Goal: Use online tool/utility: Utilize a website feature to perform a specific function

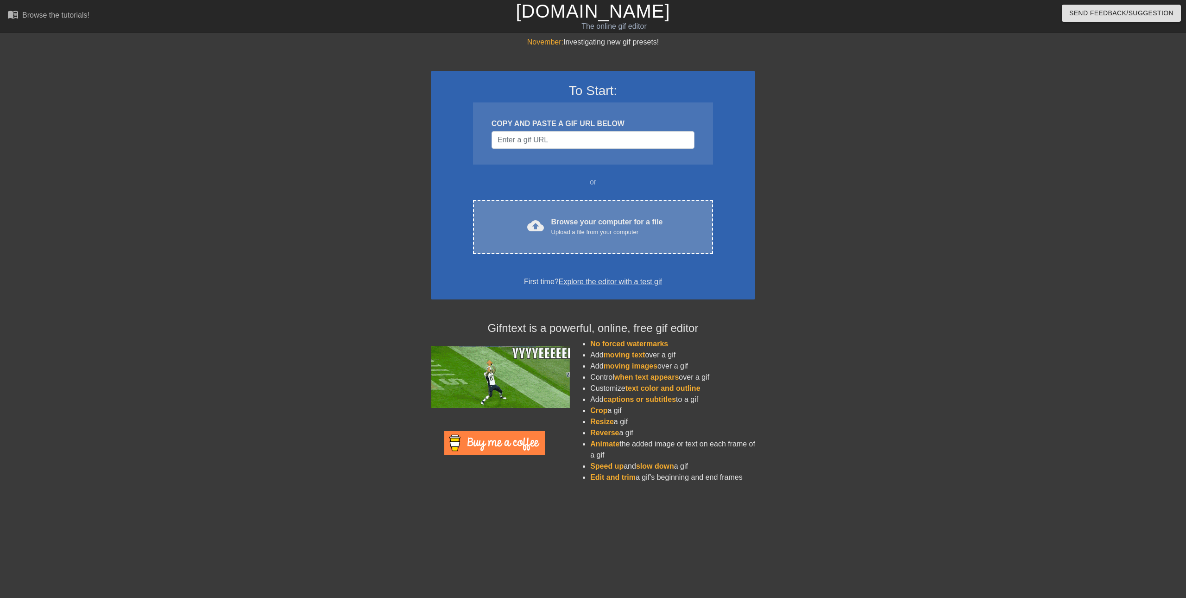
click at [558, 227] on div "Browse your computer for a file Upload a file from your computer" at bounding box center [607, 226] width 112 height 20
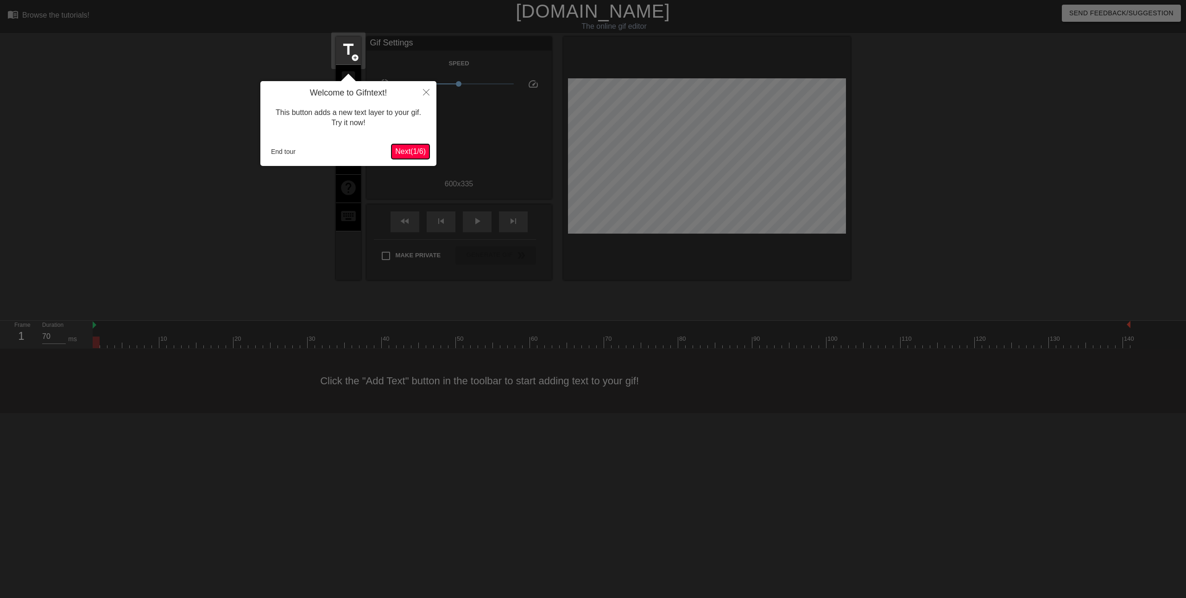
click at [402, 152] on span "Next ( 1 / 6 )" at bounding box center [410, 151] width 31 height 8
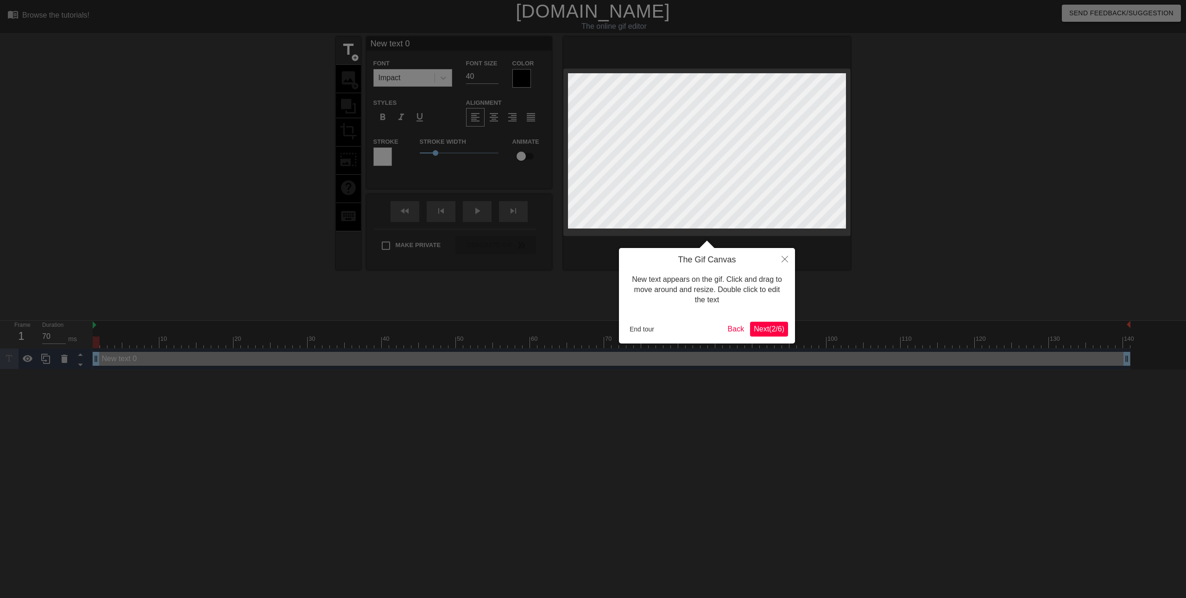
click at [776, 326] on span "Next ( 2 / 6 )" at bounding box center [769, 329] width 31 height 8
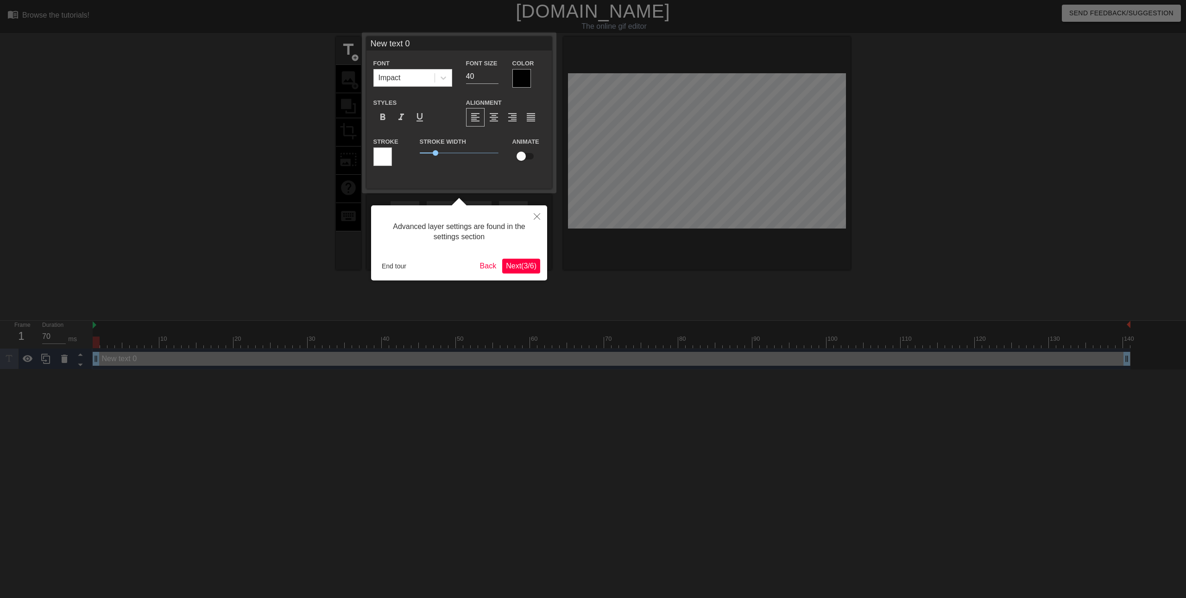
click at [535, 262] on span "Next ( 3 / 6 )" at bounding box center [521, 266] width 31 height 8
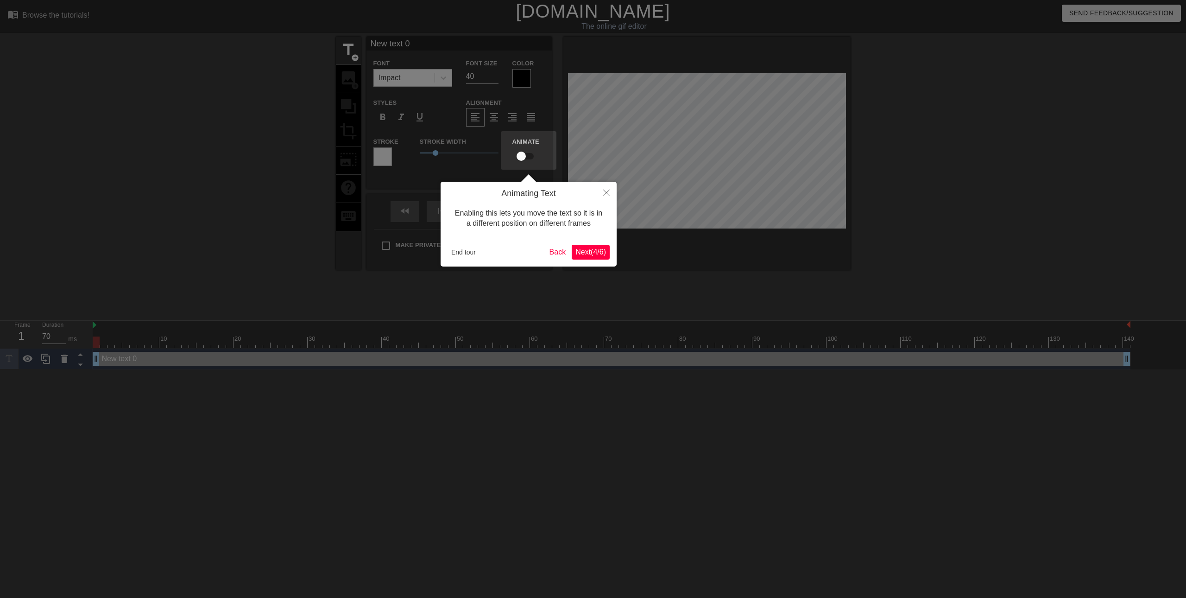
click at [603, 249] on span "Next ( 4 / 6 )" at bounding box center [590, 252] width 31 height 8
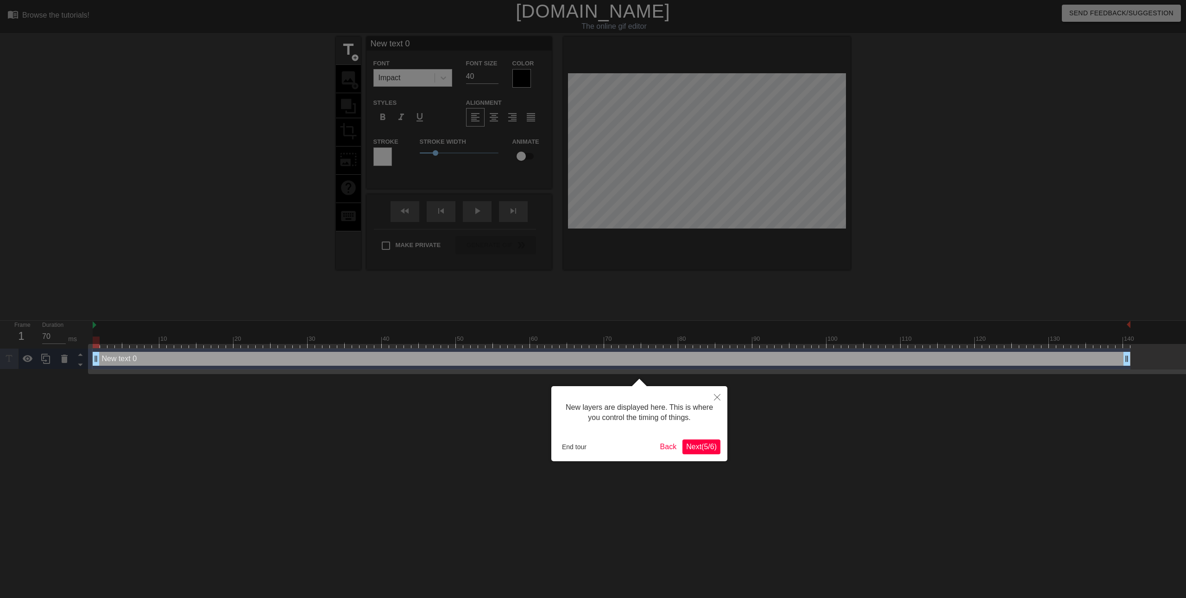
click at [713, 455] on div "New layers are displayed here. This is where you control the timing of things. …" at bounding box center [639, 423] width 176 height 75
click at [715, 450] on span "Next ( 5 / 6 )" at bounding box center [701, 446] width 31 height 8
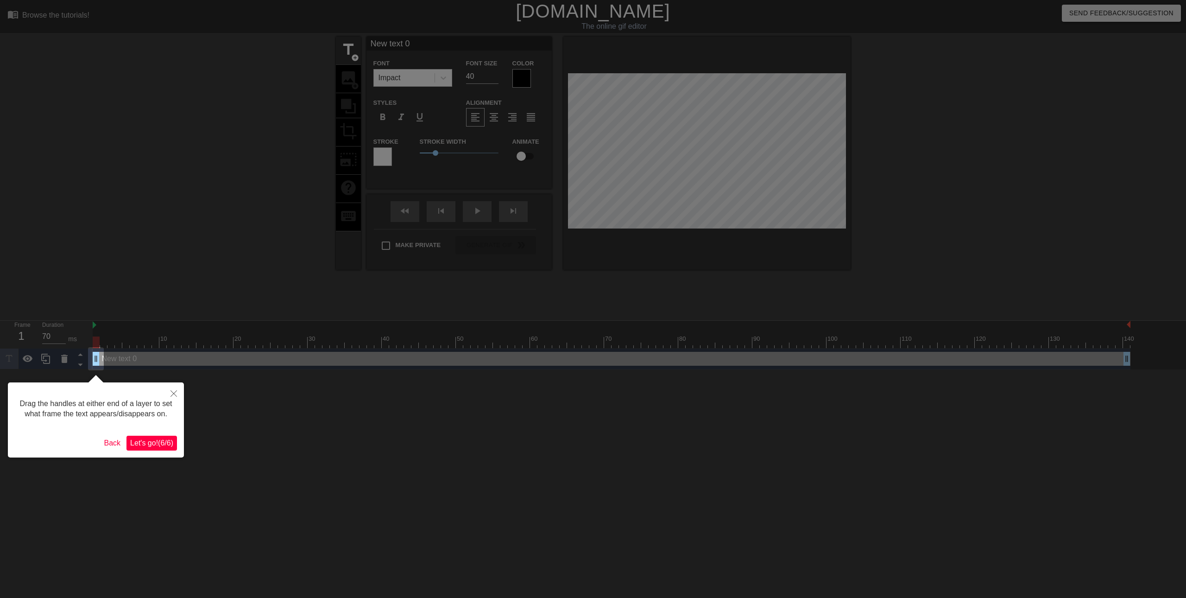
click at [169, 439] on span "Let's go! ( 6 / 6 )" at bounding box center [151, 443] width 43 height 8
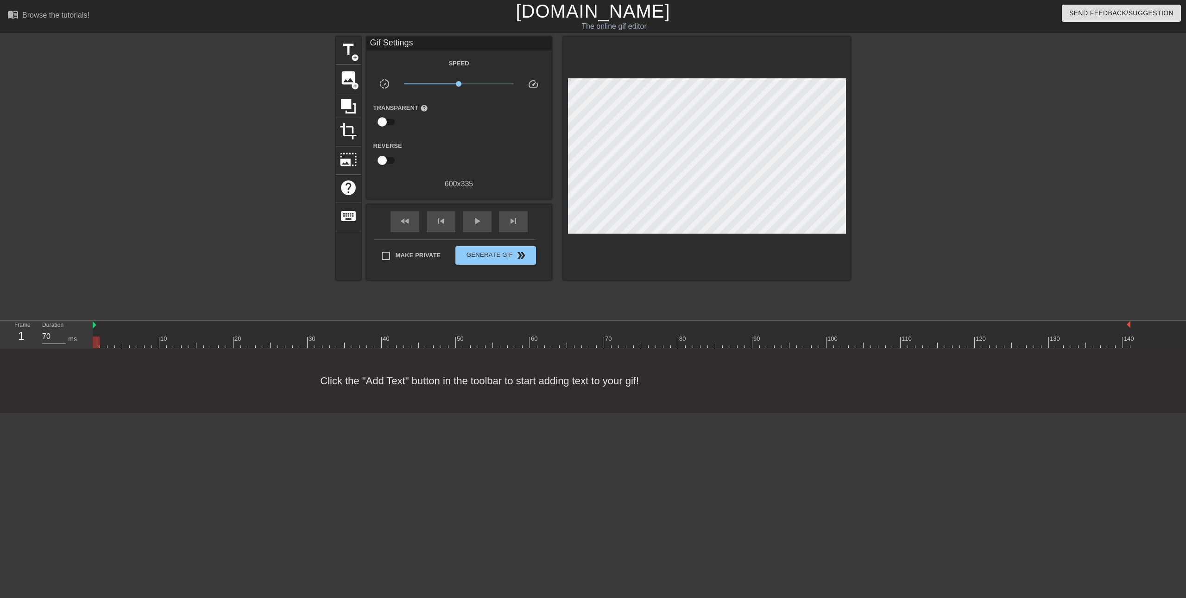
click at [558, 382] on div "Click the "Add Text" button in the toolbar to start adding text to your gif!" at bounding box center [593, 380] width 1186 height 64
click at [376, 373] on div "Click the "Add Text" button in the toolbar to start adding text to your gif!" at bounding box center [593, 380] width 1186 height 64
click at [384, 388] on div "Click the "Add Text" button in the toolbar to start adding text to your gif!" at bounding box center [593, 380] width 1186 height 64
click at [588, 388] on div "Click the "Add Text" button in the toolbar to start adding text to your gif!" at bounding box center [593, 380] width 1186 height 64
click at [343, 31] on div "menu_book Browse the tutorials!" at bounding box center [200, 16] width 386 height 32
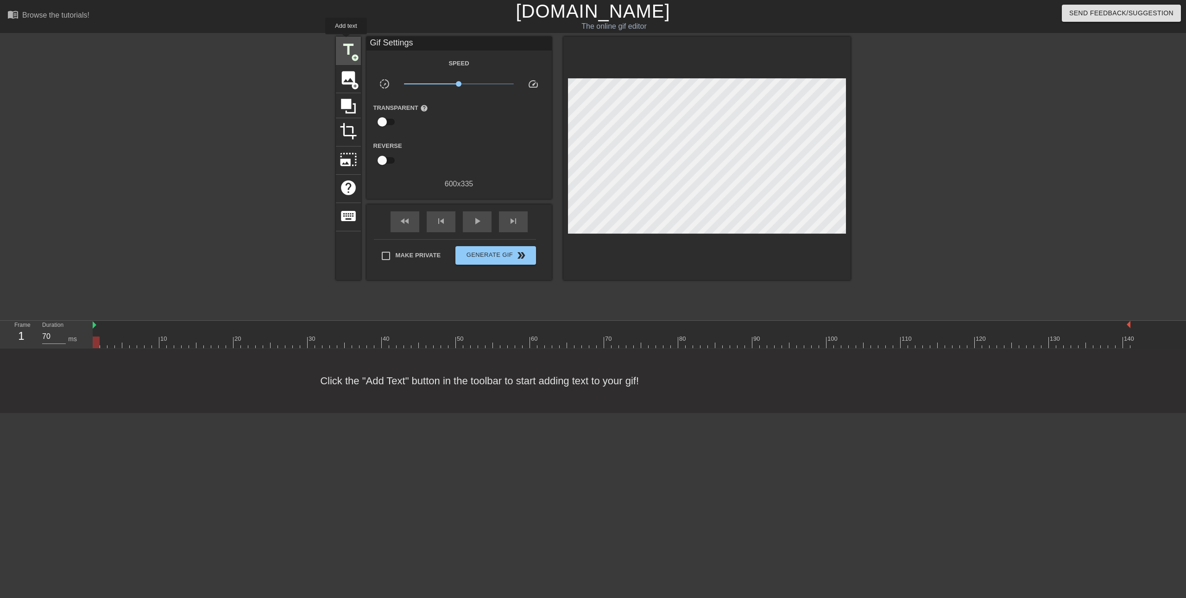
click at [346, 41] on div "title add_circle" at bounding box center [348, 51] width 25 height 28
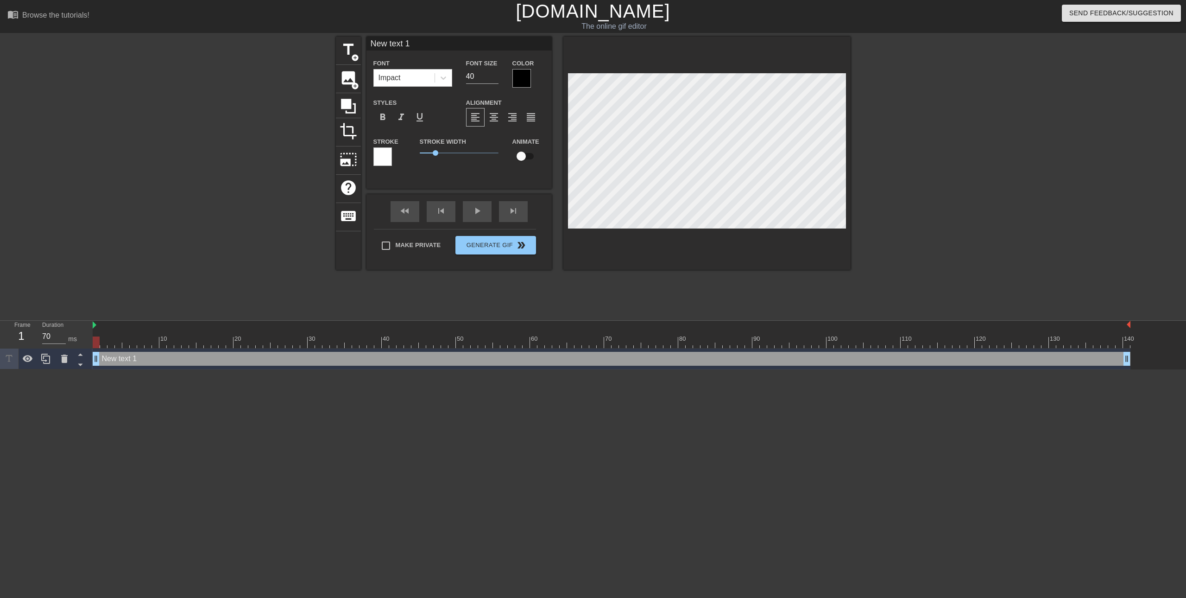
click at [199, 356] on div "New text 1 drag_handle drag_handle" at bounding box center [612, 359] width 1038 height 14
click at [182, 361] on div "New text 1 drag_handle drag_handle" at bounding box center [612, 359] width 1038 height 14
click at [103, 339] on div at bounding box center [612, 342] width 1038 height 12
type input "70"
drag, startPoint x: 113, startPoint y: 341, endPoint x: 307, endPoint y: 360, distance: 194.6
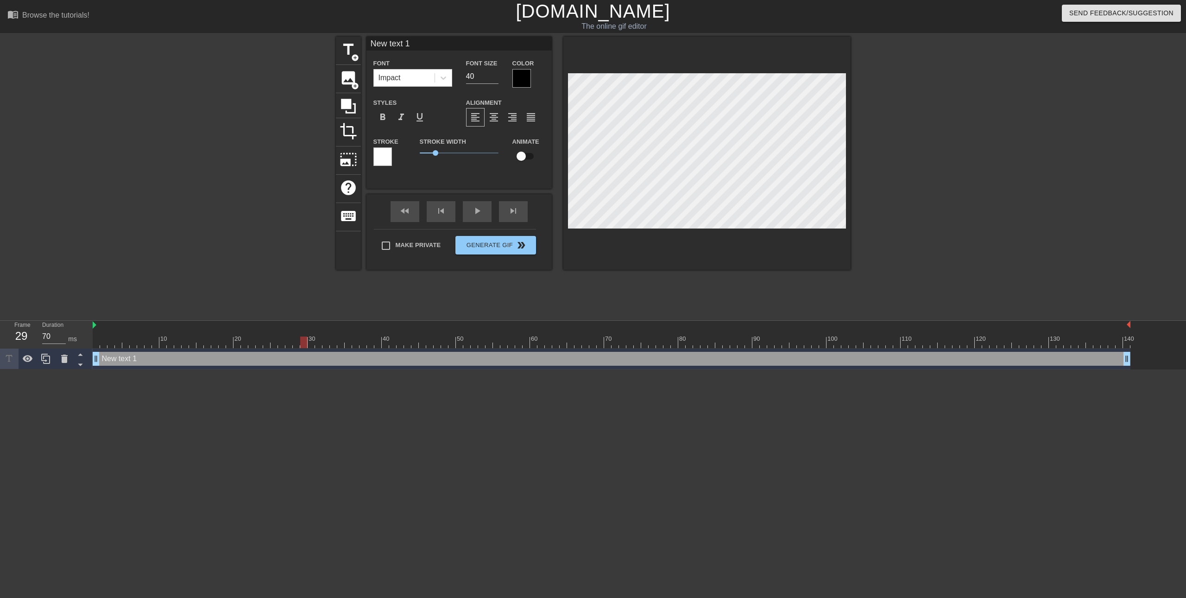
click at [307, 360] on div "10 20 30 40 50 60 70 80 90 100 110 120 130 140 New text 1 drag_handle drag_hand…" at bounding box center [639, 345] width 1093 height 49
type input "New text"
type textarea "New text"
type input "New text"
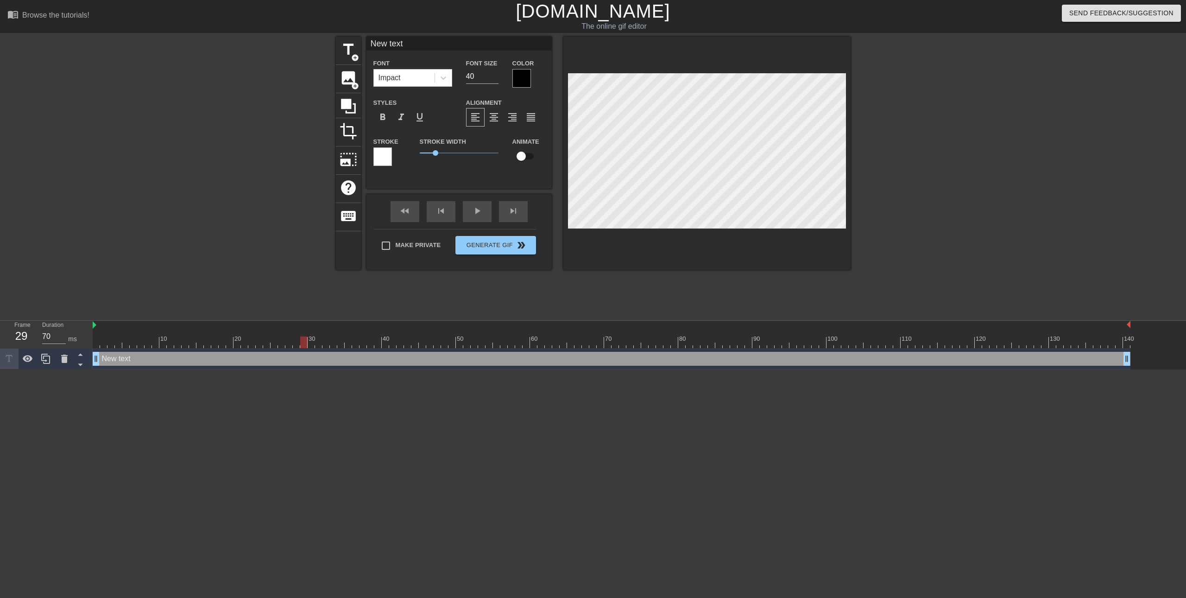
type textarea "New text"
type input "New tex"
type textarea "New tex"
type input "New te"
type textarea "New te"
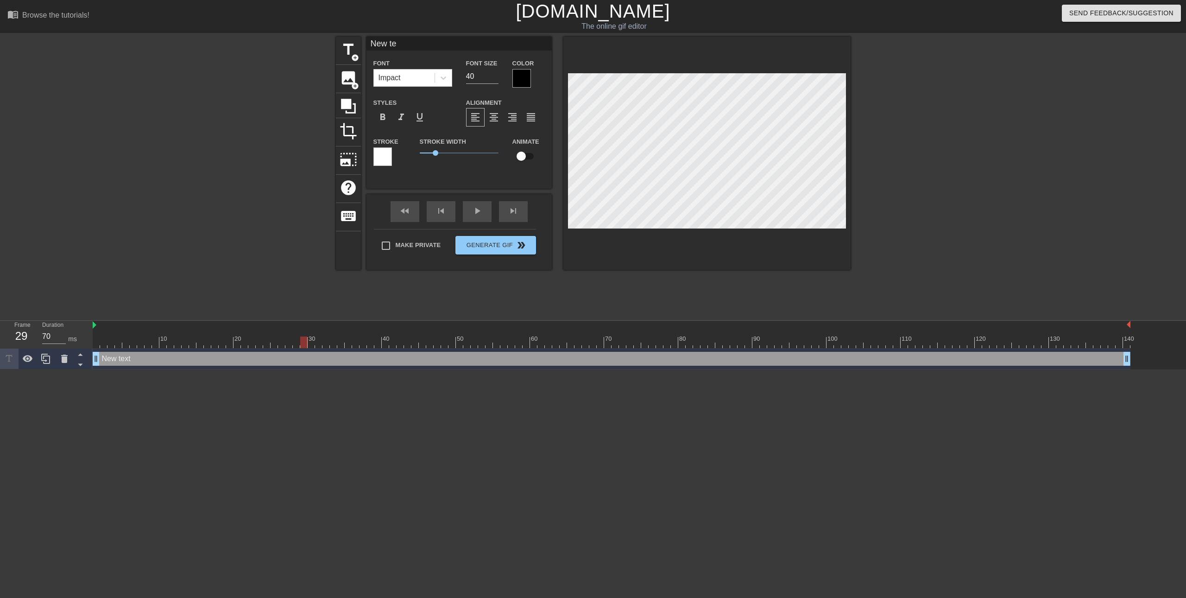
type input "New t"
type textarea "New t"
type input "New"
type textarea "New"
type input "New"
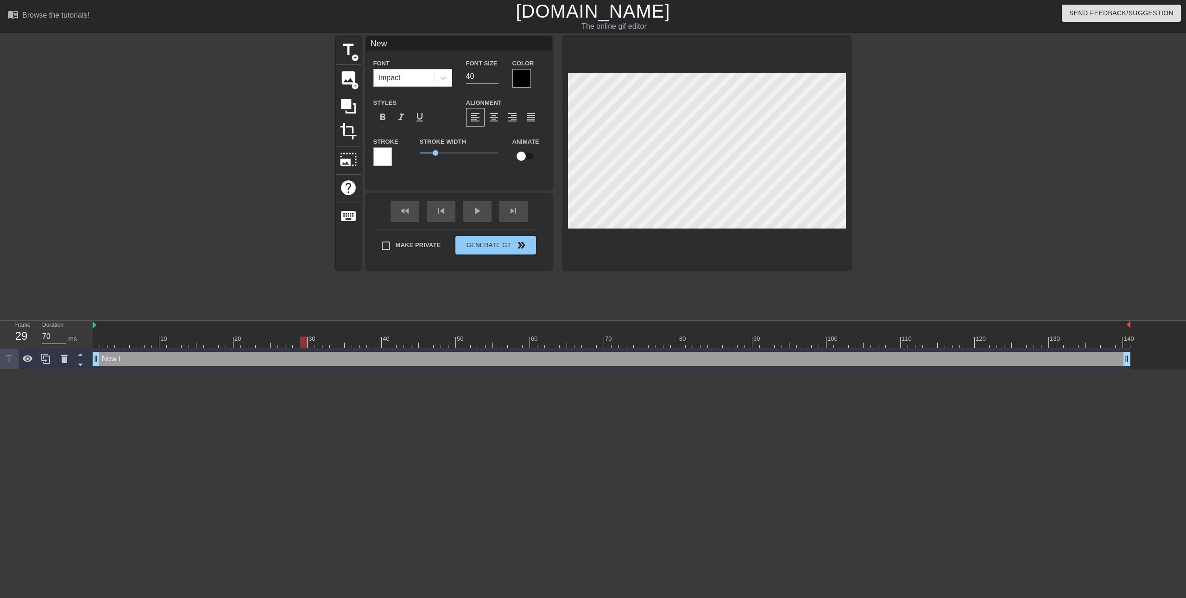
type textarea "New"
type input "Ne"
type textarea "Ne"
type input "N"
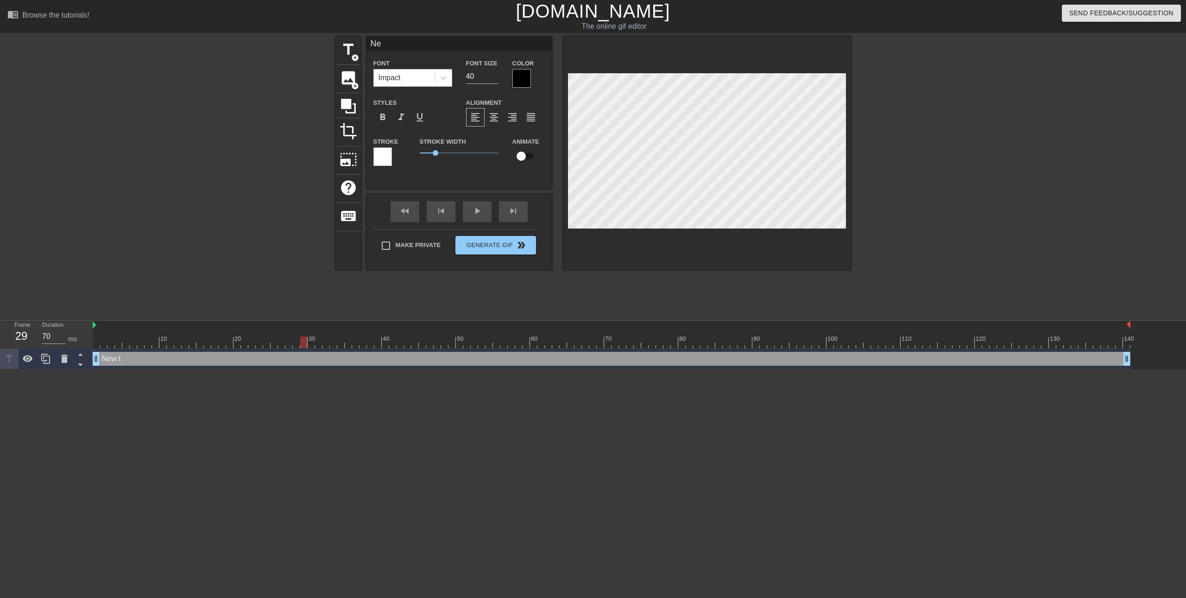
type textarea "N"
type input "ㄌ"
type textarea "ㄌ"
type input "ㄌㄟ"
type textarea "ㄌㄟ"
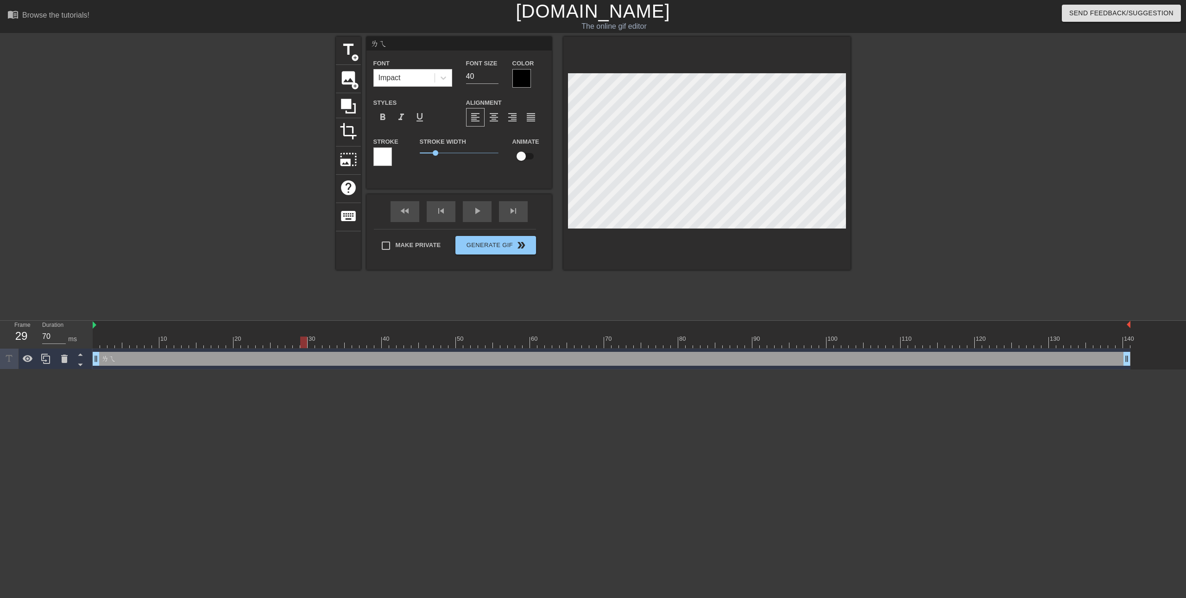
type input "雷"
type textarea "雷"
type input "雷ㄓ"
type textarea "雷ㄓ"
type input "雷之"
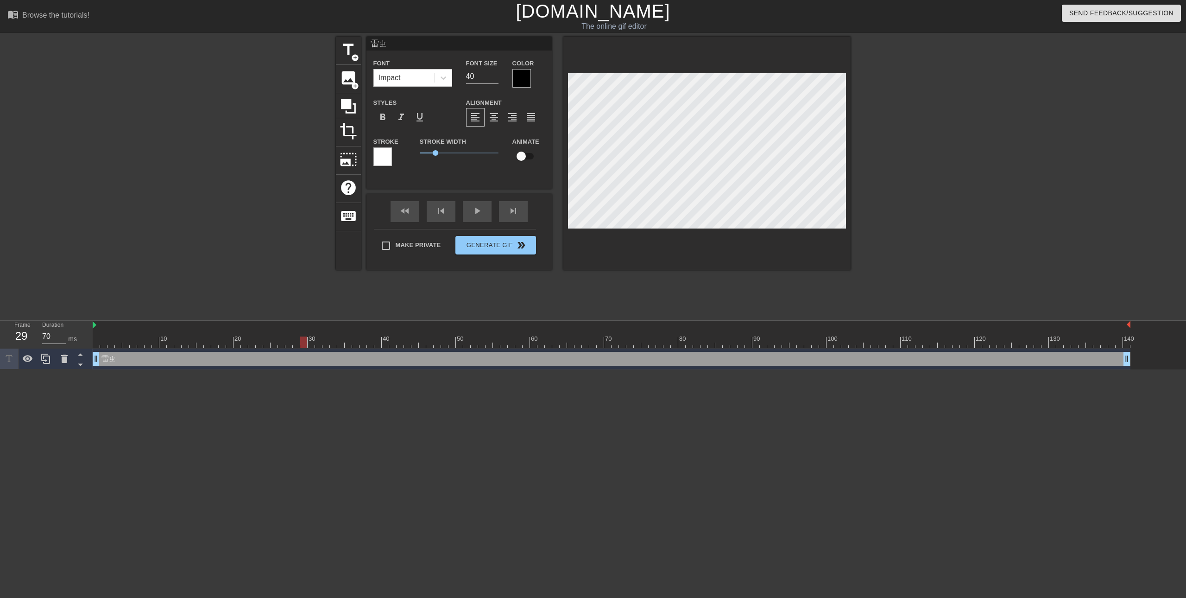
type textarea "雷之"
type input "雷之ㄨ"
type textarea "雷之ㄨ"
type input "雷之ㄏㄨ"
type textarea "雷之ㄏㄨ"
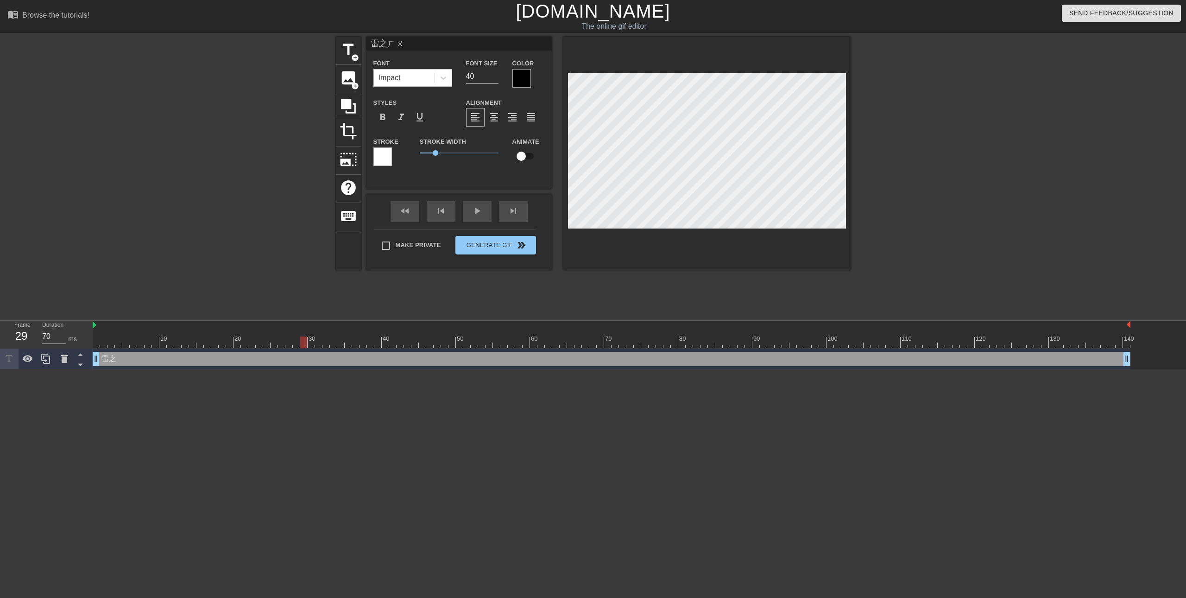
type input "雷之乎"
type textarea "雷之乎"
type input "雷之乎ㄧ"
type textarea "雷之乎ㄧ"
type input "雷之乎ㄒㄧ"
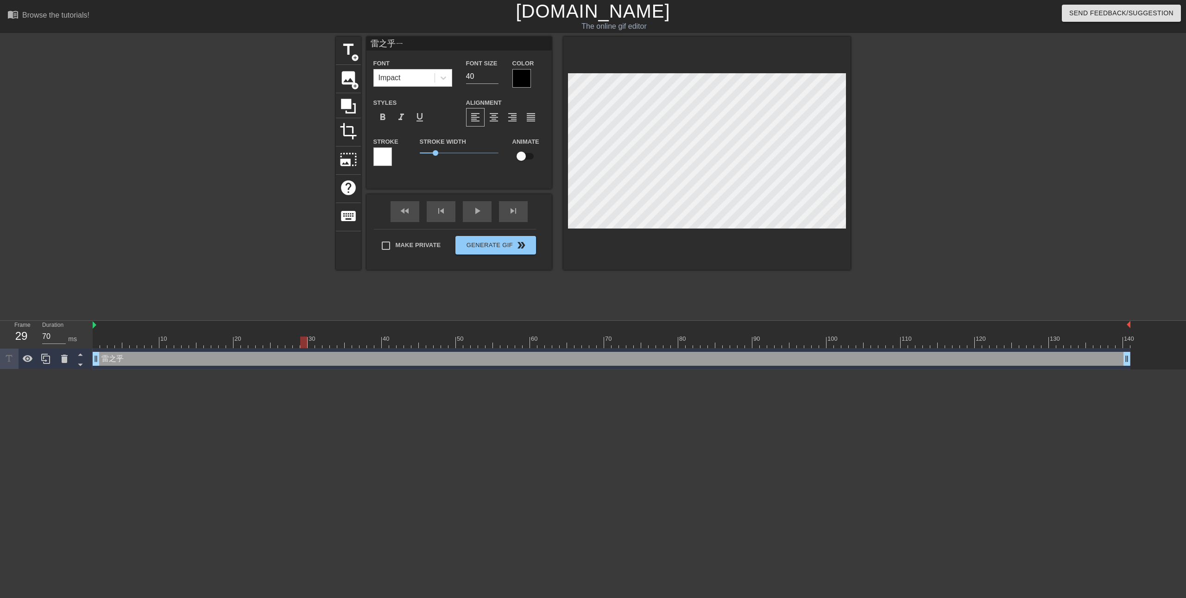
type textarea "雷之乎ㄒㄧ"
type input "雷之呼吸"
type textarea "雷之呼吸"
type input "雷之呼吸"
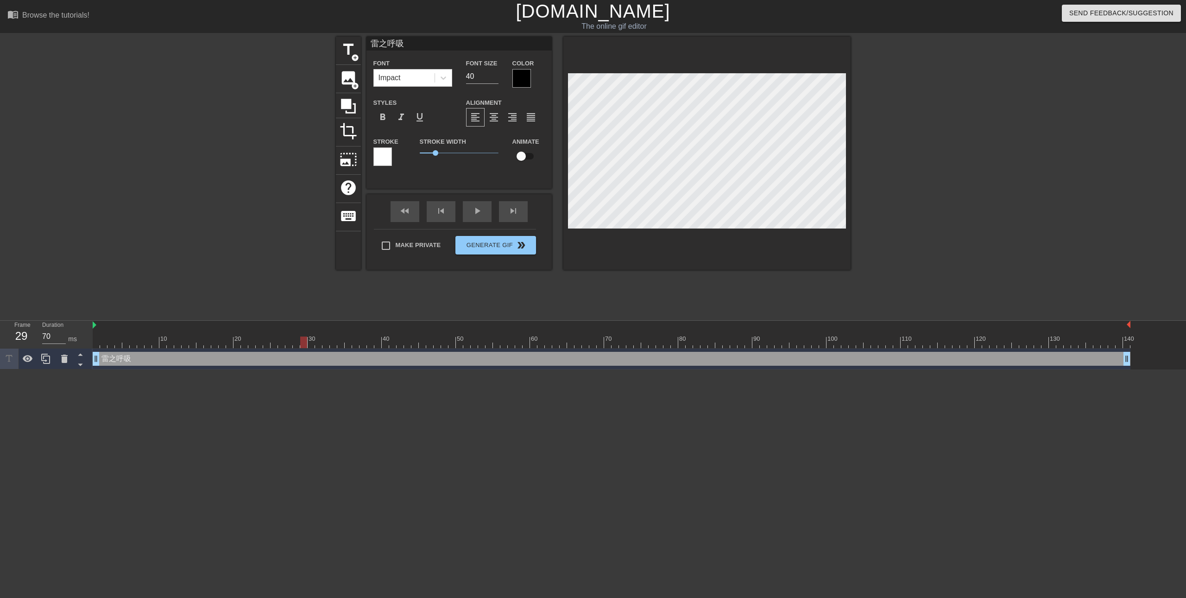
type textarea "雷之呼吸"
type input "雷之呼吸 ㄧ"
type textarea "雷之呼吸 ㄧ"
type input "雷之呼吸 一"
type textarea "雷之呼吸 一"
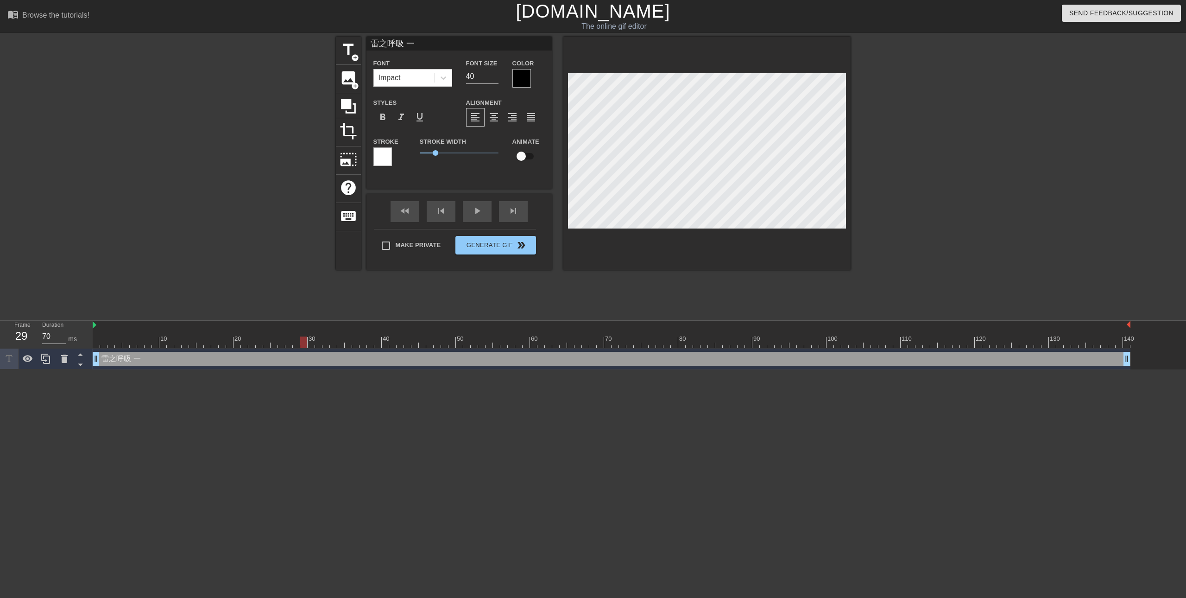
type input "雷之呼吸"
type textarea "雷之呼吸"
type input "雷之呼吸 ㄧ"
type textarea "雷之呼吸 ㄧ"
type input "雷之呼吸 一"
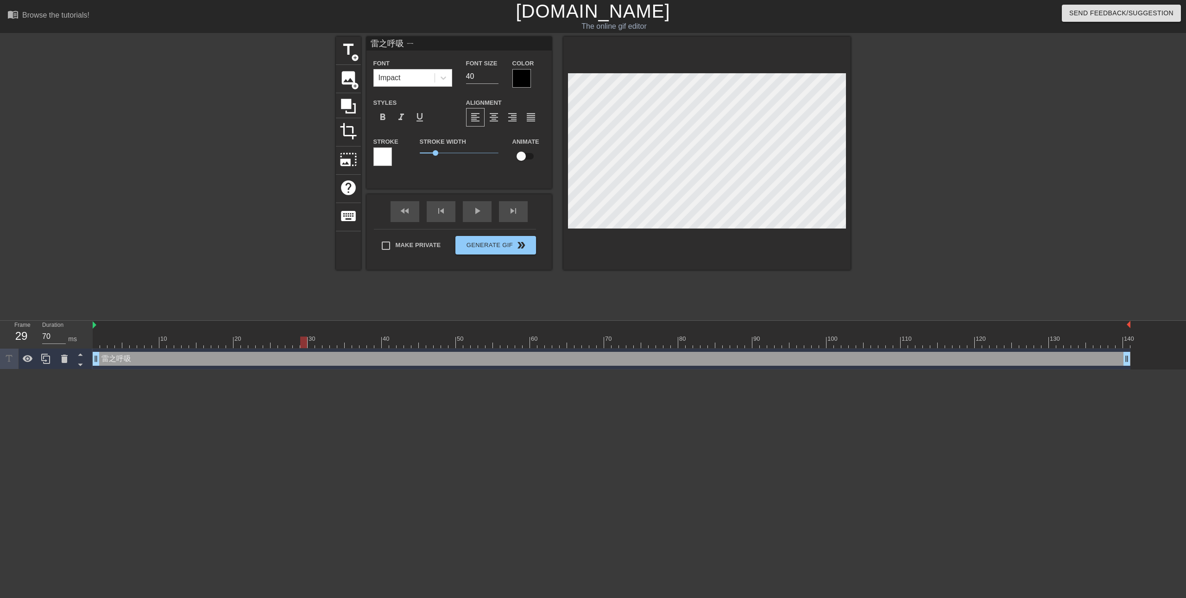
type textarea "雷之呼吸 一"
type input "雷之呼吸 一ㄓ"
type textarea "雷之呼吸 一ㄓ"
type input "雷之呼吸 一隻"
type textarea "雷之呼吸 一隻"
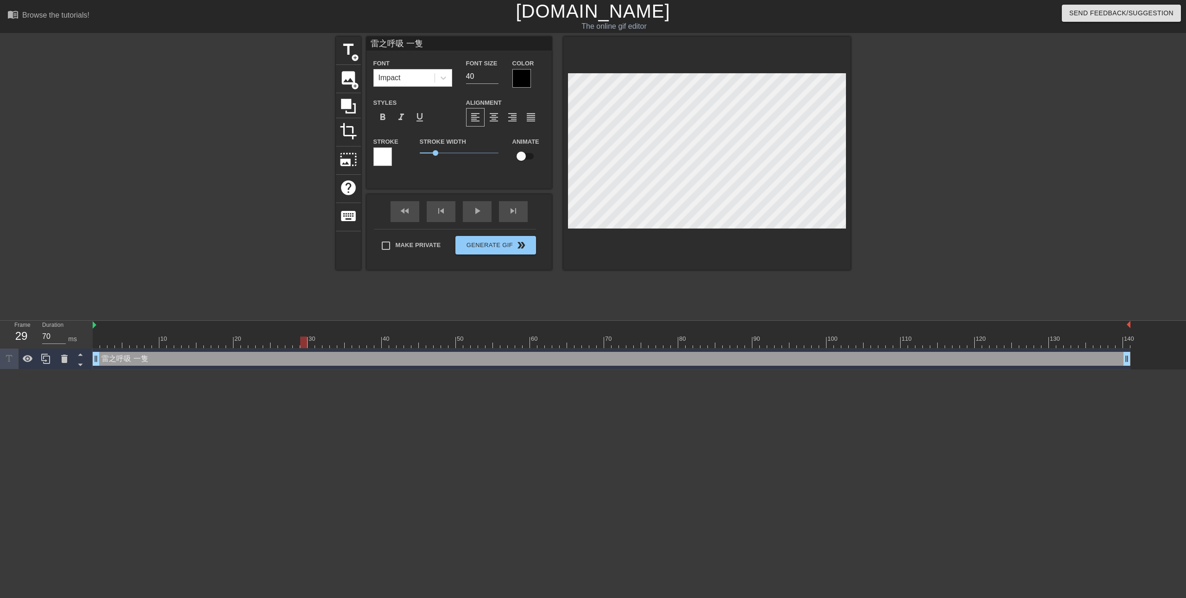
type input "雷之呼吸 一隻ㄧ"
type textarea "雷之呼吸 一隻ㄧ"
type input "雷之呼吸 一隻ㄒㄧ"
type textarea "雷之呼吸 一隻ㄒㄧ"
type input "雷之呼吸 一隻ㄒㄧㄥ"
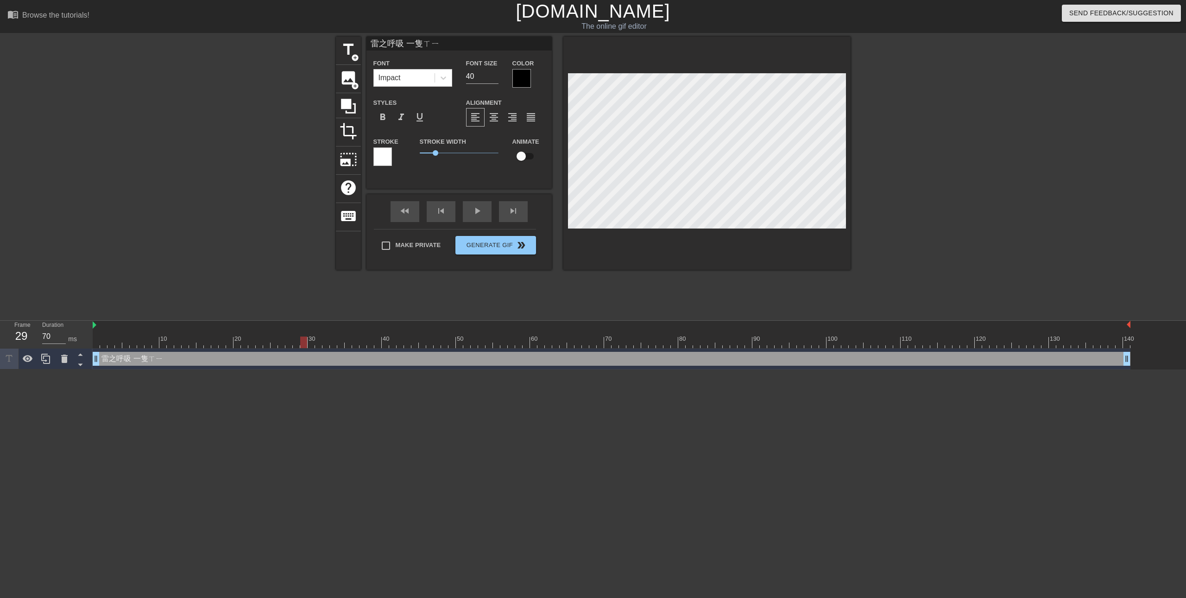
type textarea "雷之呼吸 一隻ㄒㄧㄥ"
type input "雷之呼吸 一支行"
type textarea "雷之呼吸 一支行"
type input "雷之呼吸 義肢型"
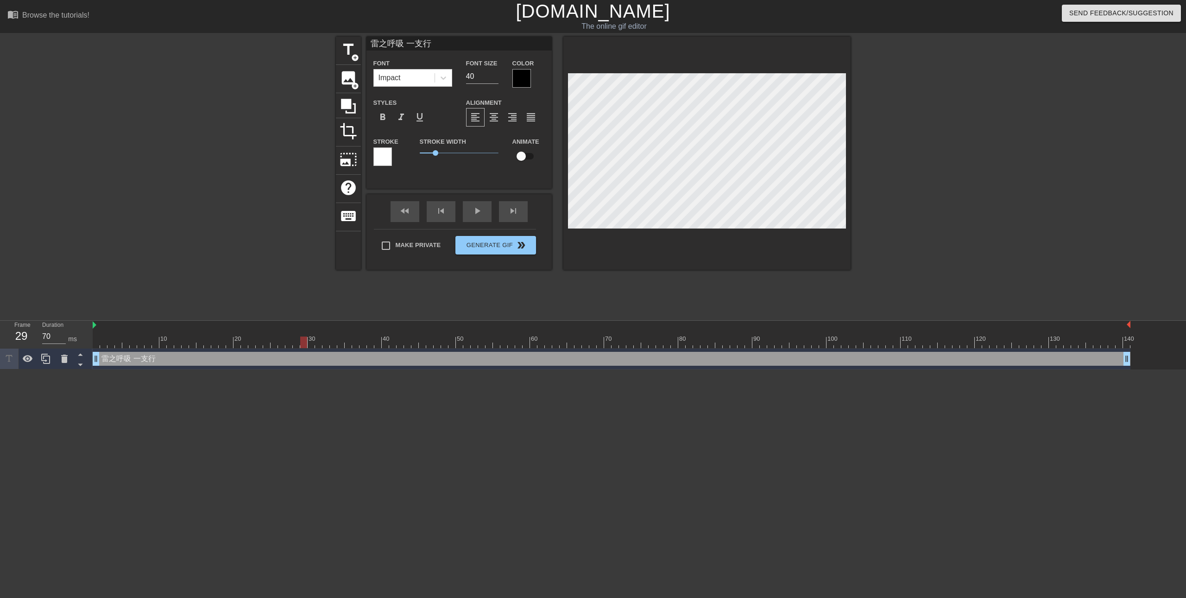
type textarea "雷之呼吸 義肢型"
type input "雷之呼吸 義行"
type textarea "雷之呼吸 義行"
type input "雷之呼吸 型"
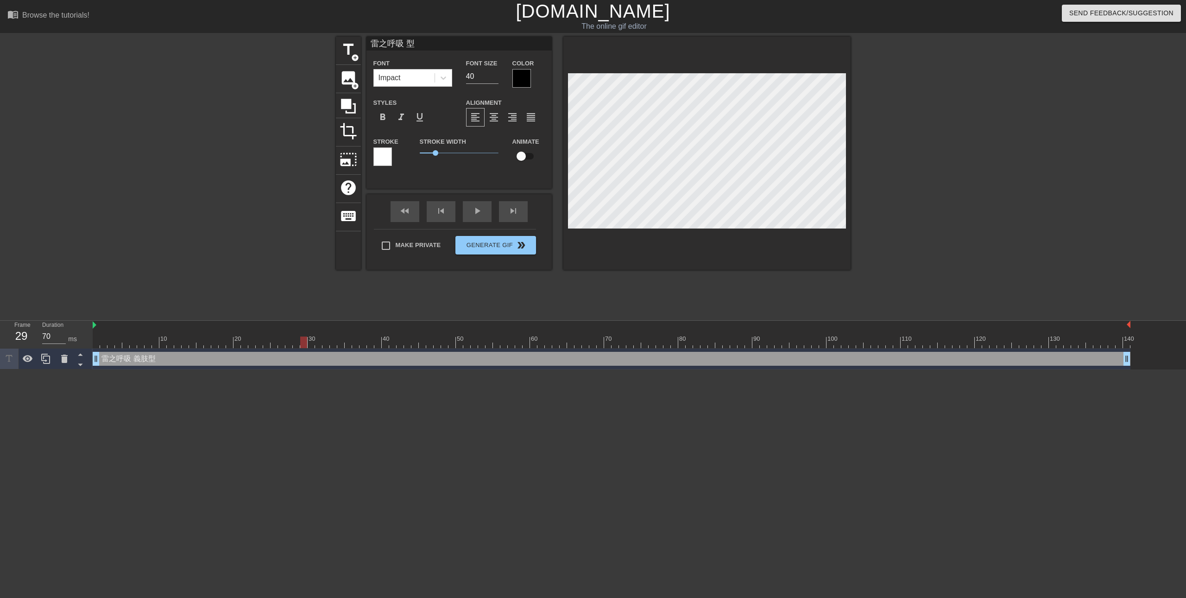
type textarea "雷之呼吸 型"
type input "雷之呼吸 ㄧ型"
type textarea "雷之呼吸 ㄧ型"
type input "雷之呼吸 一型"
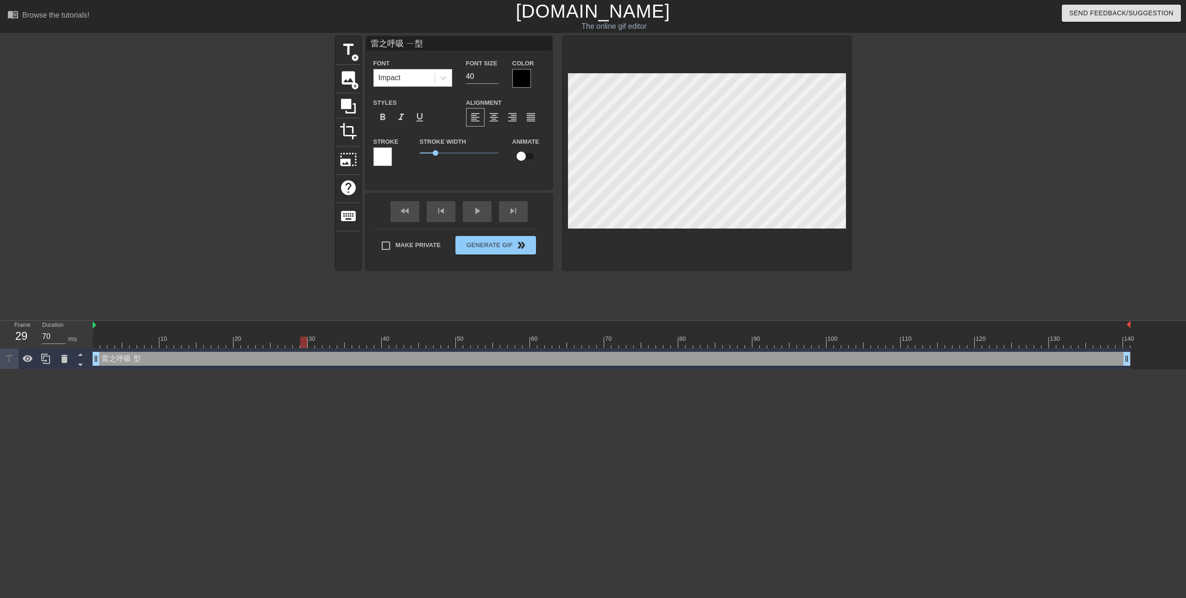
type textarea "雷之呼吸 一型"
type input "雷之呼吸 一滎"
type textarea "雷之呼吸 一滎"
type input "雷之呼吸 一"
type textarea "雷之呼吸 一"
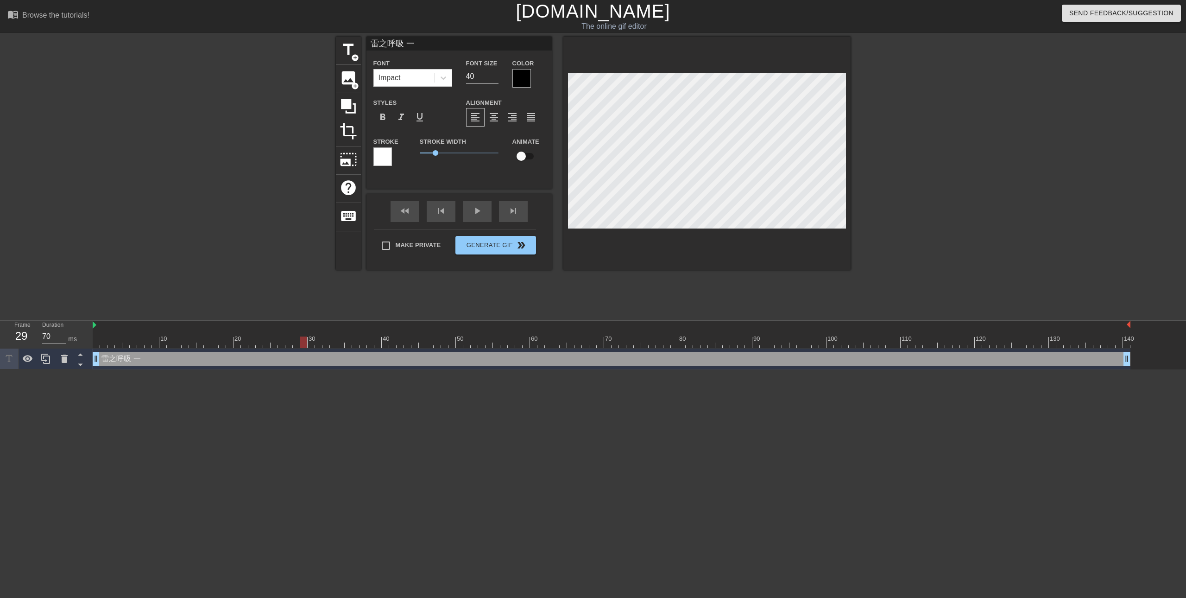
type input "雷之呼吸"
type textarea "雷之呼吸"
type input "雷之呼吸 ㄧ"
type textarea "雷之呼吸 ㄧ"
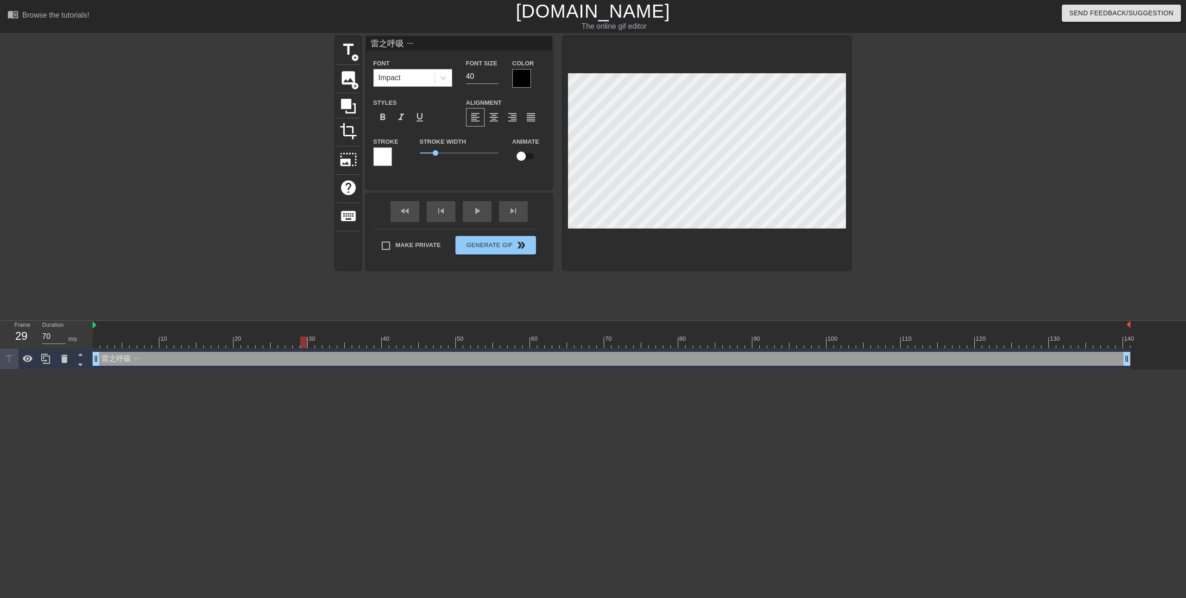
type input "雷之呼吸 一"
type textarea "雷之呼吸 一"
type input "雷之呼吸 譯"
type textarea "雷之呼吸 譯"
type input "雷之呼吸"
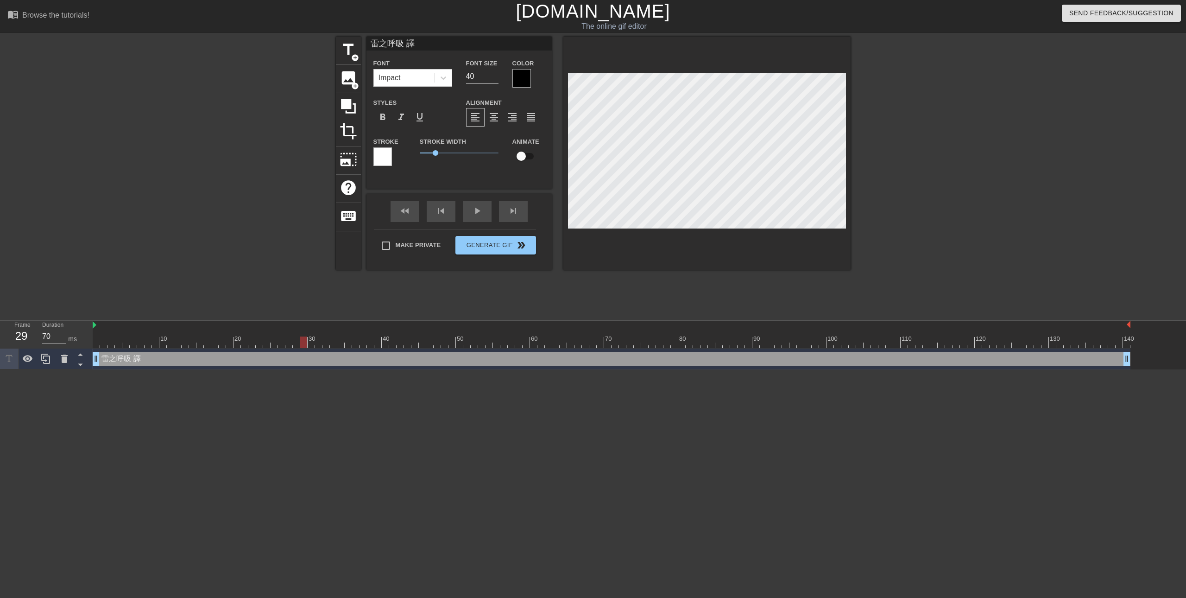
type textarea "雷之呼吸"
type input "雷之呼吸 ㄧ"
type textarea "雷之呼吸 ㄧ"
type input "雷之呼吸 一"
type textarea "雷之呼吸 一"
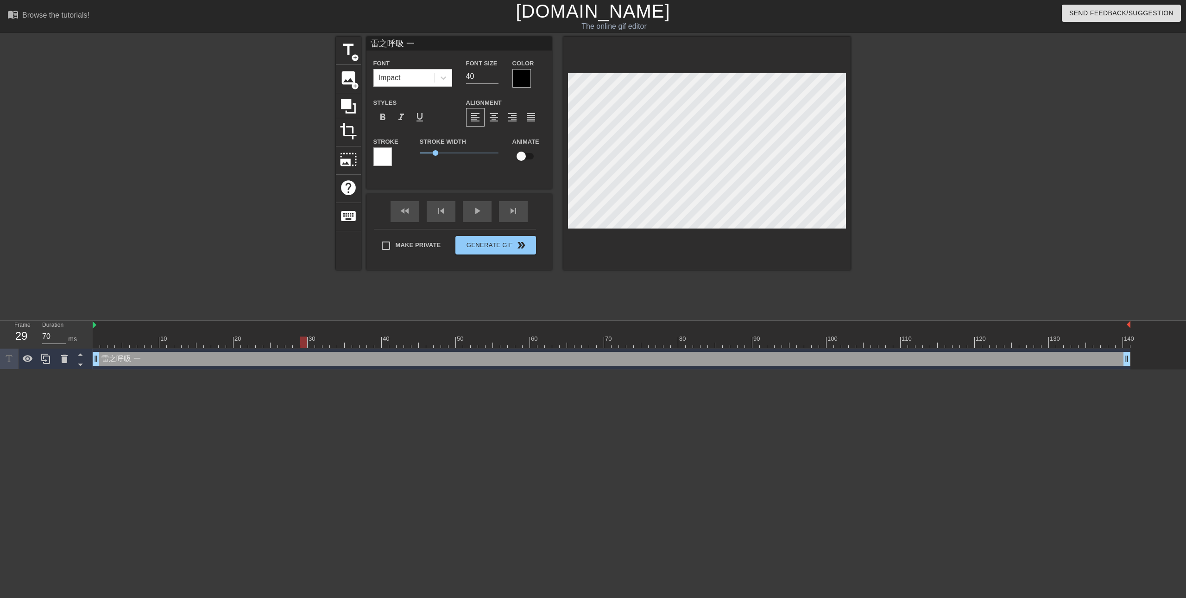
type input "雷之呼吸 壹"
type textarea "雷之呼吸 壹"
type input "雷之呼吸 壹ㄓ"
type textarea "雷之呼吸 壹ㄓ"
type input "雷之呼吸 壹之"
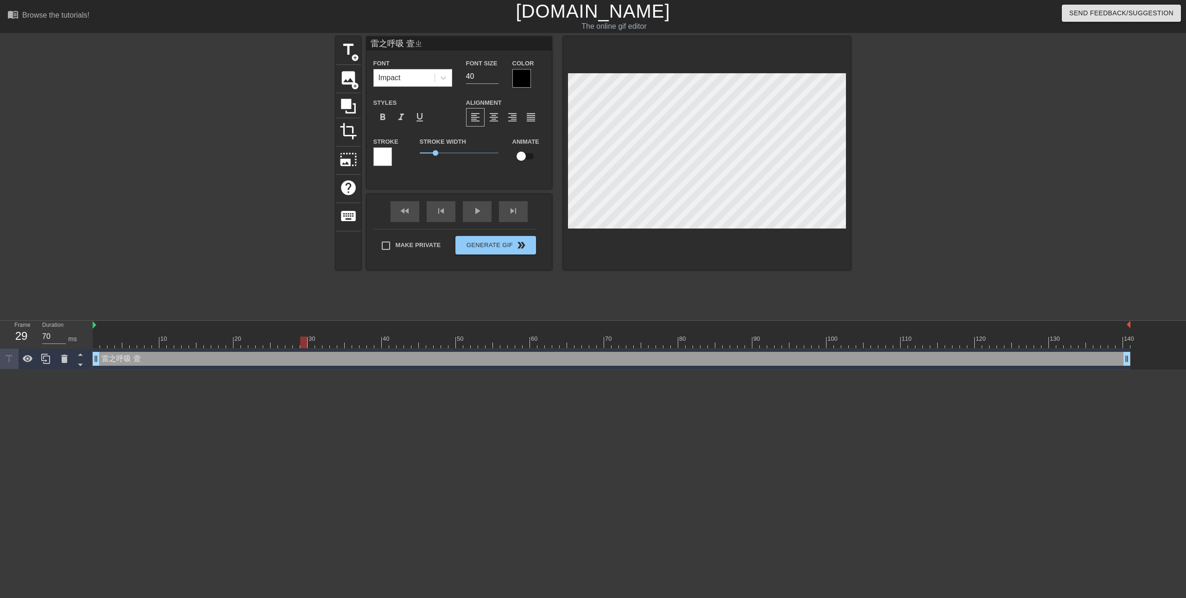
type textarea "雷之呼吸 壹之"
type input "雷之呼吸 壹之ㄧ"
type textarea "雷之呼吸 壹之ㄧ"
type input "雷之呼吸 壹之ㄒㄧ"
type textarea "雷之呼吸 壹之ㄒㄧ"
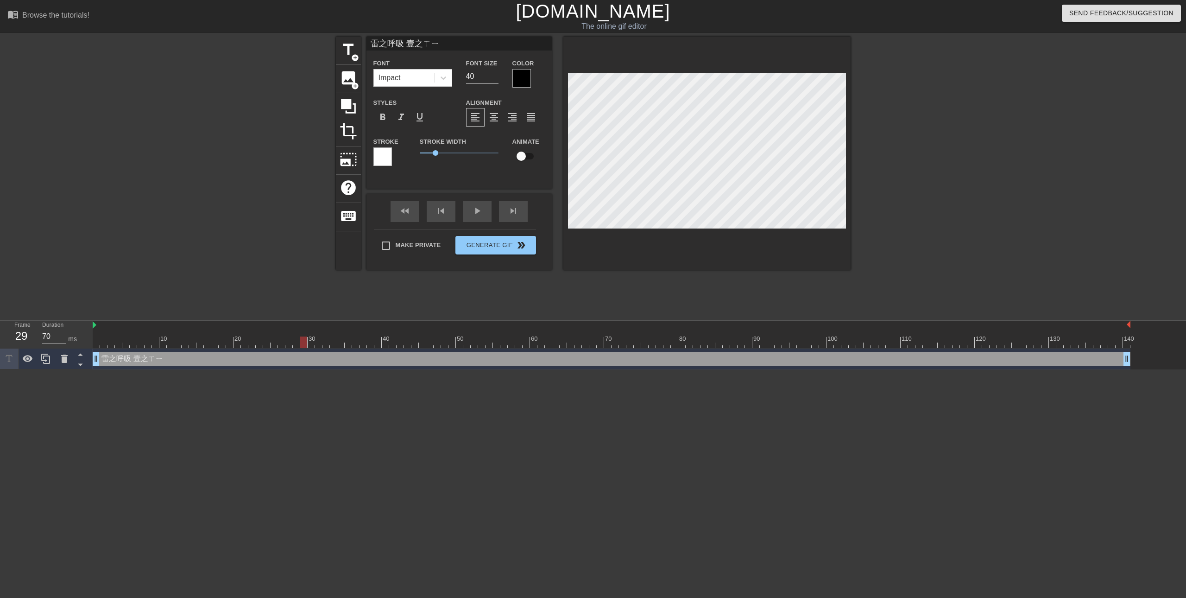
type input "雷之呼吸 壹之ㄒㄧㄥ"
type textarea "雷之呼吸 壹之ㄒㄧㄥ"
type input "雷之呼吸 壹之行"
type textarea "雷之呼吸 壹之行"
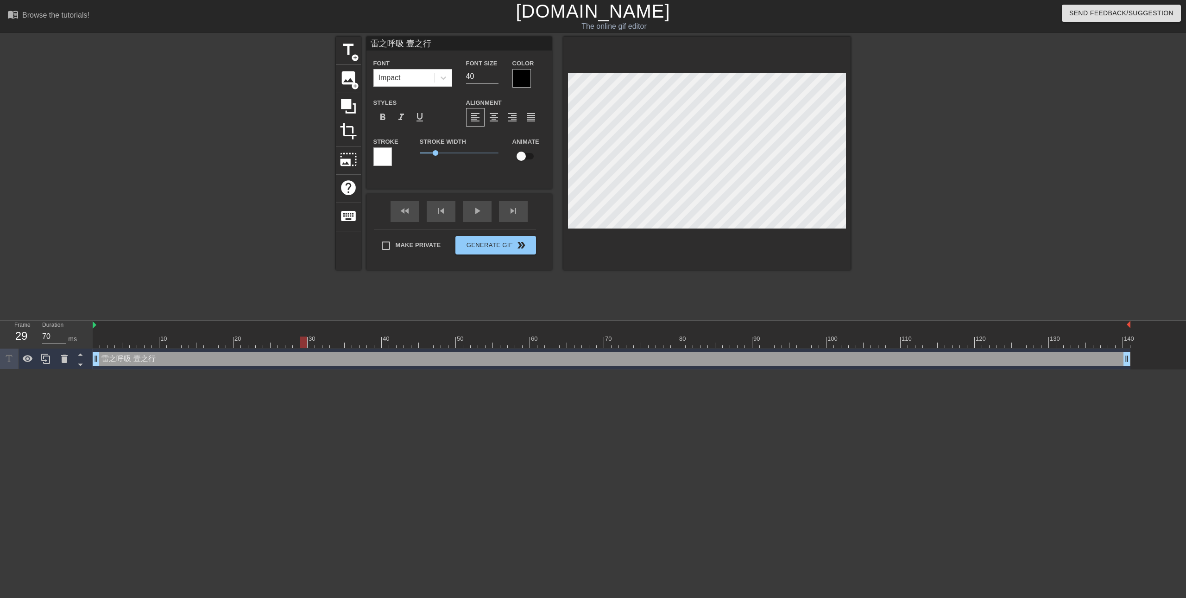
type input "雷之呼吸 壹之型"
type textarea "雷之呼吸 壹之型"
click at [528, 78] on div at bounding box center [521, 78] width 19 height 19
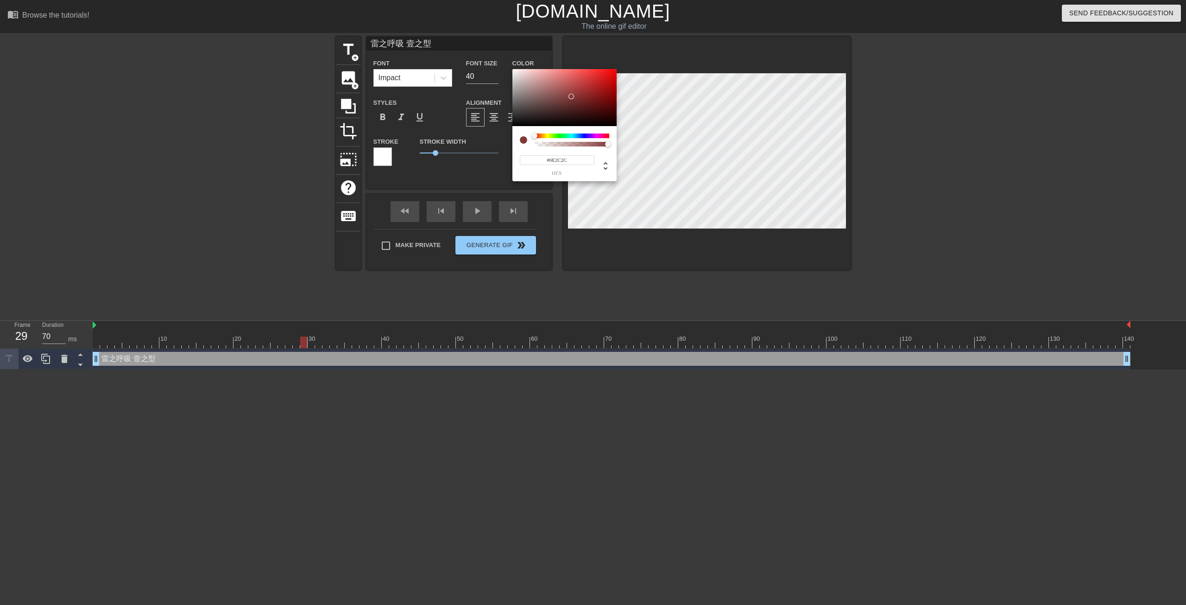
drag, startPoint x: 569, startPoint y: 95, endPoint x: 575, endPoint y: 103, distance: 10.3
click at [575, 101] on div at bounding box center [564, 97] width 104 height 57
type input "#2C476E"
click at [579, 134] on div at bounding box center [572, 135] width 75 height 5
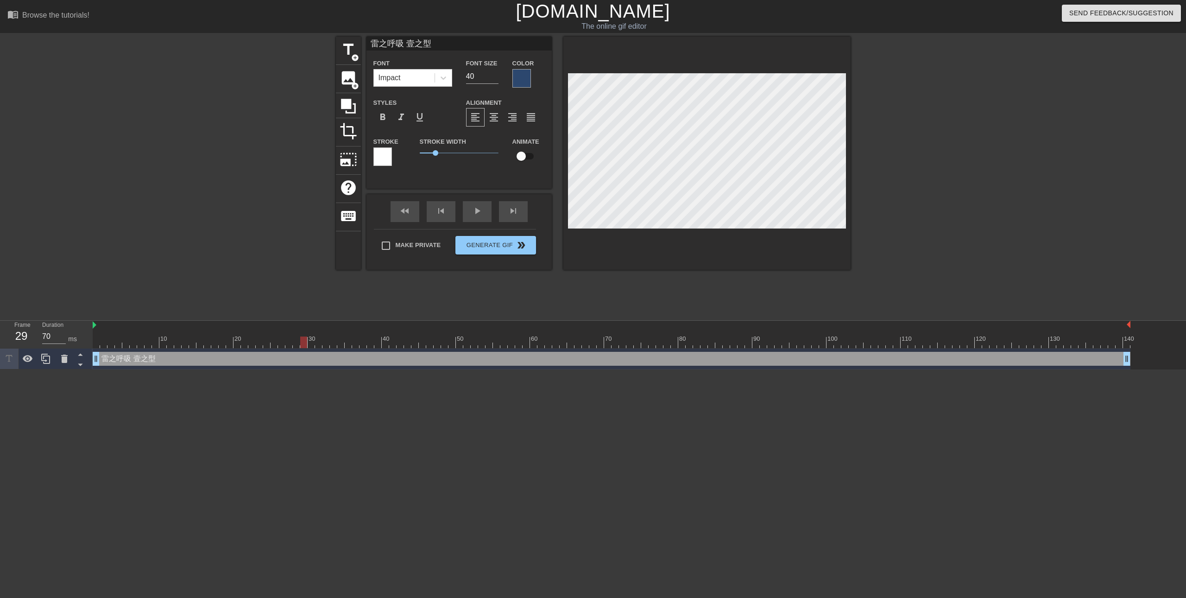
click at [382, 160] on div at bounding box center [382, 156] width 19 height 19
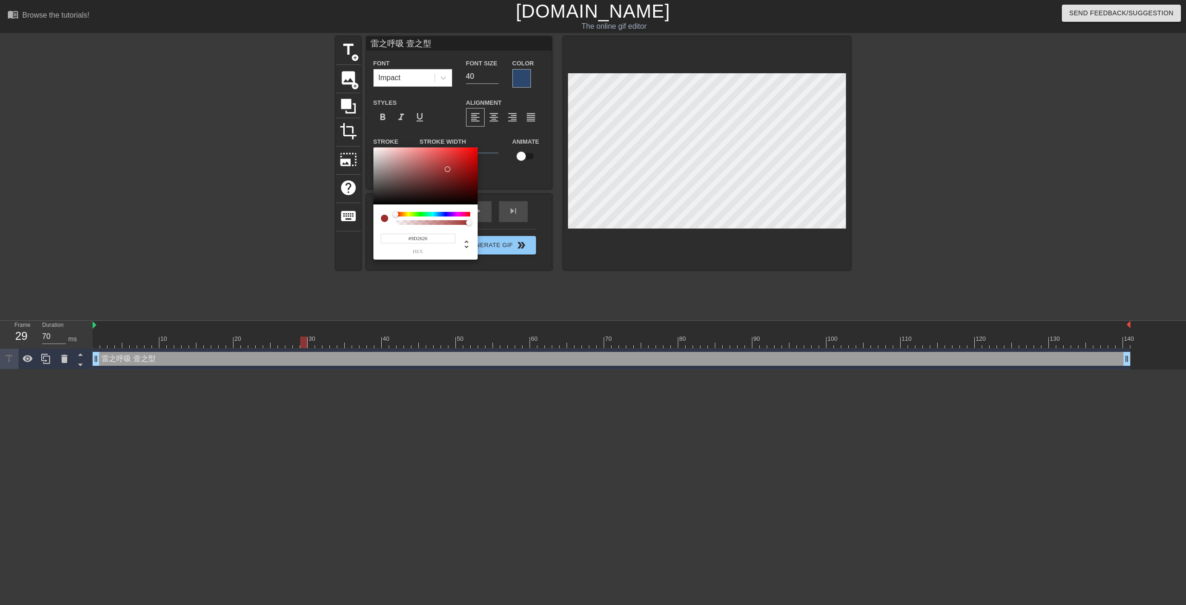
click at [452, 169] on div at bounding box center [425, 175] width 104 height 57
click at [441, 213] on div at bounding box center [433, 214] width 75 height 5
type input "#262E9D"
drag, startPoint x: 444, startPoint y: 213, endPoint x: 471, endPoint y: 216, distance: 26.6
click at [444, 214] on div at bounding box center [447, 215] width 6 height 6
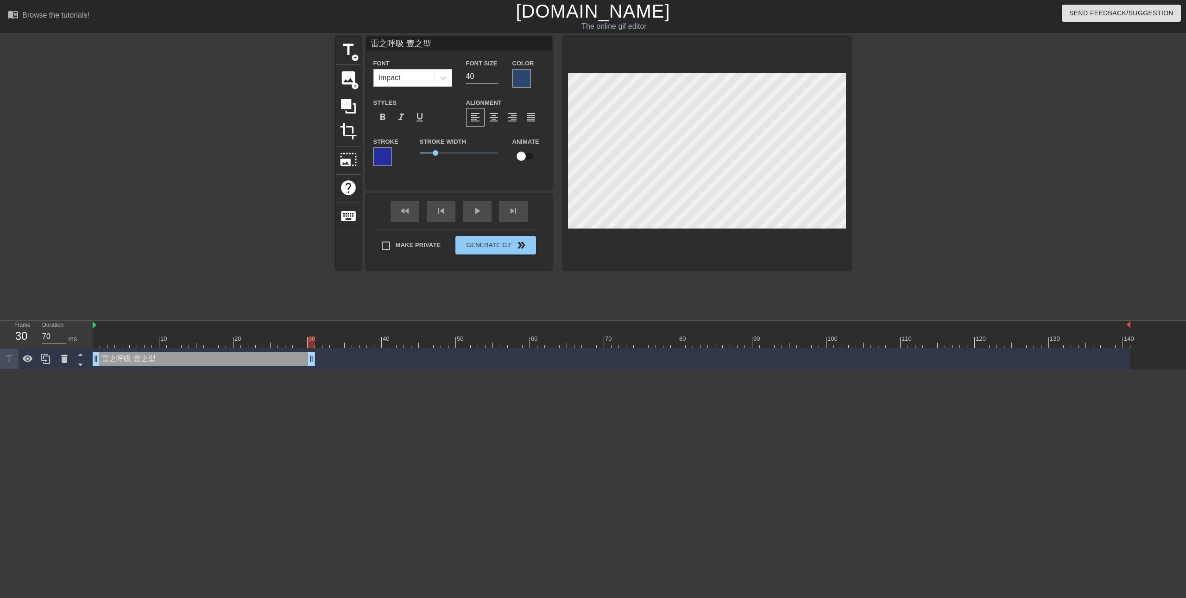
drag, startPoint x: 1130, startPoint y: 355, endPoint x: 315, endPoint y: 376, distance: 814.7
click at [315, 369] on html "menu_book Browse the tutorials! Gifntext.com The online gif editor Send Feedbac…" at bounding box center [593, 184] width 1186 height 369
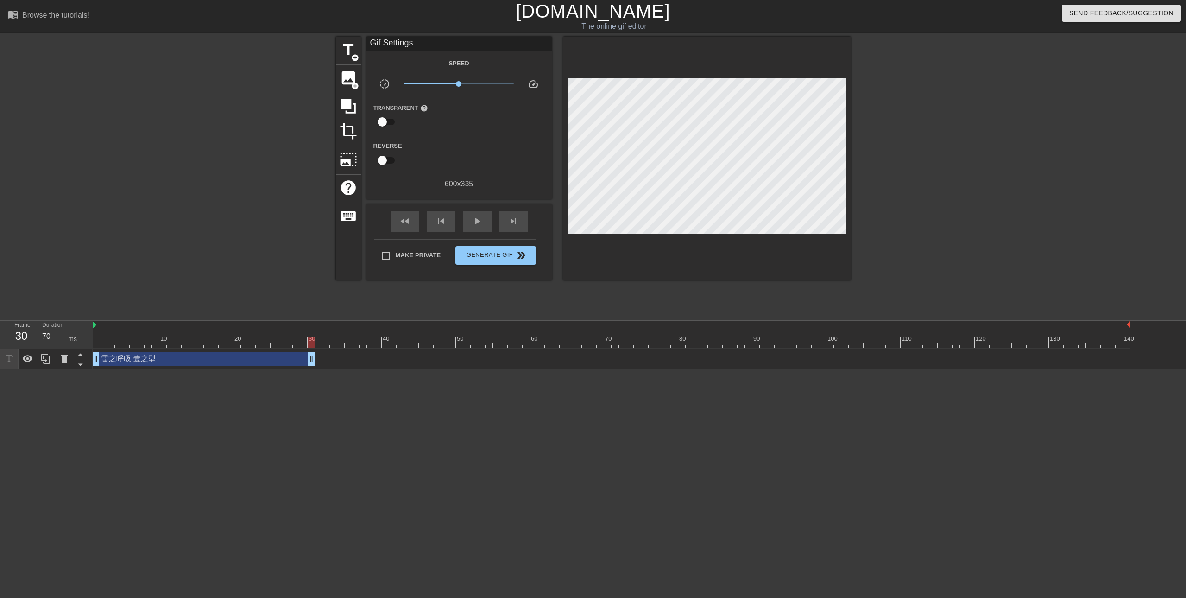
click at [354, 369] on html "menu_book Browse the tutorials! Gifntext.com The online gif editor Send Feedbac…" at bounding box center [593, 184] width 1186 height 369
click at [328, 343] on div at bounding box center [612, 342] width 1038 height 12
click at [320, 344] on div at bounding box center [612, 342] width 1038 height 12
click at [335, 345] on div at bounding box center [612, 342] width 1038 height 12
drag, startPoint x: 310, startPoint y: 364, endPoint x: 326, endPoint y: 363, distance: 15.8
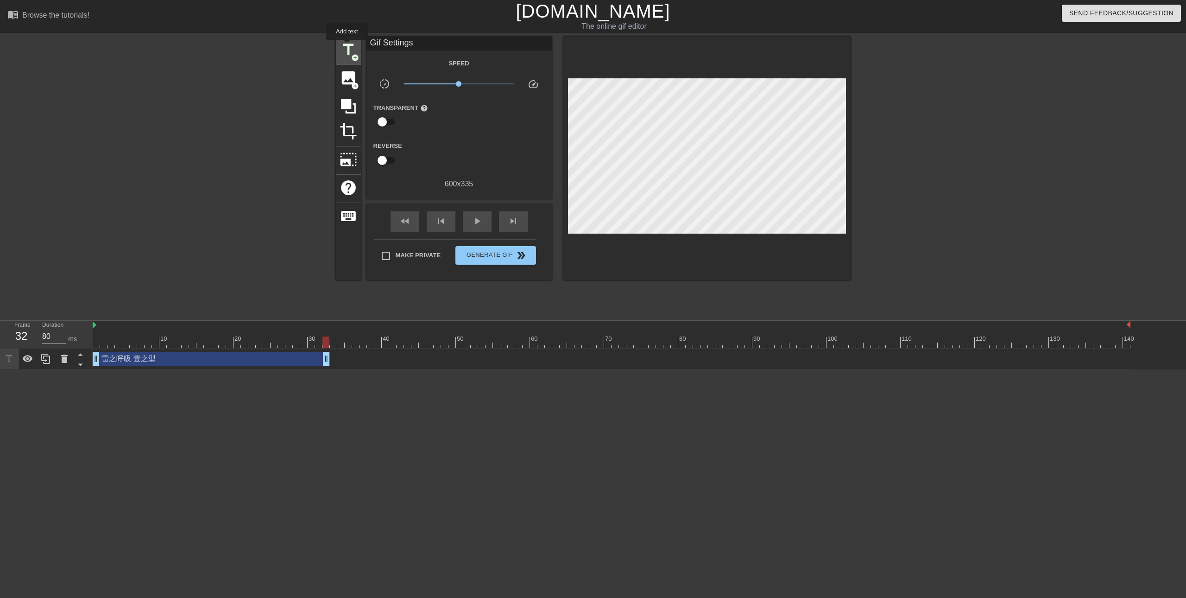
click at [346, 45] on span "title" at bounding box center [349, 50] width 18 height 18
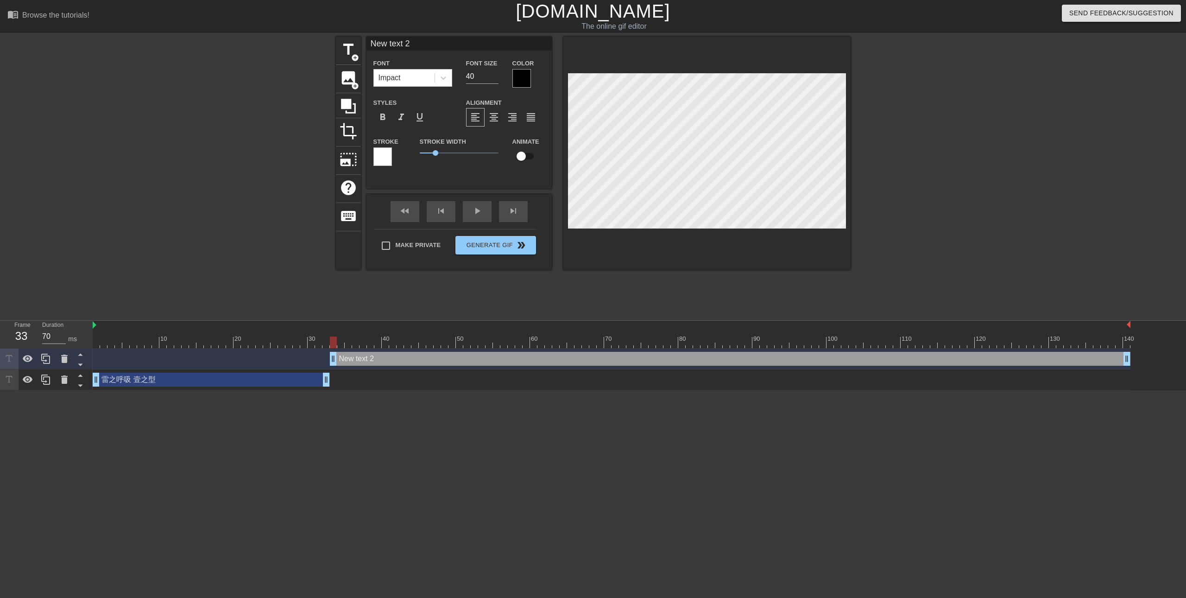
drag, startPoint x: 327, startPoint y: 361, endPoint x: 336, endPoint y: 361, distance: 9.3
type input "70"
drag, startPoint x: 1128, startPoint y: 359, endPoint x: 747, endPoint y: 391, distance: 382.2
click at [747, 390] on html "menu_book Browse the tutorials! Gifntext.com The online gif editor Send Feedbac…" at bounding box center [593, 195] width 1186 height 390
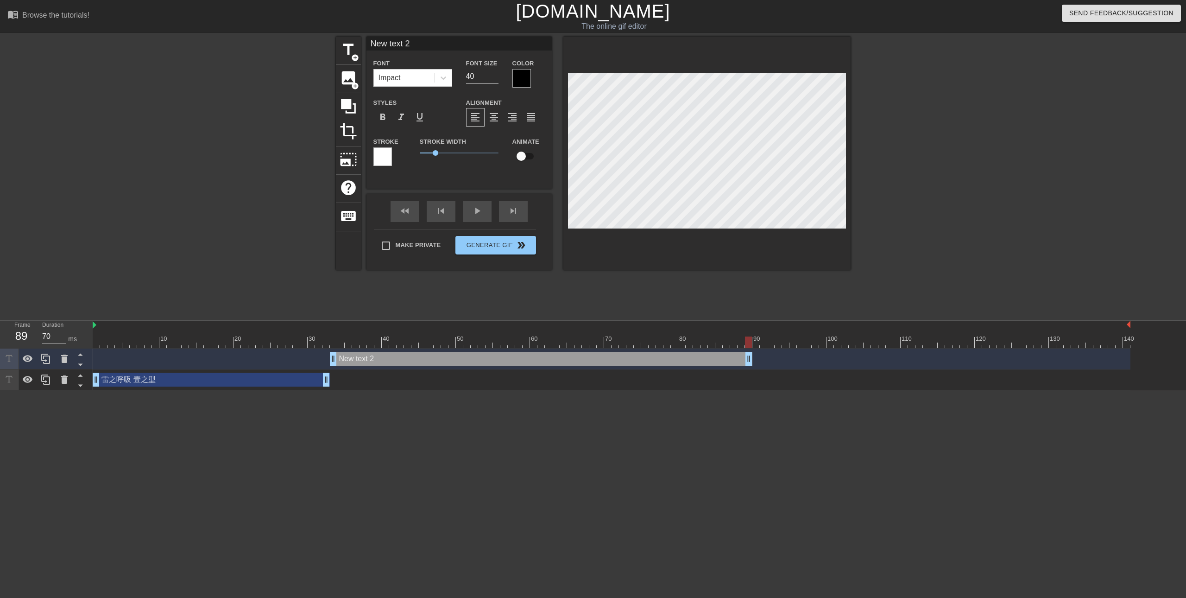
type input "New text"
type textarea "New text"
type input "New text"
type textarea "New text"
type input "New tex"
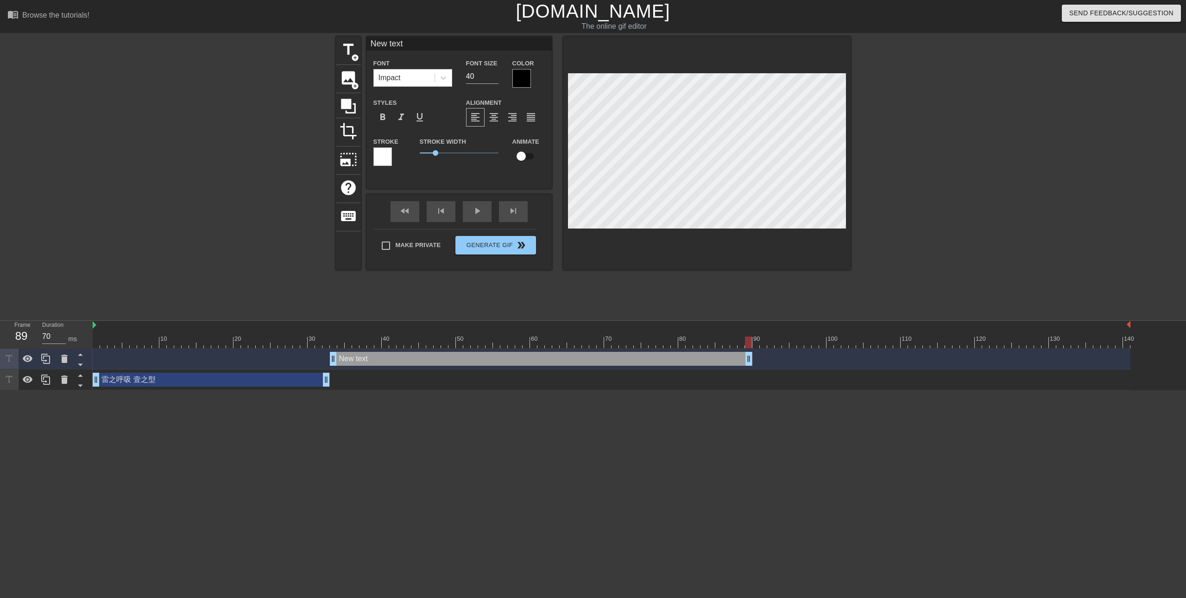
type textarea "New tex"
type input "New te"
type textarea "New te"
type input "New t"
type textarea "New t"
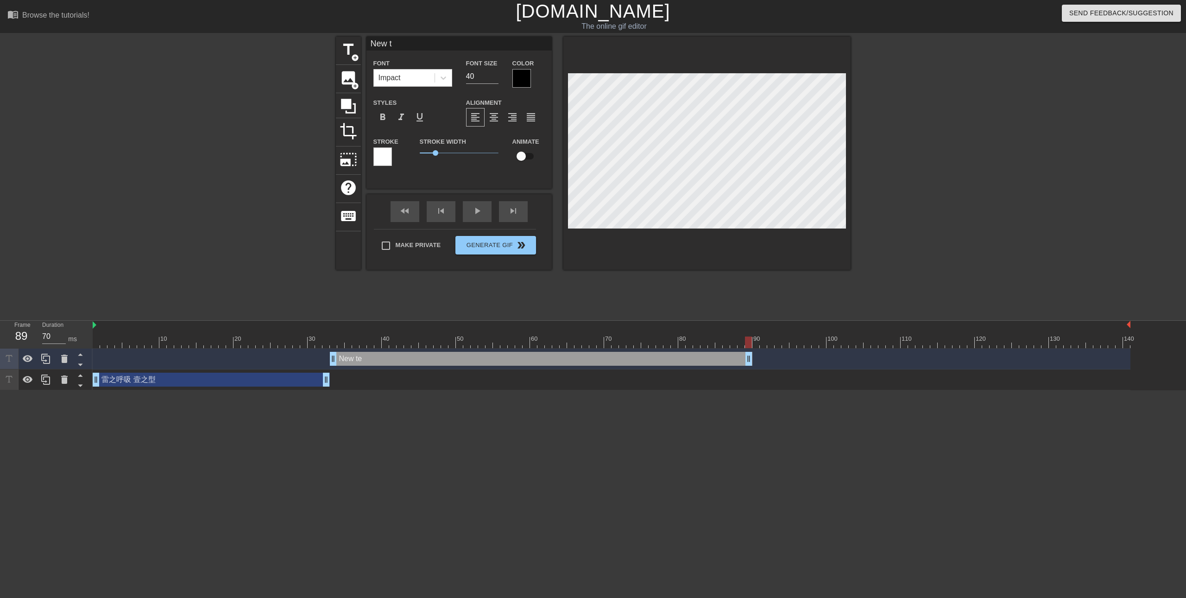
type input "New"
type textarea "New"
type input "New"
type textarea "New"
type input "Ne"
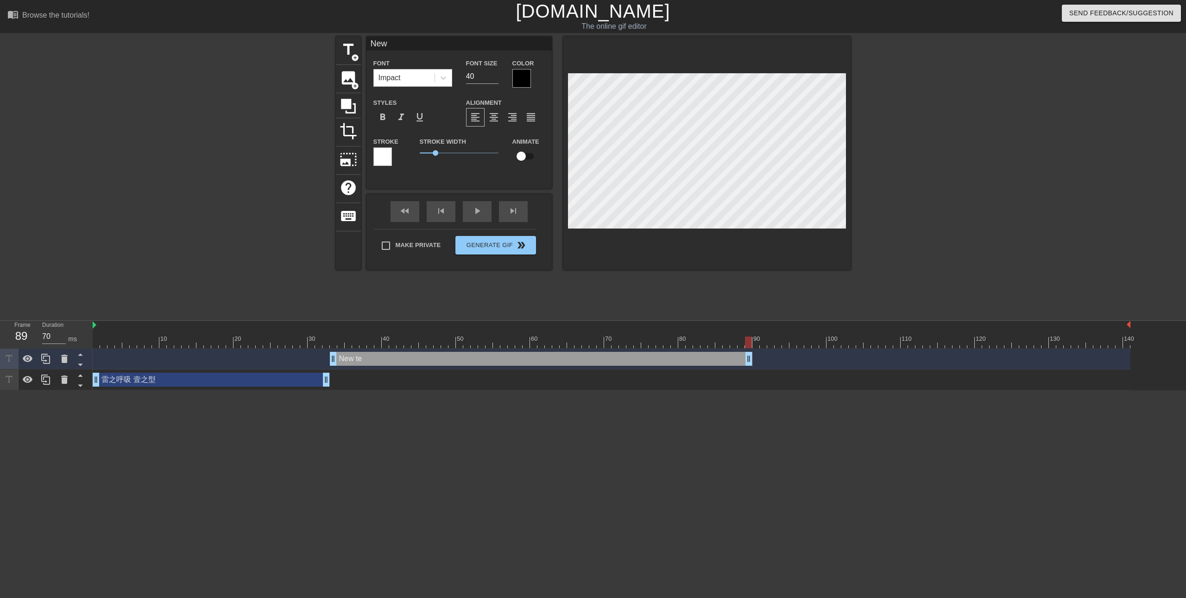
type textarea "Ne"
type input "N"
type textarea "N"
type input "ㄐ"
type textarea "ㄐ"
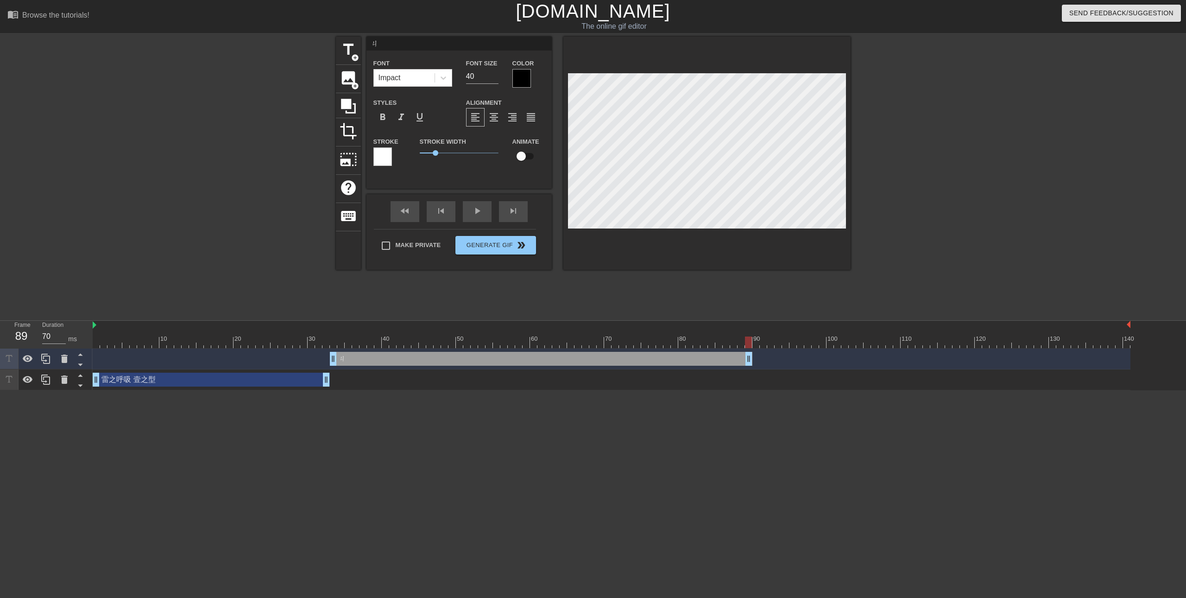
type input "ㄐㄧ"
type textarea "ㄐㄧ"
type input "機"
type textarea "機"
type input "機ㄚ"
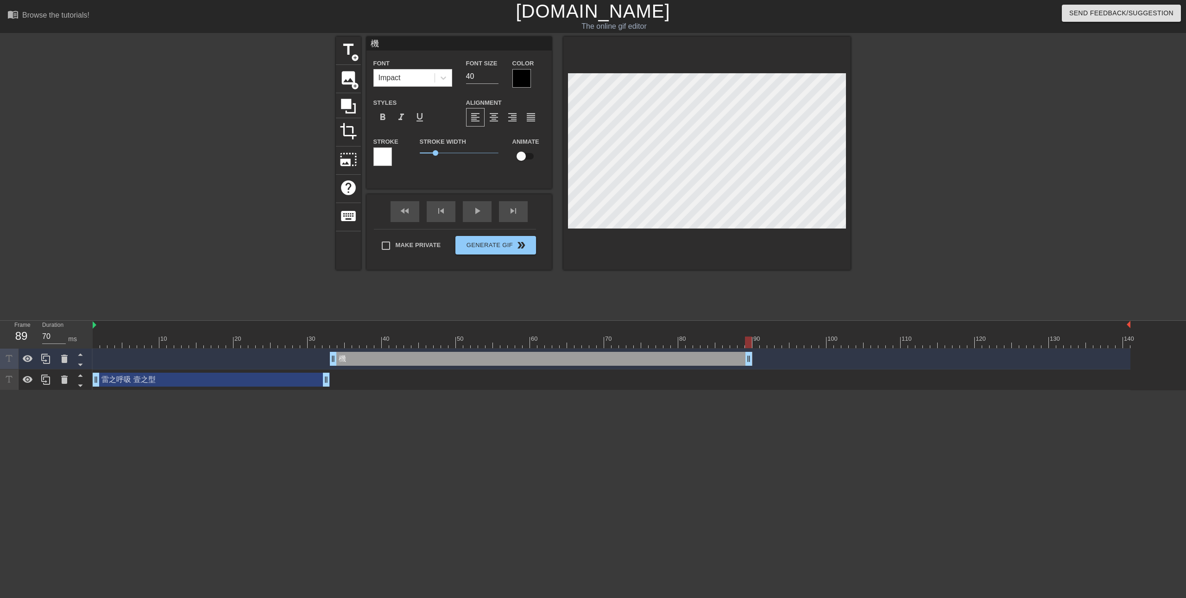
type textarea "機ㄚ"
type input "機ㄅㄚ"
type textarea "機ㄅㄚ"
type input "姬芭"
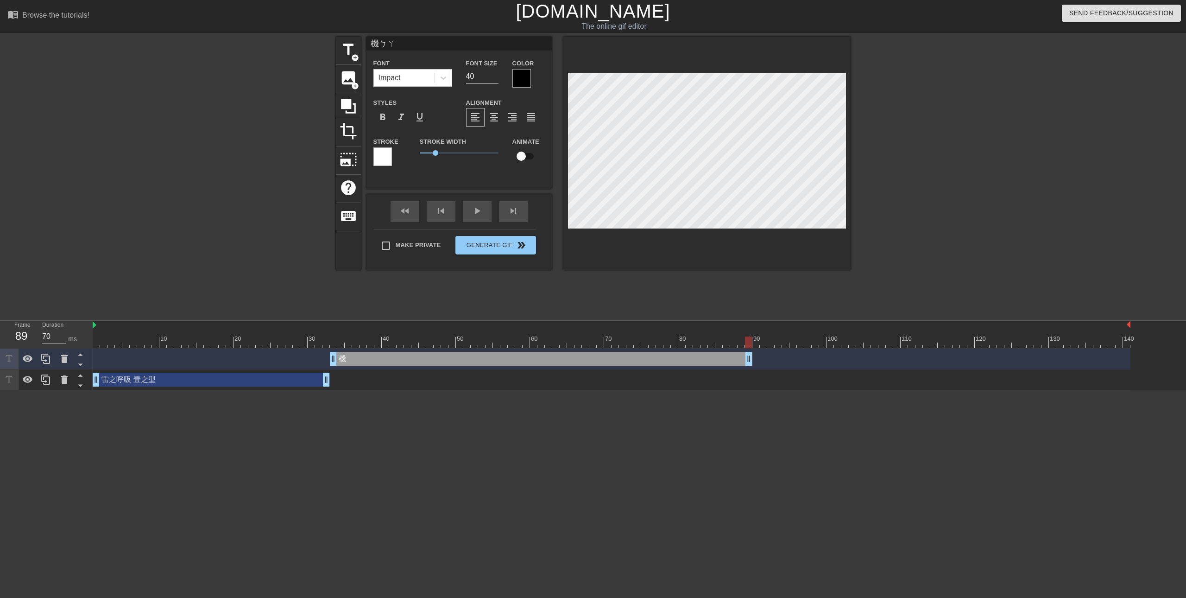
type textarea "姬芭"
type input "雞巴"
type textarea "雞巴"
type input "雞"
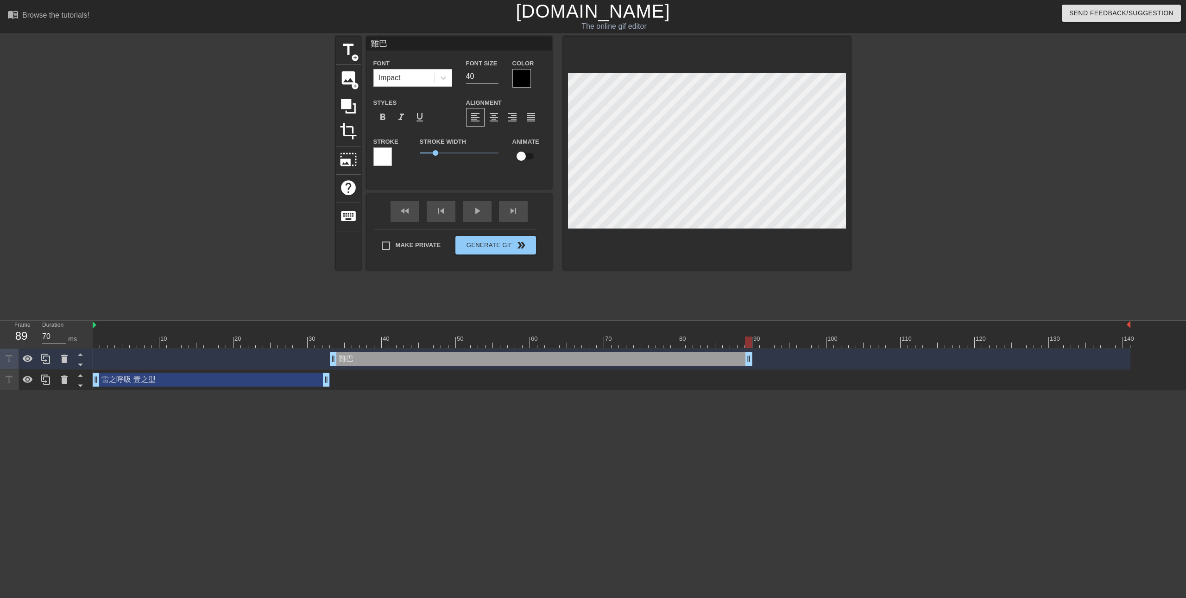
type textarea "雞"
type input "ㄐ"
type textarea "ㄐ"
type input "ㄐㄧ"
type textarea "ㄐㄧ"
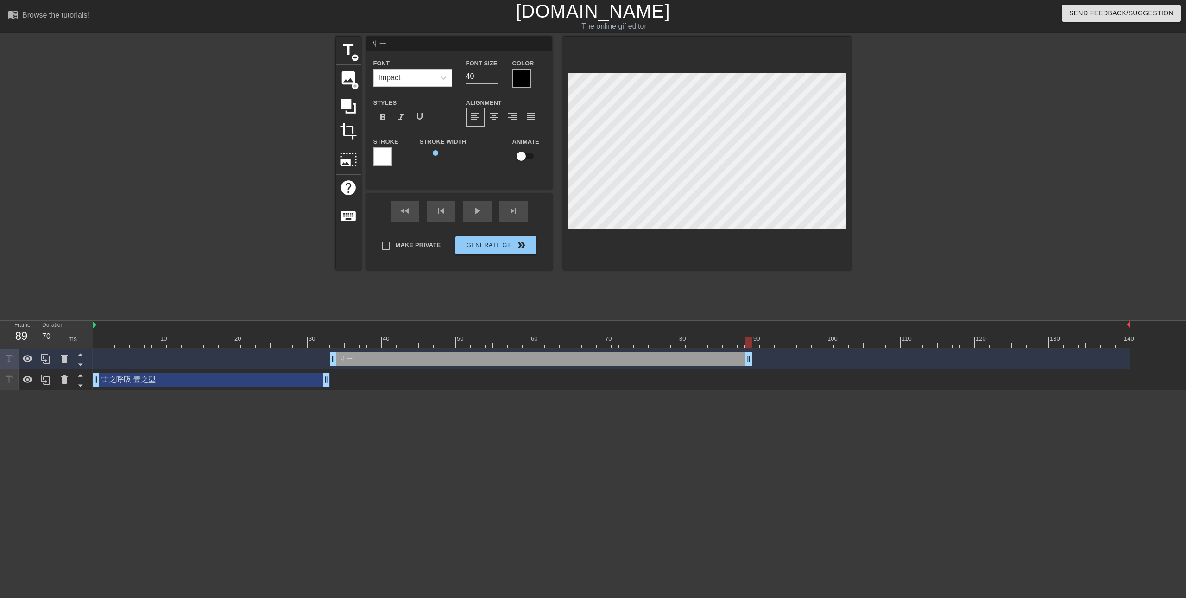
type input "雞"
type textarea "雞"
type input "雞ㄞ"
type textarea "雞ㄞ"
type input "雞ㄅㄞ"
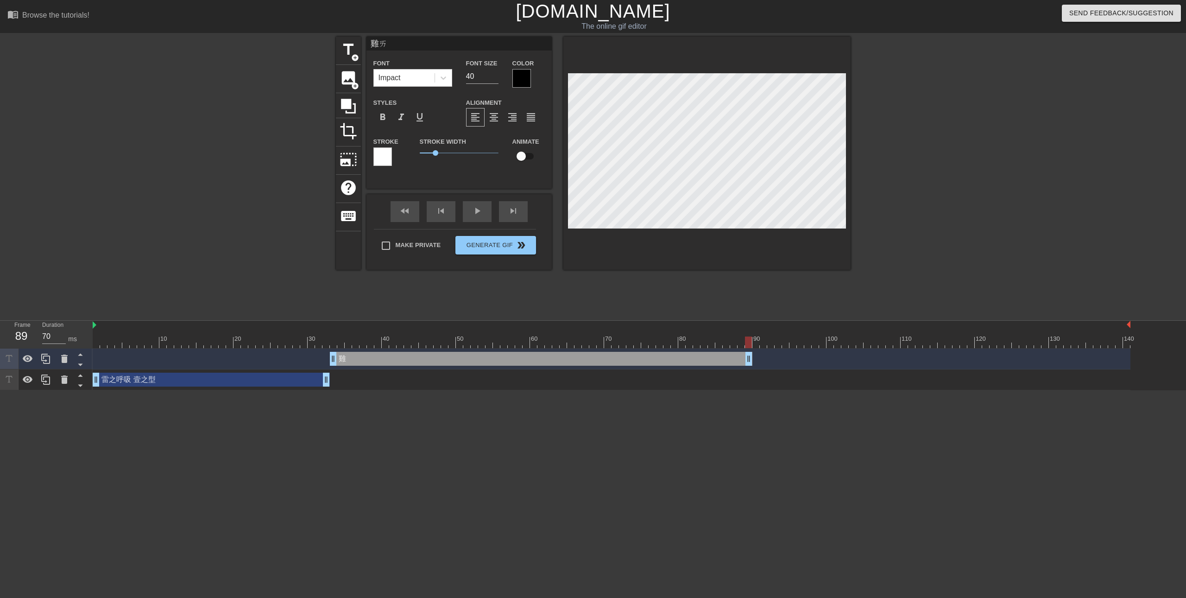
type textarea "雞ㄅㄞ"
type input "雞拜"
type textarea "雞拜"
type input "雞拜ㄧ"
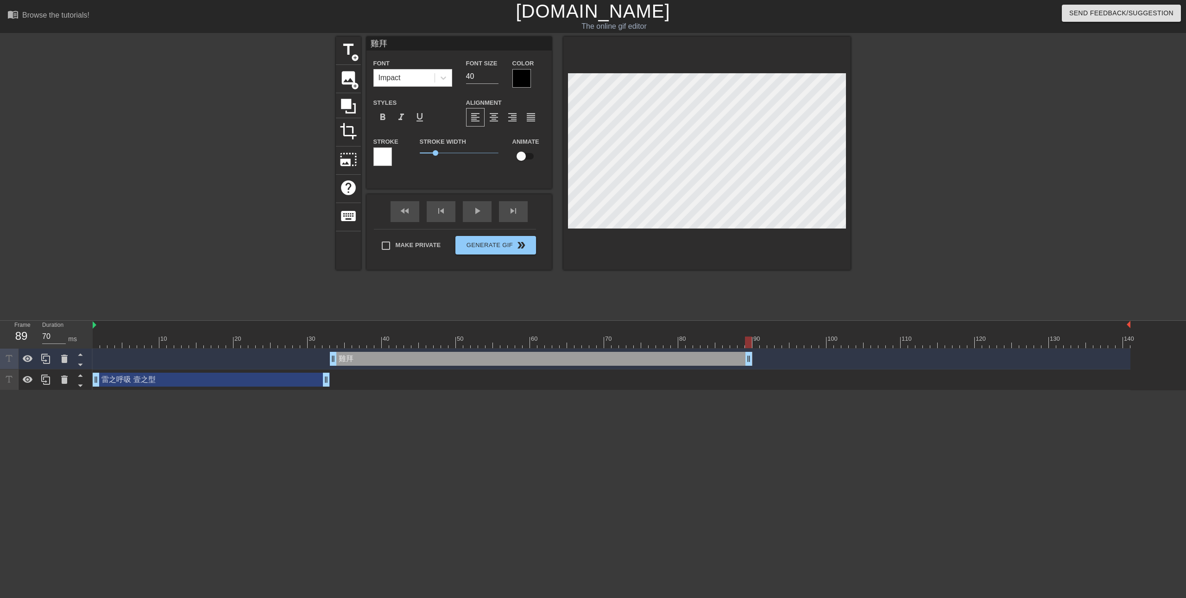
type textarea "雞拜ㄧ"
type input "雞拜壹"
type textarea "雞拜壹"
type input "雞拜"
type textarea "雞拜"
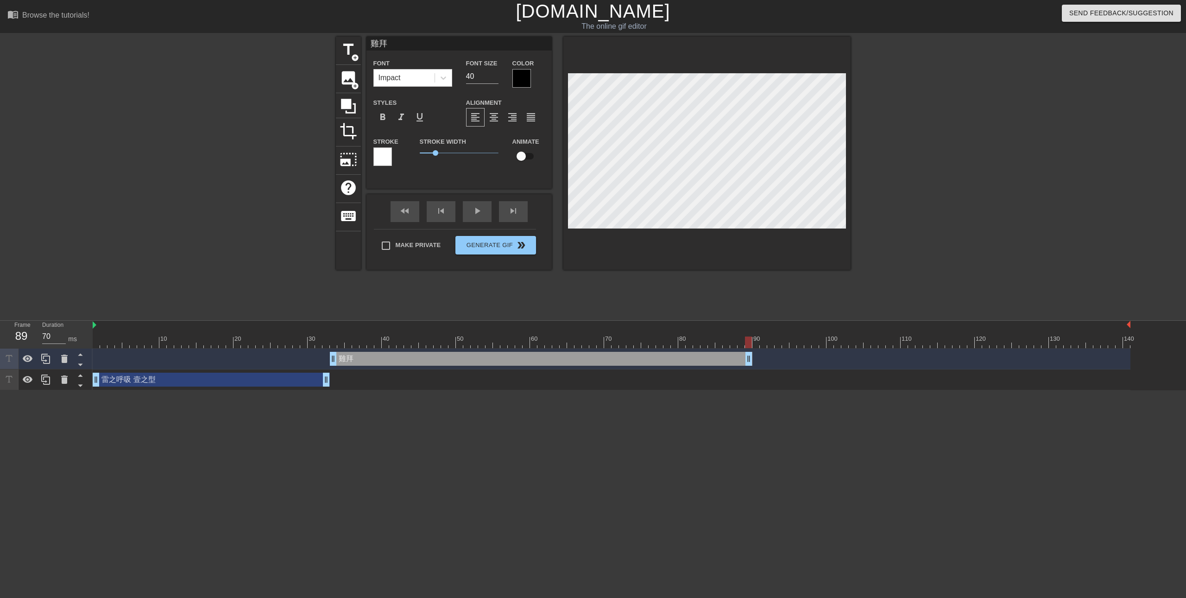
type input "雞"
type textarea "雞"
type input "ㄐ"
type textarea "ㄐ"
type input "ㄐㄧ"
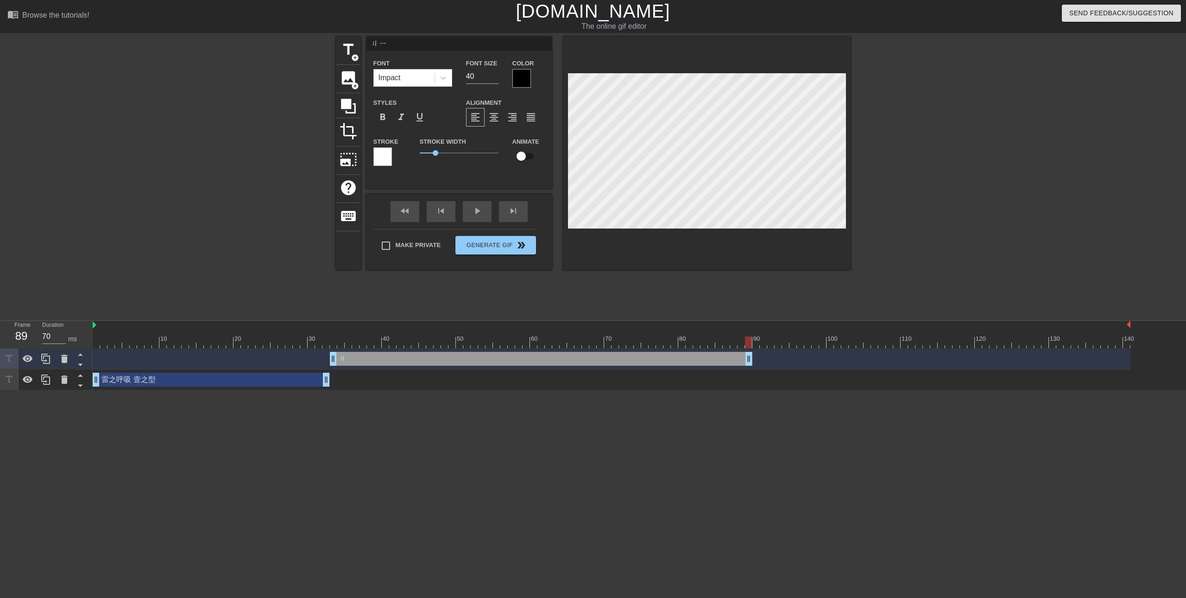
type textarea "及"
type input "及ㄞ"
type textarea "及ㄞ"
type input "及ㄅㄞ"
type textarea "及ㄅㄞ"
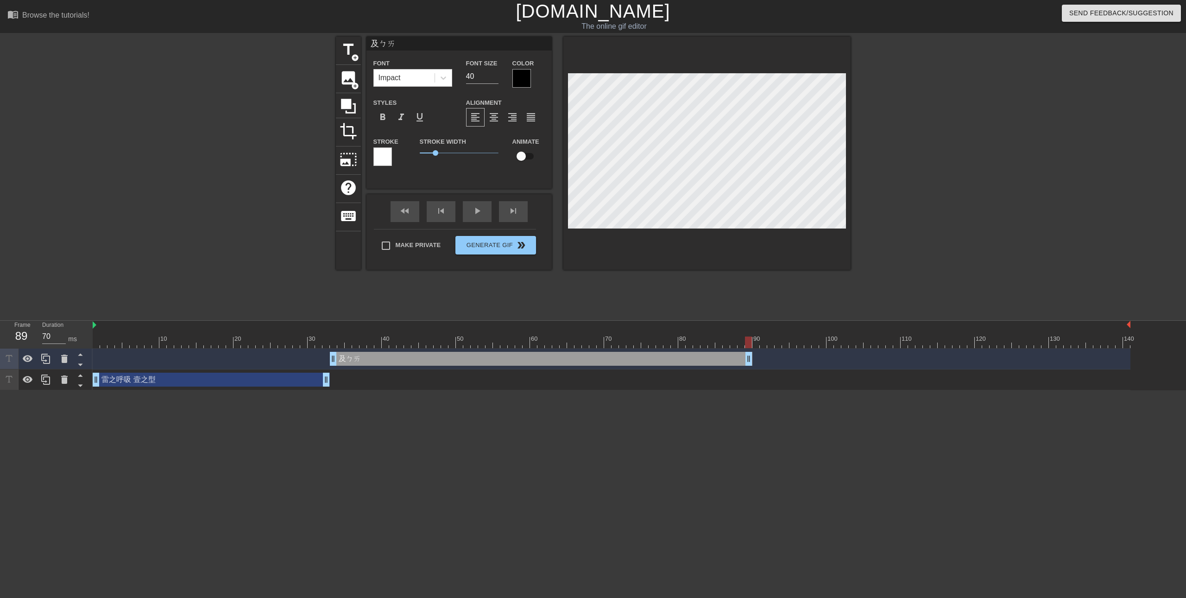
type input "擊敗"
type textarea "擊敗"
type input "擊敗ㄧ"
type textarea "擊敗ㄧ"
type input "擊敗壹"
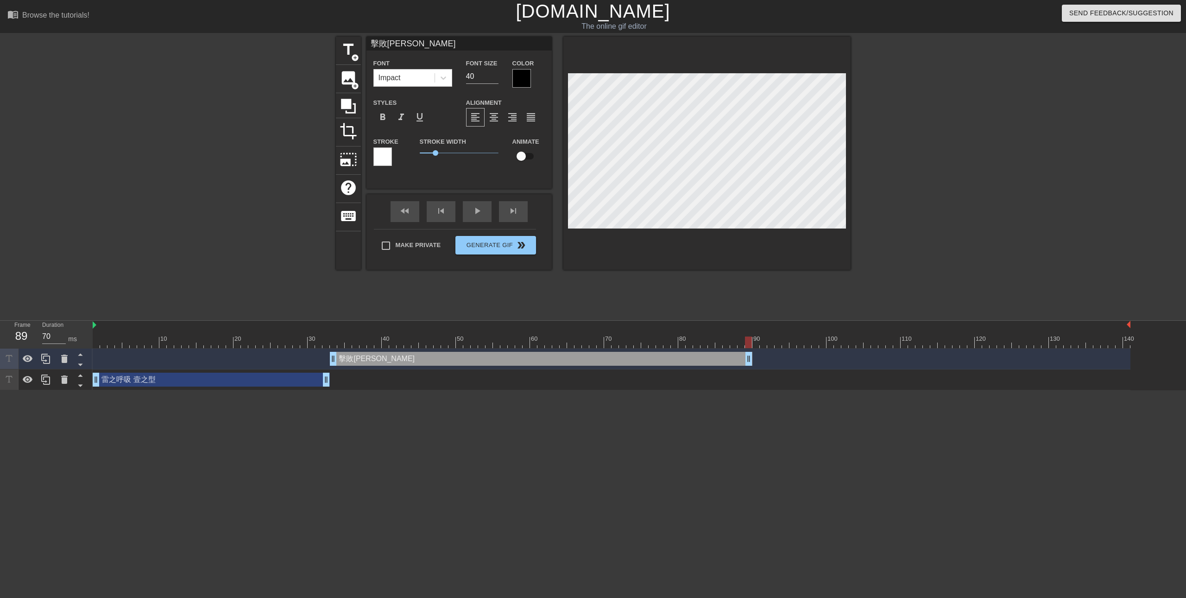
type textarea "擊敗壹"
type input "擊敗壹ㄢ"
type textarea "擊敗壹ㄢ"
type input "擊敗壹ㄕㄢ"
type textarea "擊敗壹ㄕㄢ"
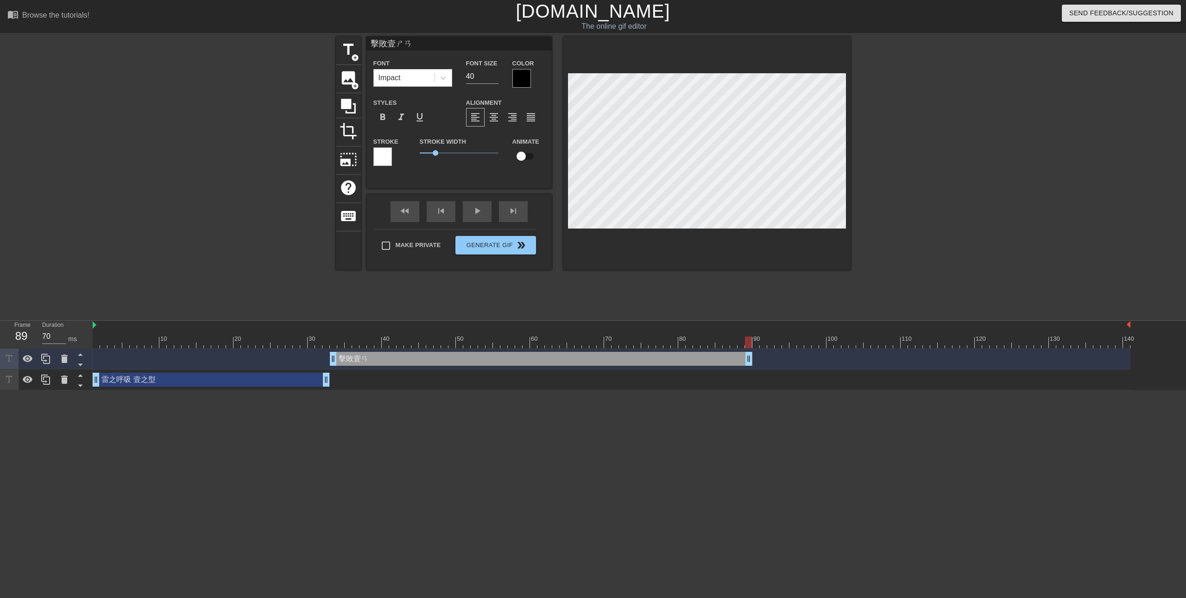
scroll to position [1, 3]
type input "擊敗一閃"
type textarea "擊敗一閃"
click at [438, 155] on div "title add_circle image add_circle crop photo_size_select_large help keyboard 擊敗…" at bounding box center [593, 153] width 515 height 233
click at [518, 73] on div at bounding box center [521, 78] width 19 height 19
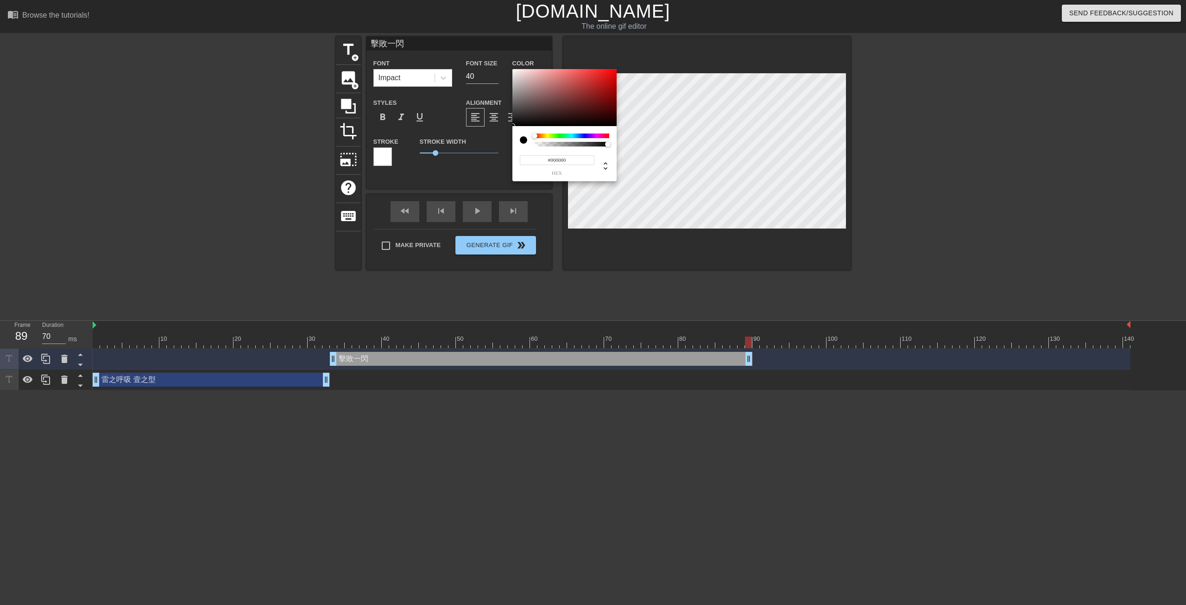
click at [582, 137] on div at bounding box center [572, 135] width 75 height 5
type input "#202E84"
click at [591, 96] on div at bounding box center [564, 97] width 104 height 57
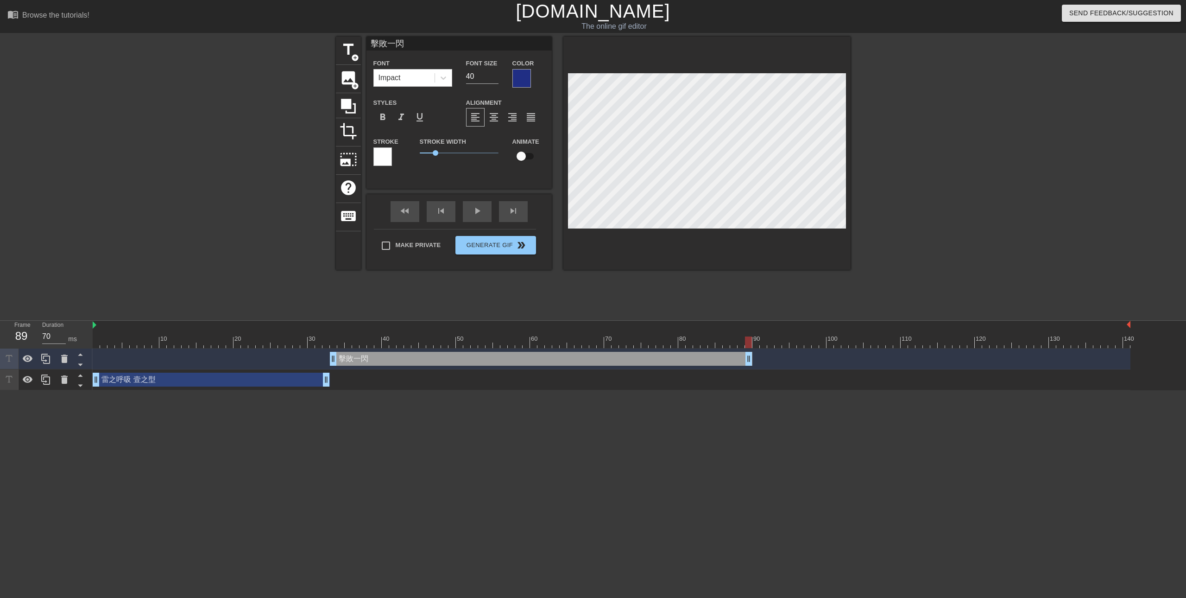
click at [380, 158] on div at bounding box center [382, 156] width 19 height 19
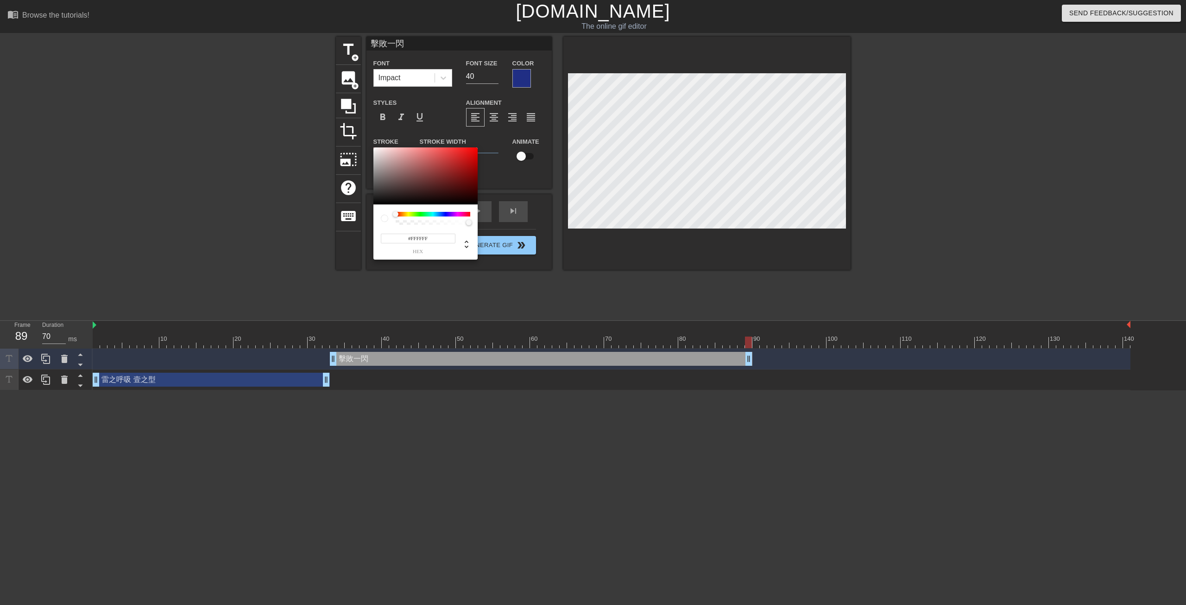
click at [445, 214] on div at bounding box center [433, 214] width 75 height 5
click at [454, 170] on div at bounding box center [425, 175] width 104 height 57
type input "#171684"
click at [460, 175] on div at bounding box center [425, 175] width 104 height 57
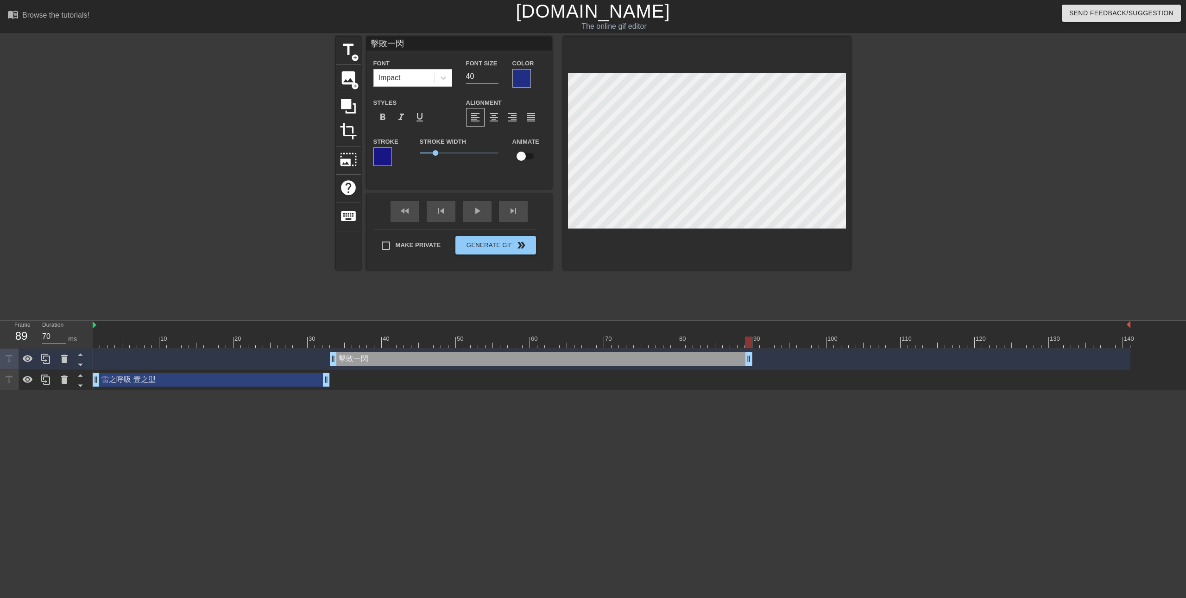
click at [794, 390] on html "menu_book Browse the tutorials! Gifntext.com The online gif editor Send Feedbac…" at bounding box center [593, 195] width 1186 height 390
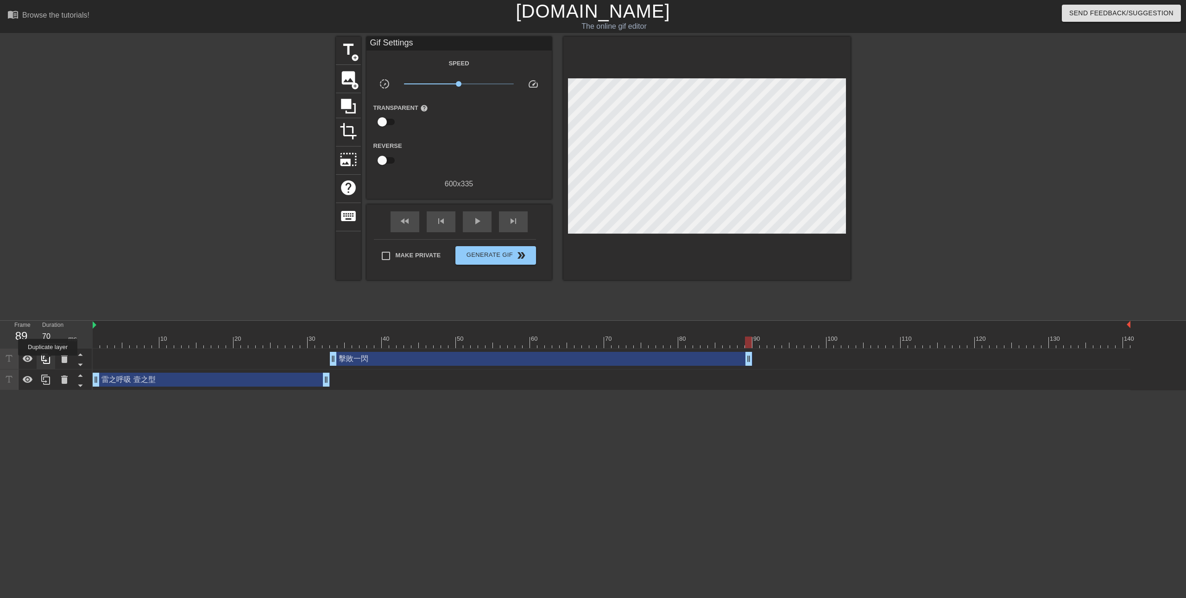
click at [48, 362] on icon at bounding box center [45, 358] width 11 height 11
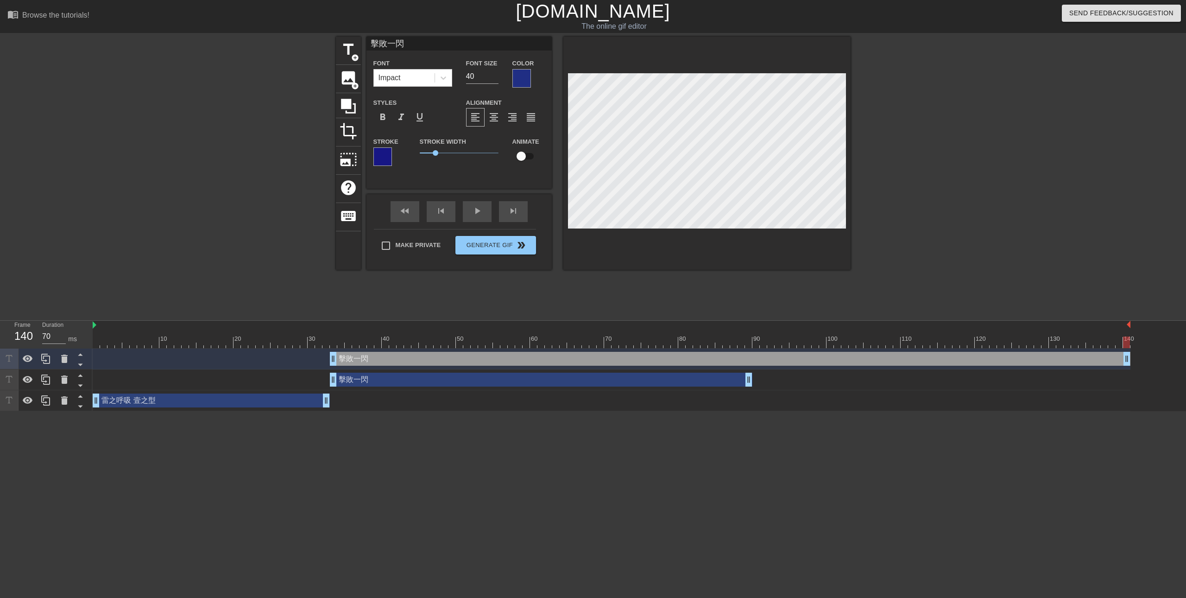
drag, startPoint x: 746, startPoint y: 362, endPoint x: 1179, endPoint y: 348, distance: 433.0
click at [1179, 348] on div "10 20 30 40 50 60 70 80 90 100 110 120 130 140 擊敗一閃 drag_handle drag_handle 擊敗一…" at bounding box center [639, 366] width 1093 height 90
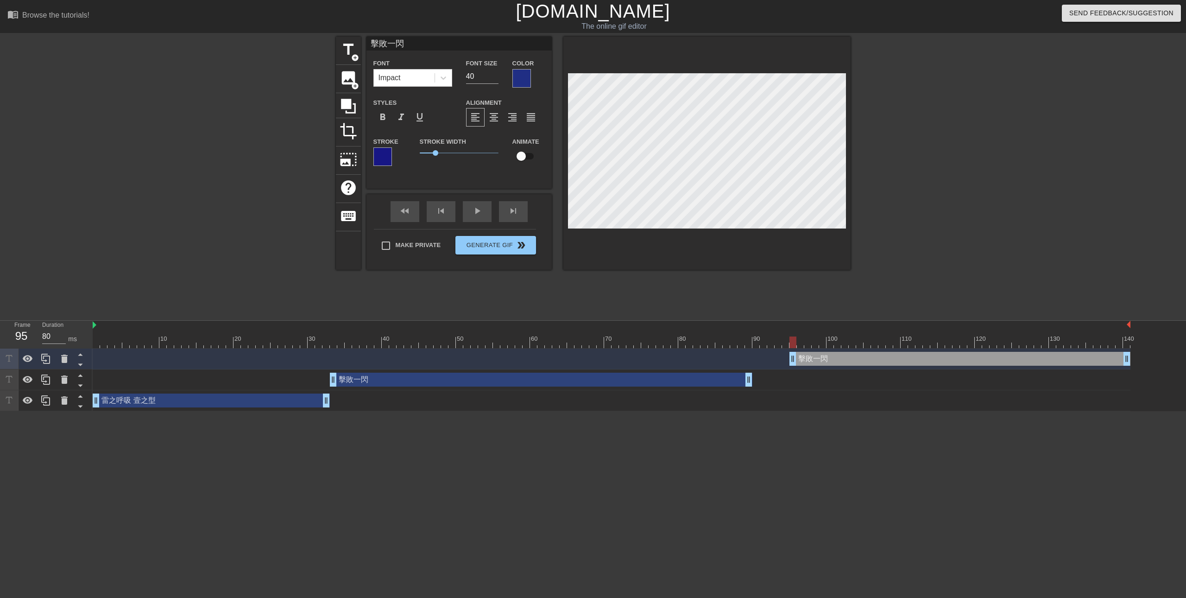
type input "70"
drag, startPoint x: 331, startPoint y: 361, endPoint x: 755, endPoint y: 376, distance: 423.7
click at [755, 376] on div "擊敗一閃 drag_handle drag_handle 擊敗一閃 drag_handle drag_handle 雷之呼吸 壹之型 drag_handle …" at bounding box center [639, 379] width 1093 height 63
type input "ㄍ"
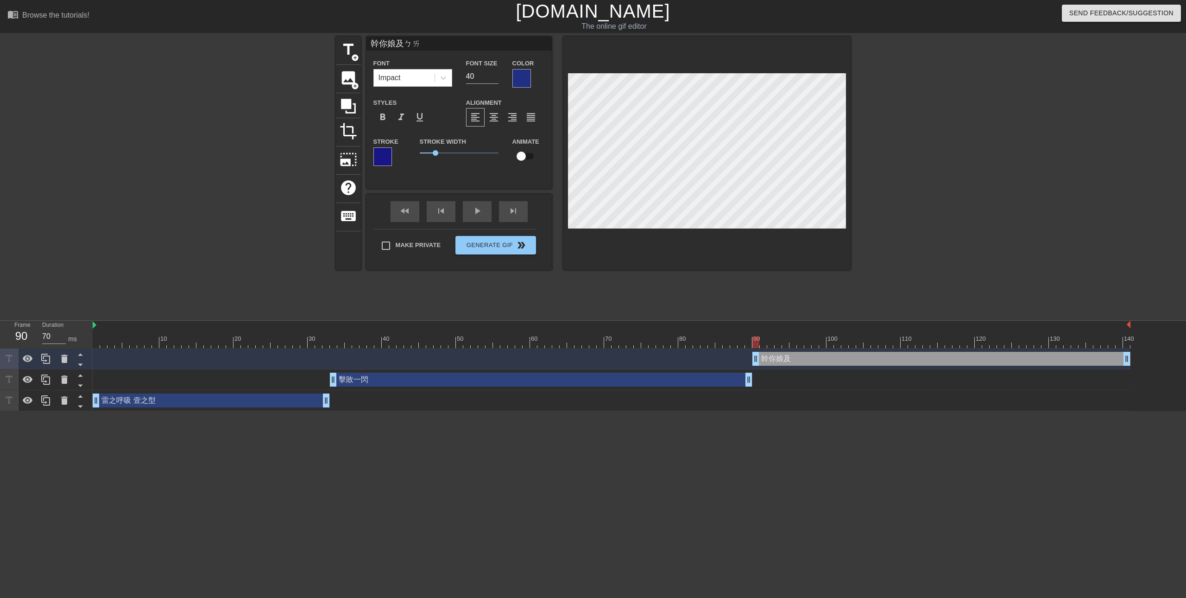
scroll to position [1, 3]
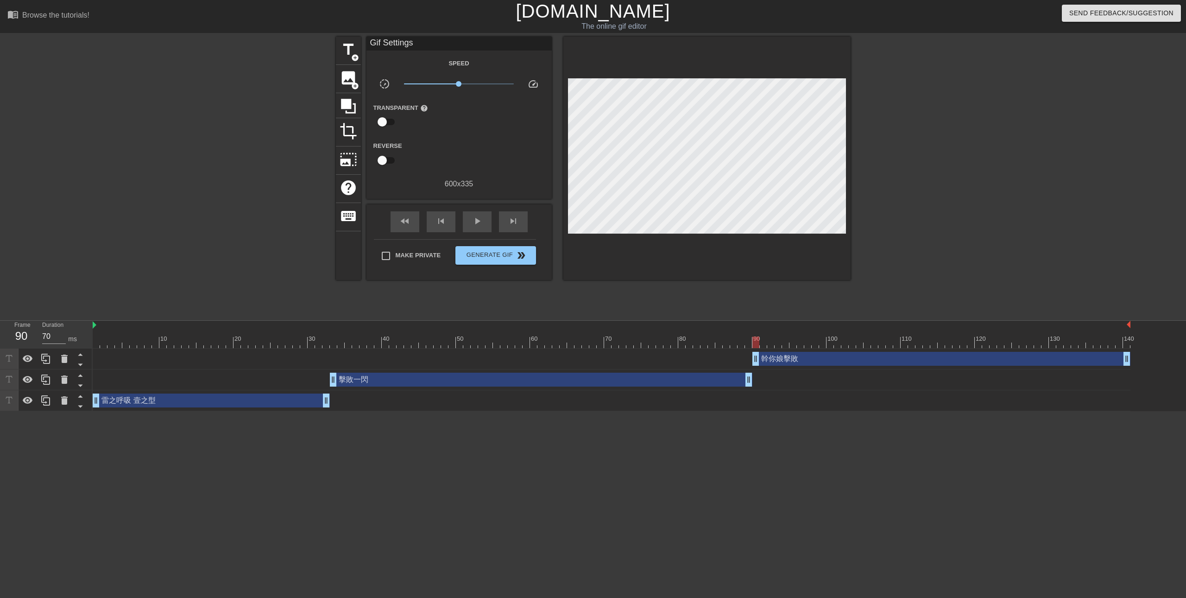
drag, startPoint x: 766, startPoint y: 521, endPoint x: 756, endPoint y: 519, distance: 10.7
click at [764, 411] on html "menu_book Browse the tutorials! Gifntext.com The online gif editor Send Feedbac…" at bounding box center [593, 205] width 1186 height 411
click at [470, 254] on span "Generate Gif double_arrow" at bounding box center [495, 255] width 73 height 11
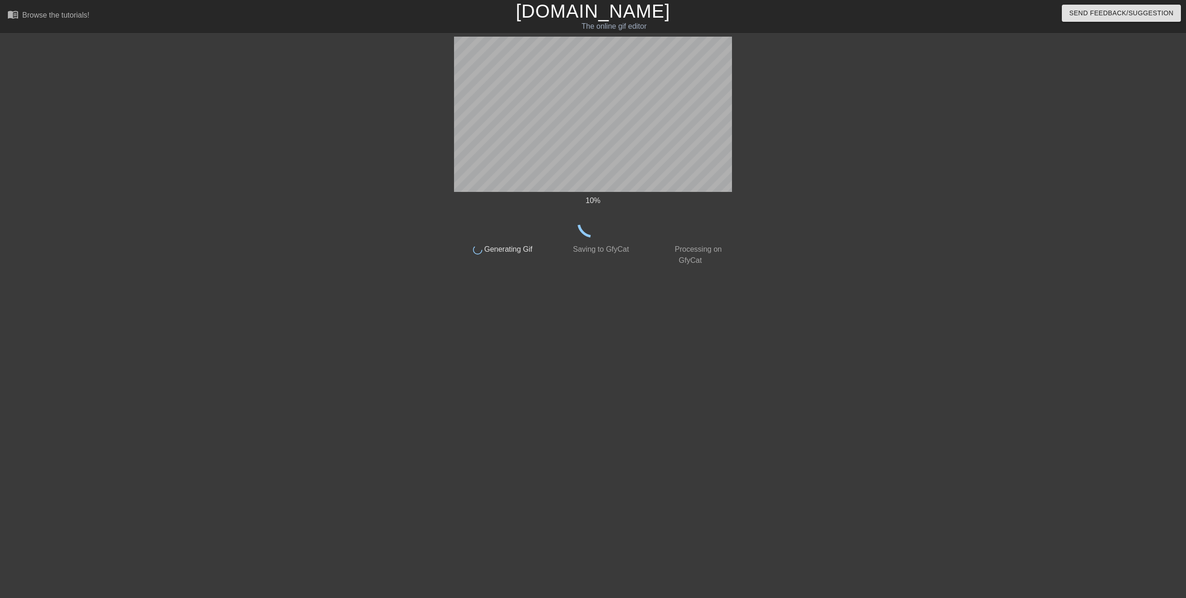
click at [1085, 319] on html "menu_book Browse the tutorials! Gifntext.com The online gif editor Send Feedbac…" at bounding box center [593, 159] width 1186 height 319
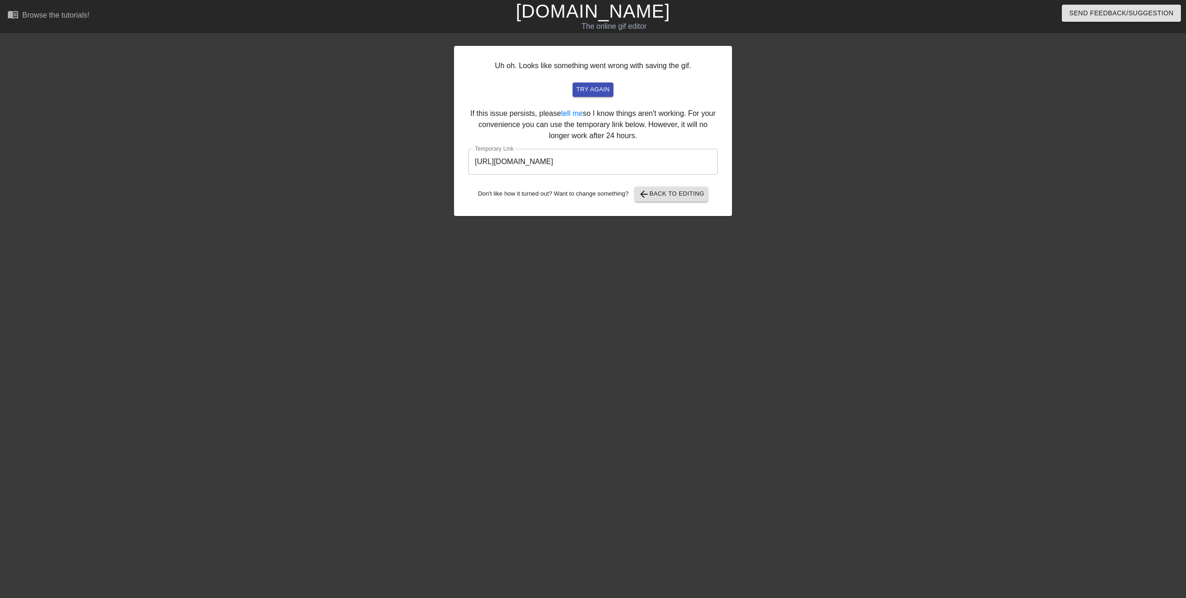
click at [679, 160] on input "https://www.gifntext.com/temp_generations/c64ueHRe.gif" at bounding box center [592, 162] width 249 height 26
click at [680, 164] on input "https://www.gifntext.com/temp_generations/c64ueHRe.gif" at bounding box center [592, 162] width 249 height 26
click at [622, 13] on link "[DOMAIN_NAME]" at bounding box center [593, 11] width 154 height 20
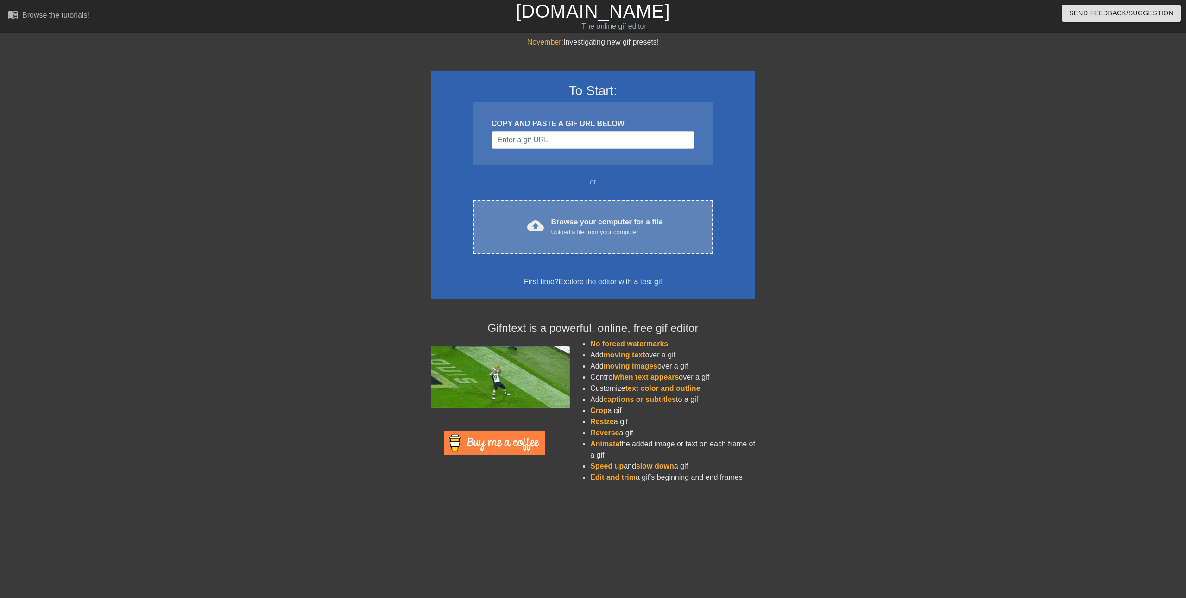
click at [562, 236] on div "Upload a file from your computer" at bounding box center [607, 231] width 112 height 9
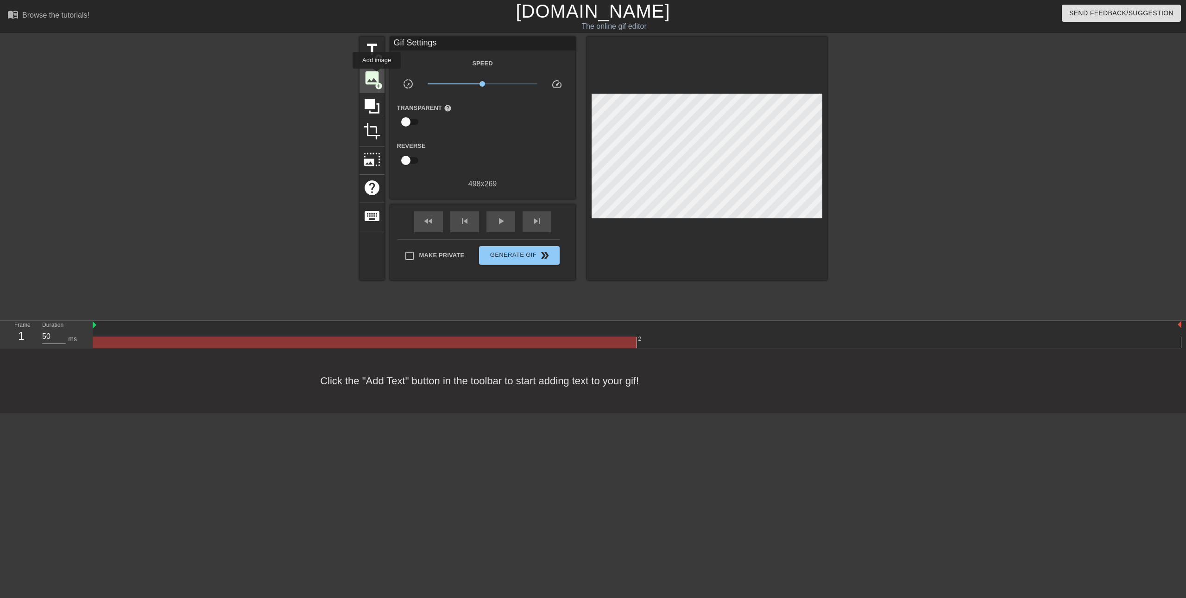
click at [377, 75] on span "image" at bounding box center [372, 78] width 18 height 18
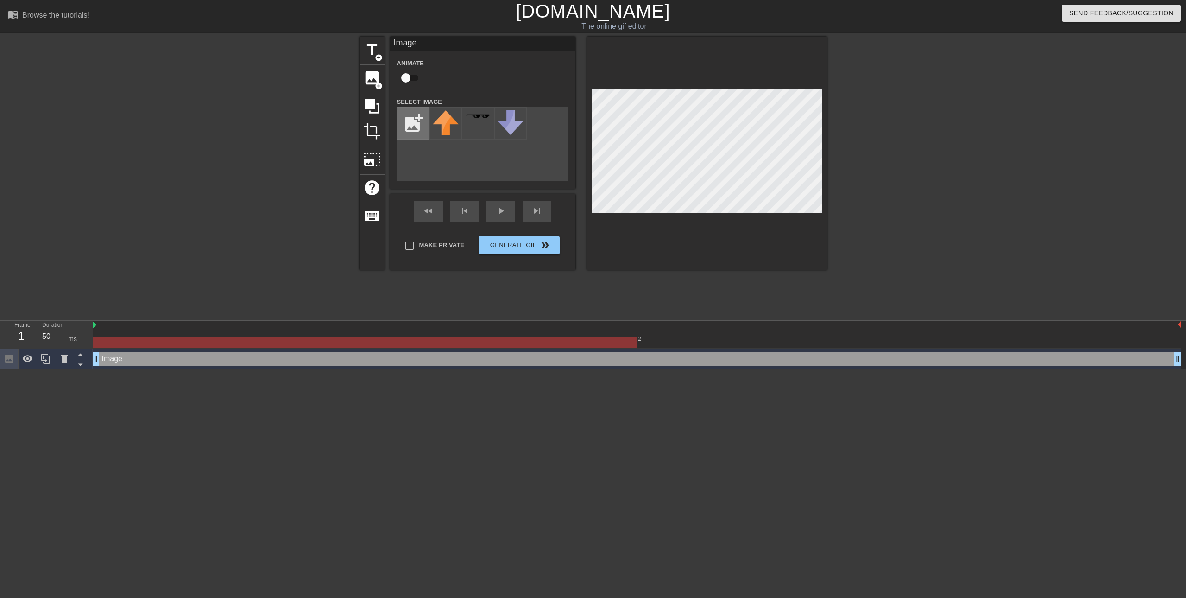
click at [407, 126] on input "file" at bounding box center [414, 123] width 32 height 32
type input "C:\fakepath\1452-removebg-preview.png"
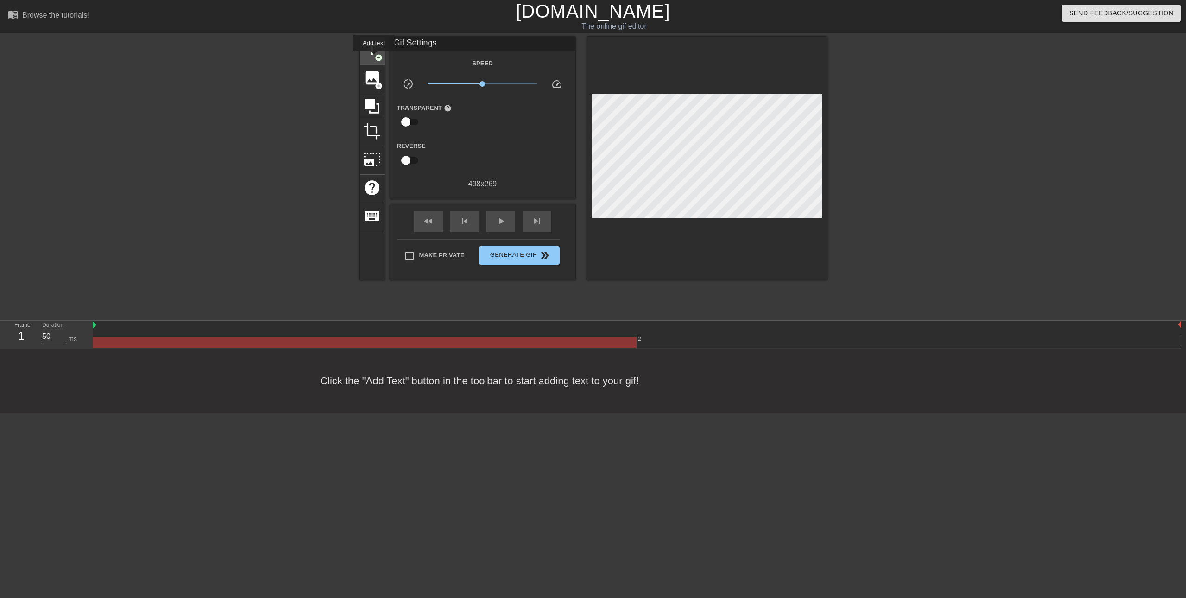
click at [374, 58] on span "title" at bounding box center [372, 50] width 18 height 18
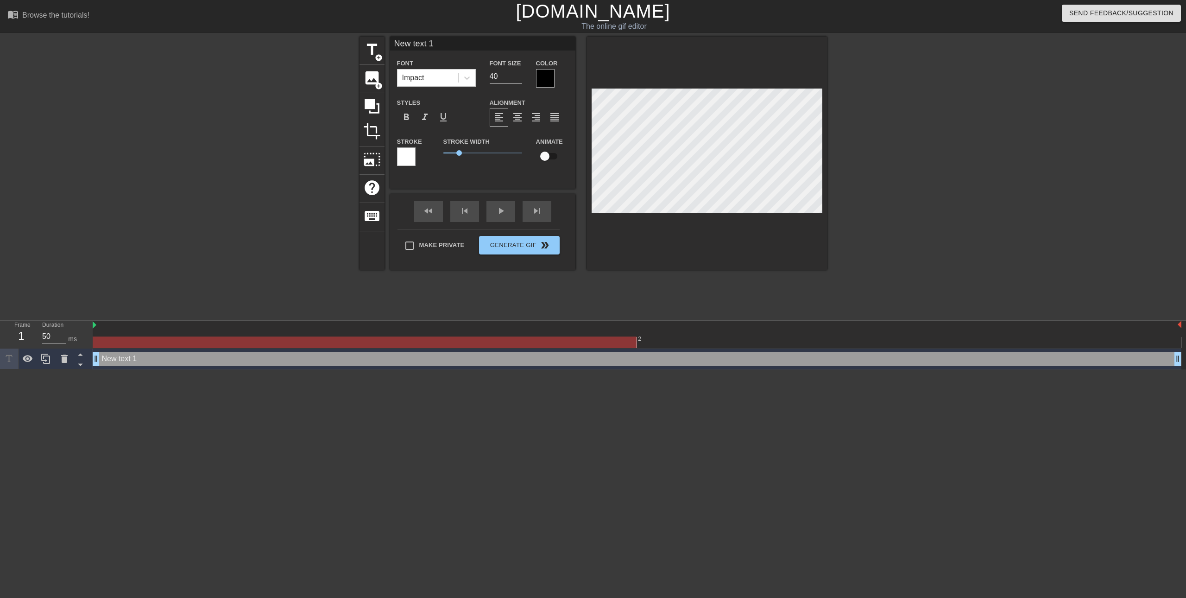
scroll to position [1, 2]
type input "1"
type textarea "1"
type input "51"
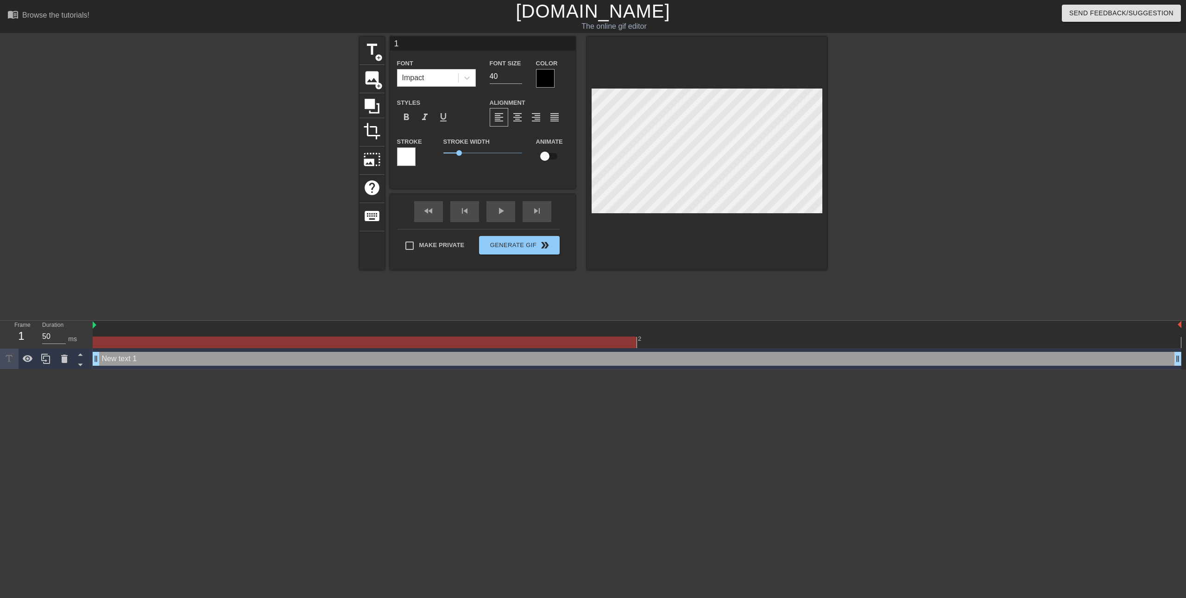
type textarea "51"
type input "1"
type textarea "1"
type input "15"
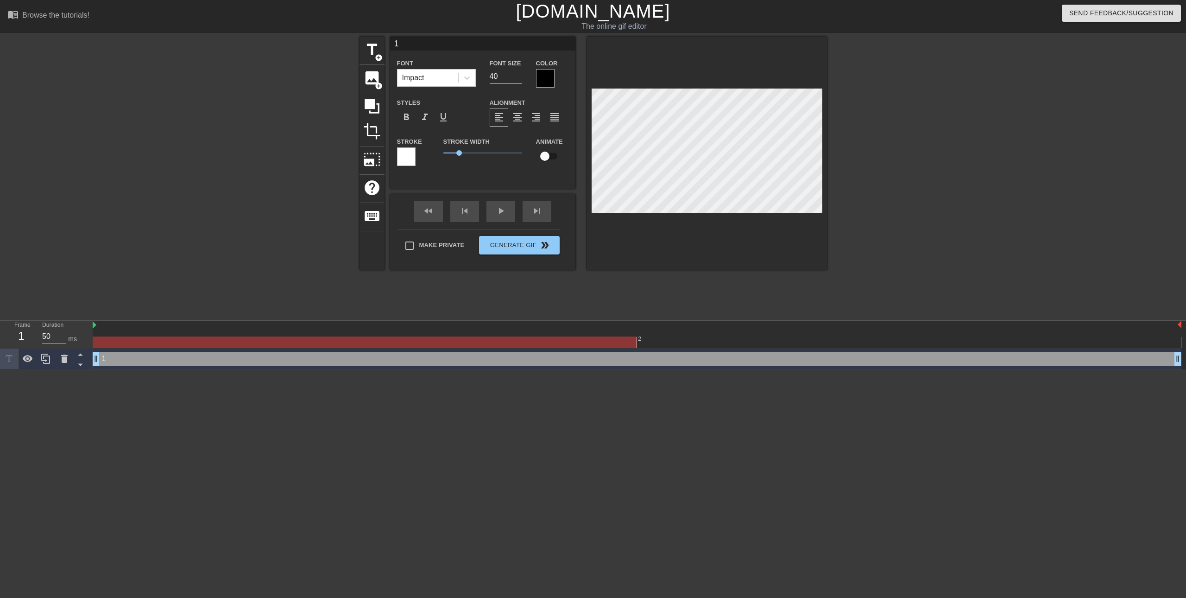
type textarea "15"
type input "15%"
type textarea "15%"
click at [549, 82] on div at bounding box center [545, 78] width 19 height 19
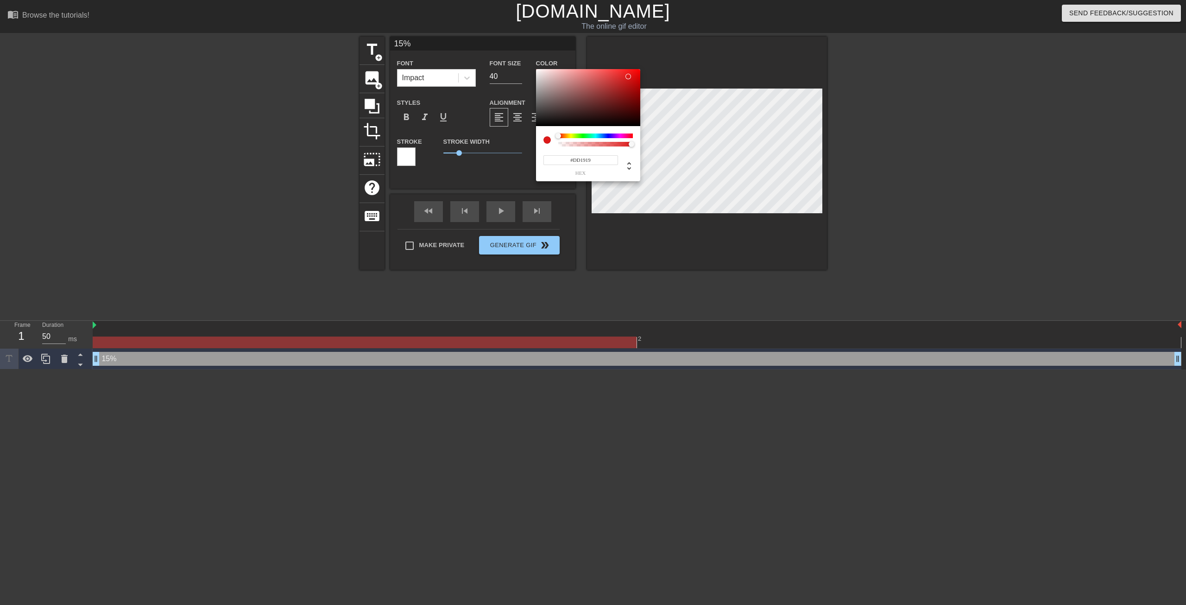
type input "#DF1919"
drag, startPoint x: 622, startPoint y: 82, endPoint x: 628, endPoint y: 76, distance: 8.9
click at [628, 76] on div at bounding box center [588, 97] width 104 height 57
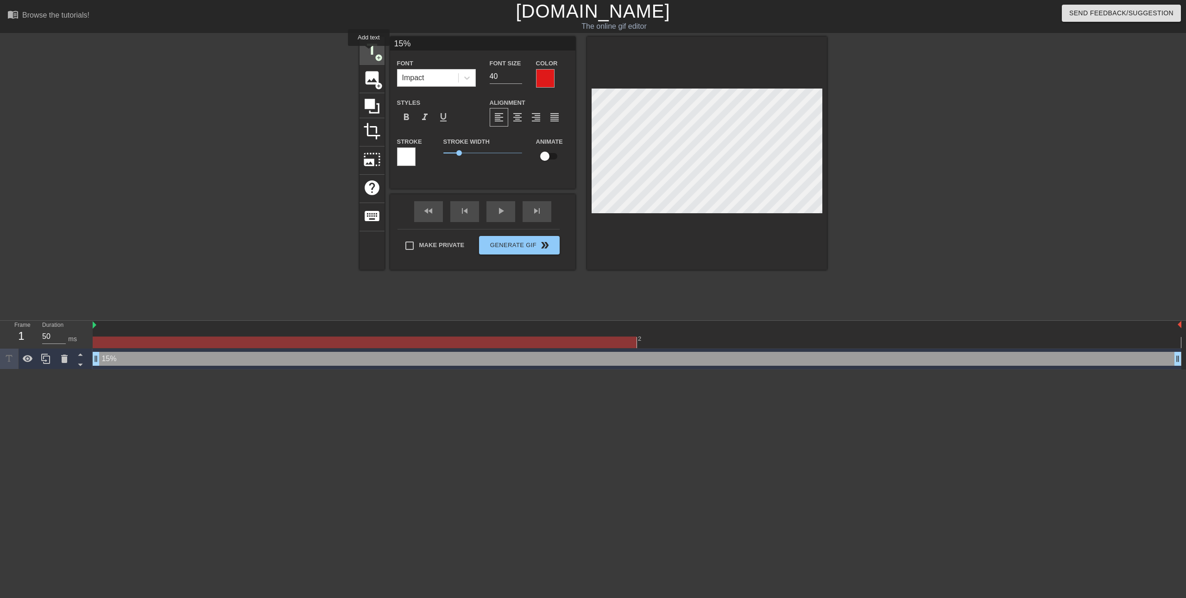
click at [369, 52] on span "title" at bounding box center [372, 50] width 18 height 18
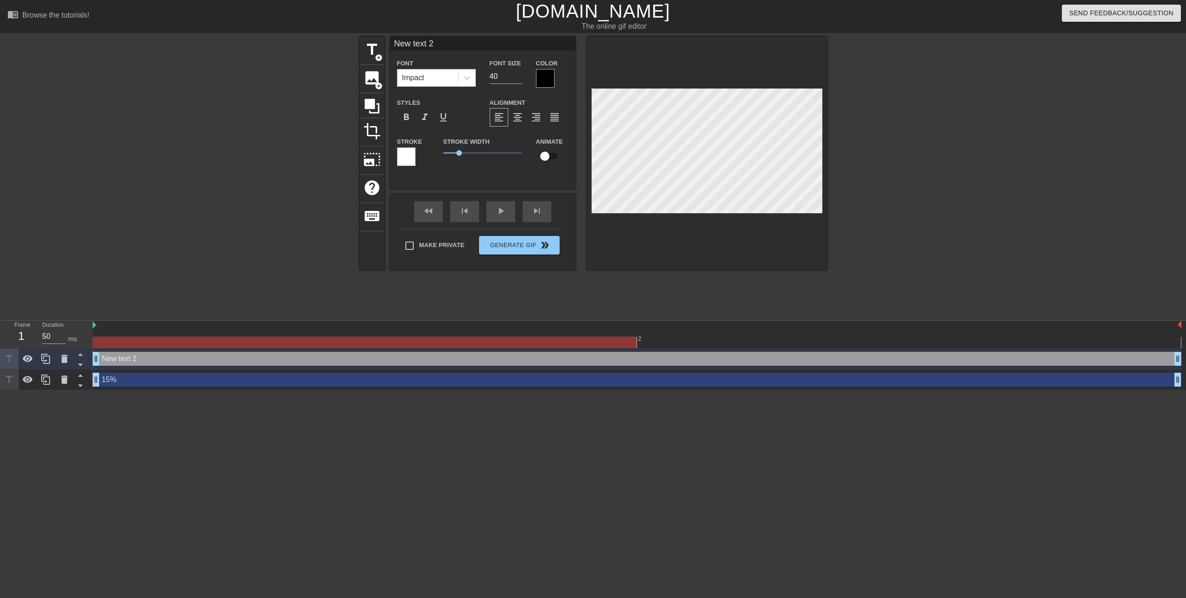
scroll to position [1, 2]
type input "ㄒ"
type textarea "ㄒ"
type input "ㄒㄧ"
type textarea "ㄒㄧ"
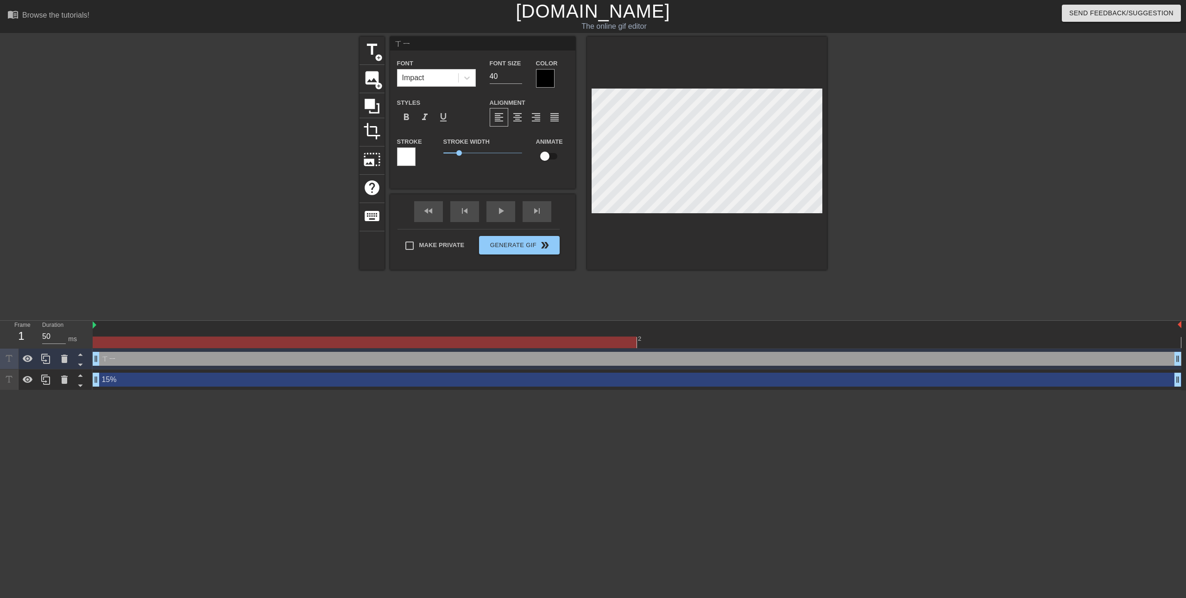
type input "ㄒㄧㄠ"
type textarea "ㄒㄧㄠ"
type input "小"
type textarea "小"
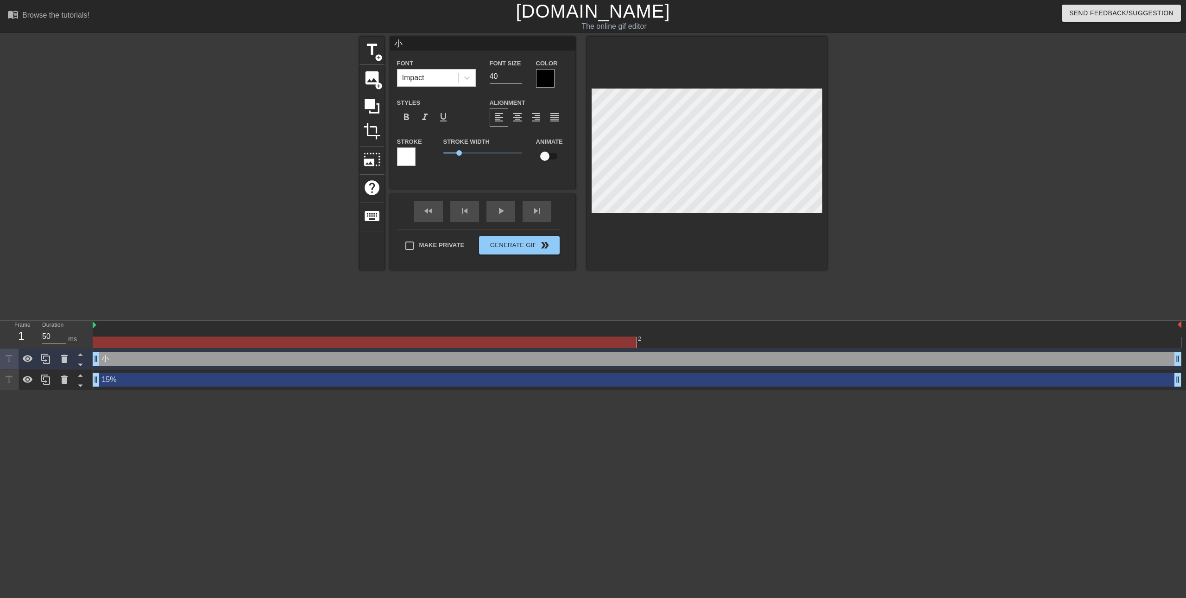
type input "小E"
type textarea "小E"
click at [550, 76] on div at bounding box center [545, 78] width 19 height 19
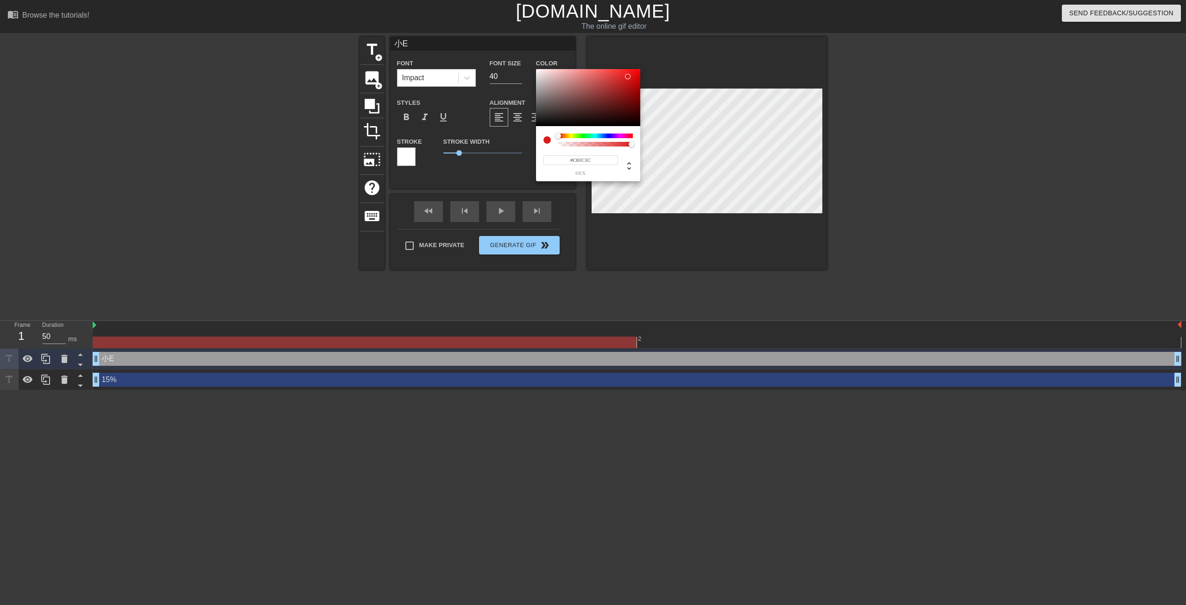
type input "#C61C1C"
drag, startPoint x: 616, startPoint y: 72, endPoint x: 625, endPoint y: 82, distance: 13.1
click at [625, 82] on div at bounding box center [588, 97] width 104 height 57
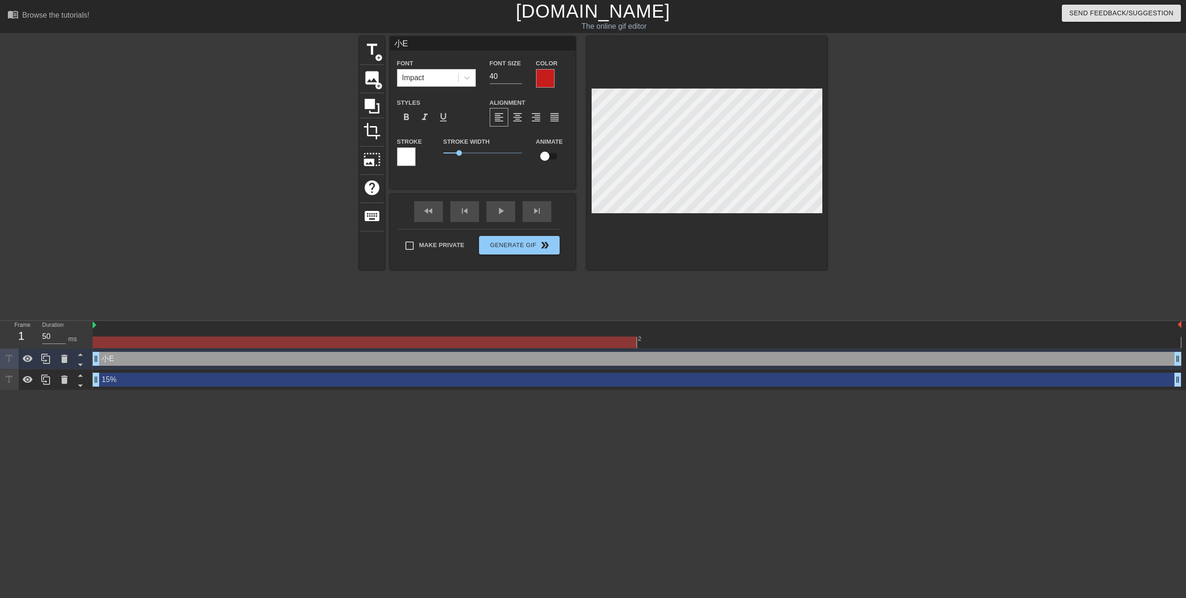
click at [408, 154] on div at bounding box center [406, 156] width 19 height 19
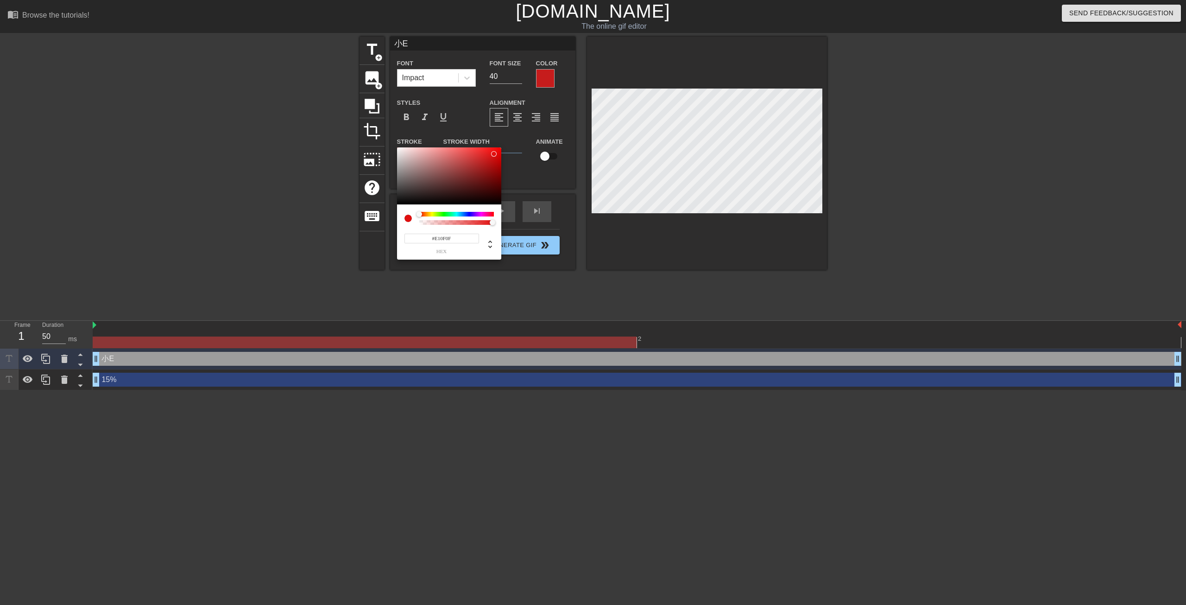
drag, startPoint x: 483, startPoint y: 148, endPoint x: 495, endPoint y: 157, distance: 14.3
click at [495, 157] on div at bounding box center [449, 175] width 104 height 57
type input "#D50D0D"
click at [495, 157] on div at bounding box center [495, 157] width 6 height 6
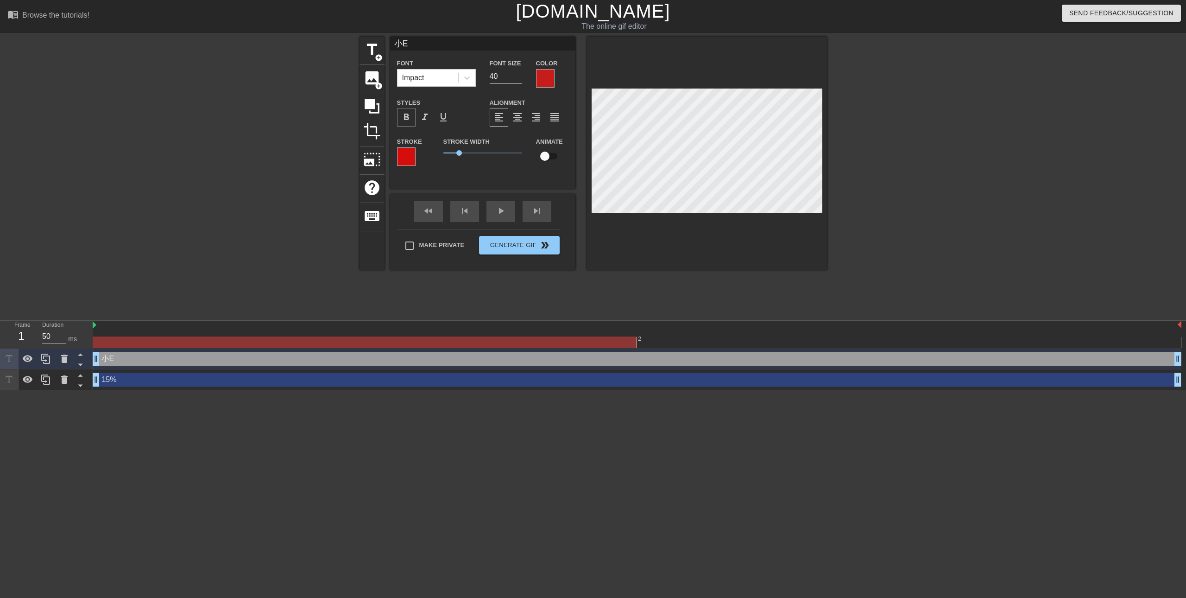
click at [408, 116] on span "format_bold" at bounding box center [406, 117] width 11 height 11
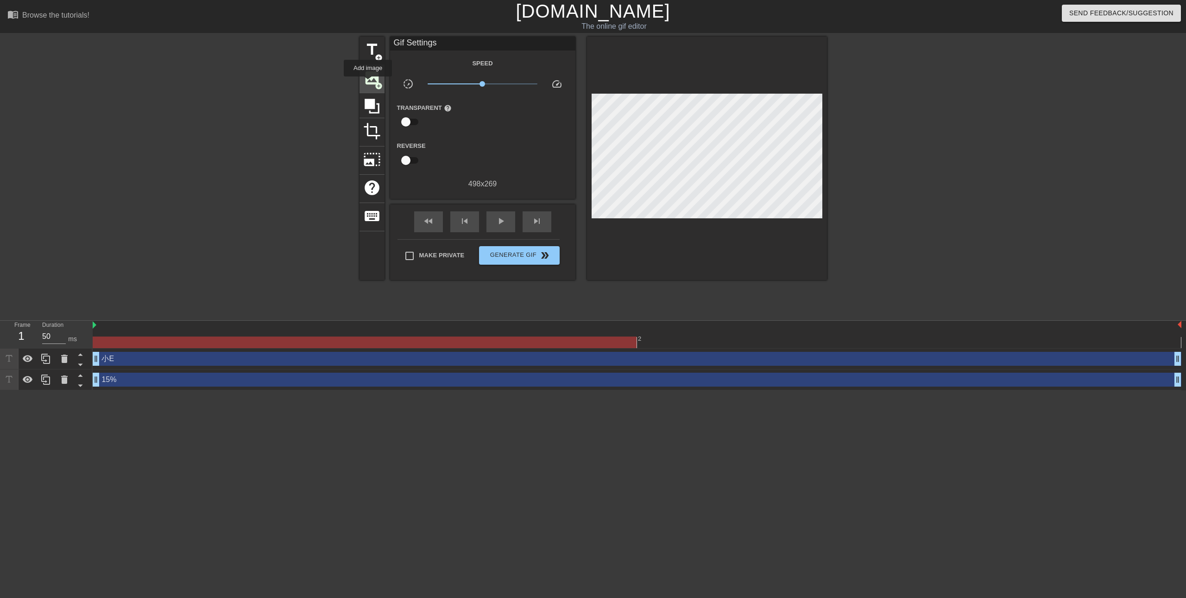
click at [368, 83] on span "image" at bounding box center [372, 78] width 18 height 18
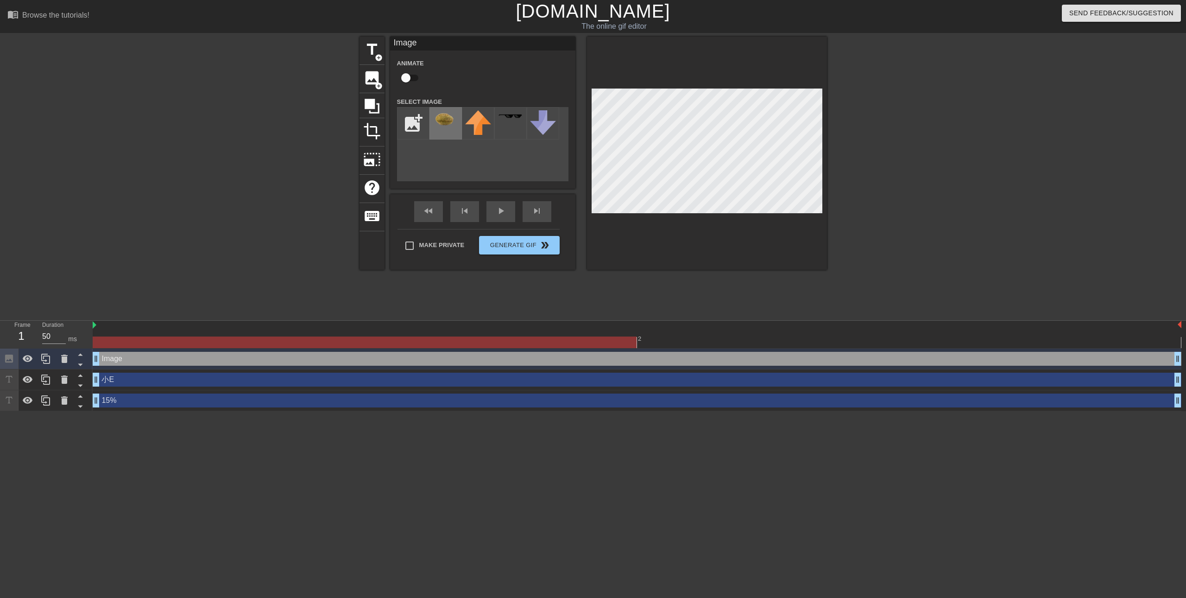
click at [454, 128] on div at bounding box center [445, 123] width 32 height 32
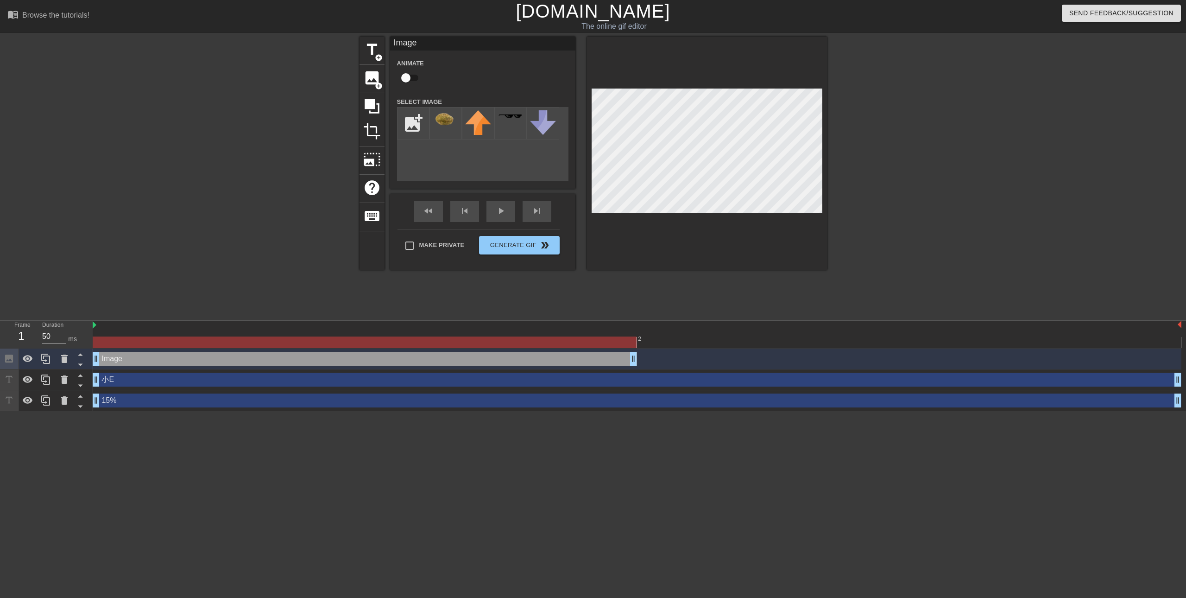
drag, startPoint x: 1176, startPoint y: 358, endPoint x: 696, endPoint y: 365, distance: 479.6
click at [696, 365] on div "Image drag_handle drag_handle" at bounding box center [637, 359] width 1089 height 14
click at [49, 363] on icon at bounding box center [45, 358] width 11 height 11
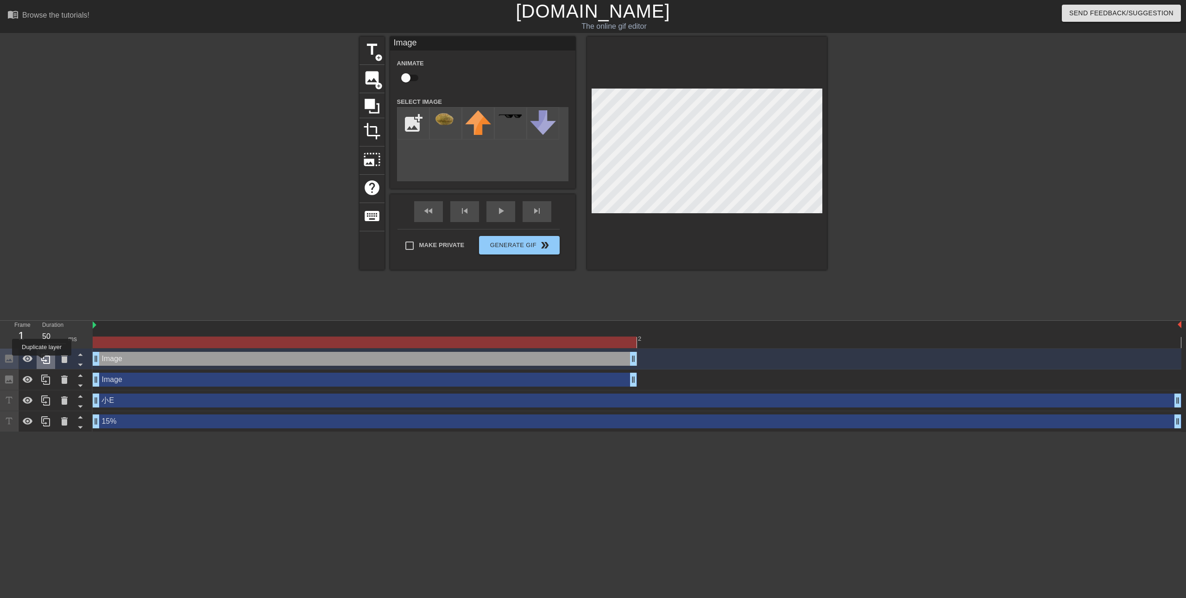
click at [42, 362] on icon at bounding box center [45, 358] width 11 height 11
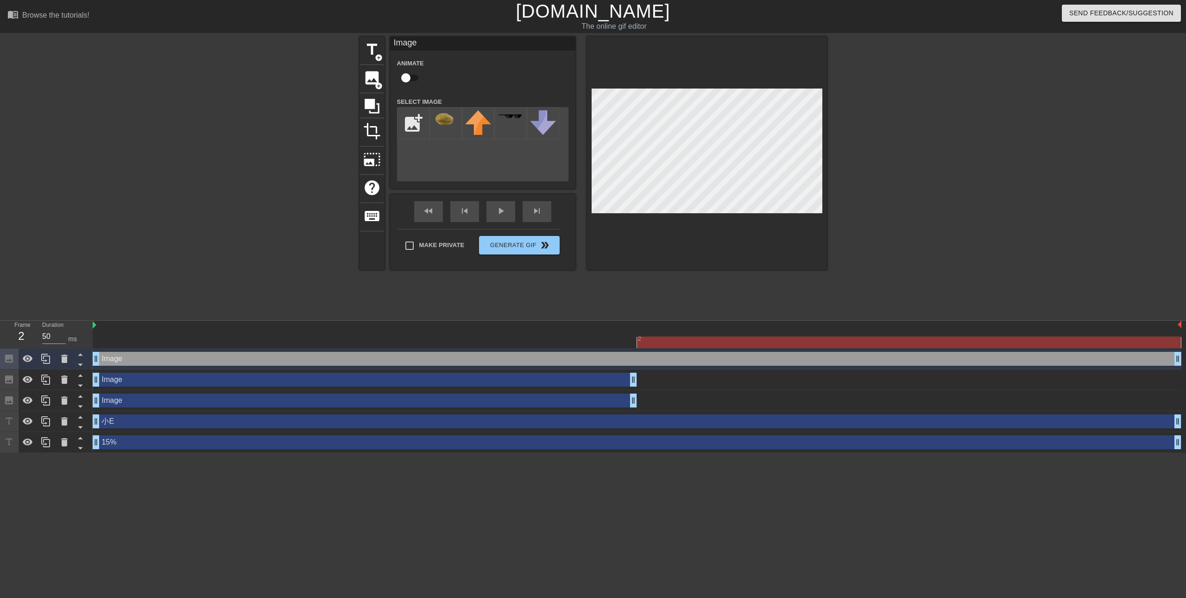
drag, startPoint x: 636, startPoint y: 358, endPoint x: 1150, endPoint y: 361, distance: 514.7
click at [1186, 362] on div "Image drag_handle drag_handle Image drag_handle drag_handle Image drag_handle d…" at bounding box center [639, 400] width 1093 height 104
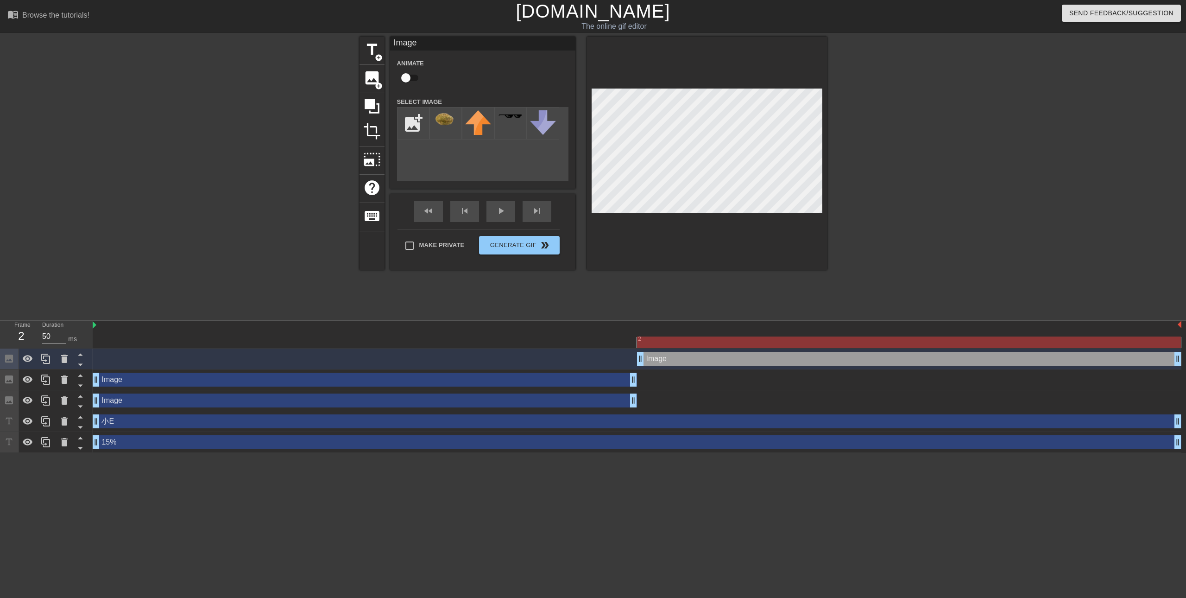
drag, startPoint x: 98, startPoint y: 360, endPoint x: 756, endPoint y: 352, distance: 657.5
click at [41, 357] on icon at bounding box center [45, 358] width 11 height 11
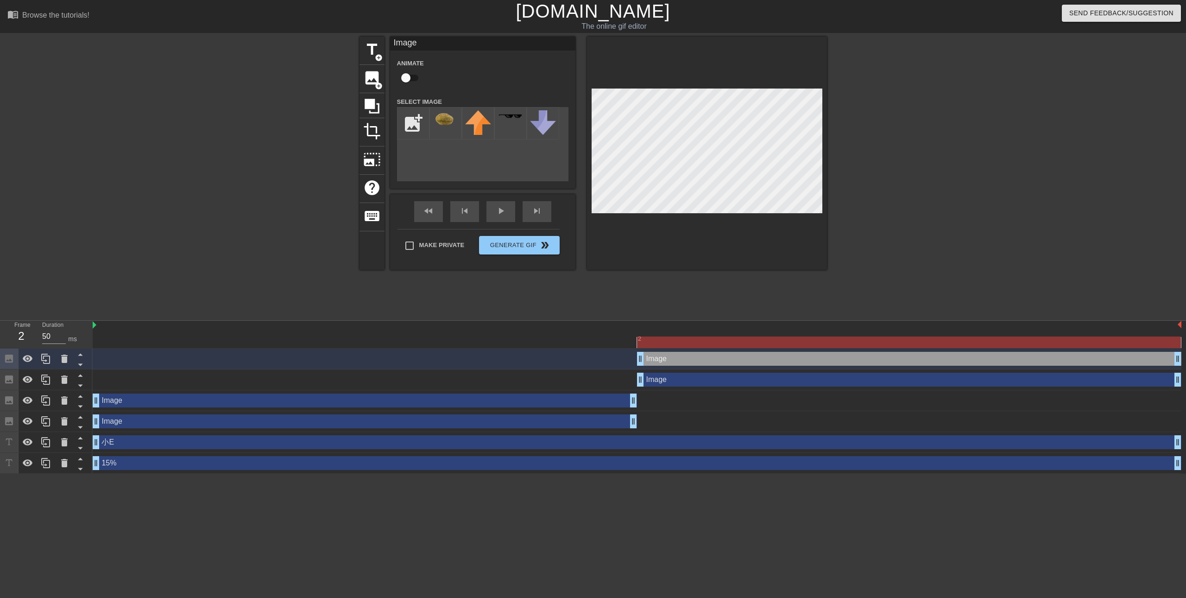
click at [990, 182] on div "title add_circle image add_circle crop photo_size_select_large help keyboard Im…" at bounding box center [593, 176] width 1186 height 278
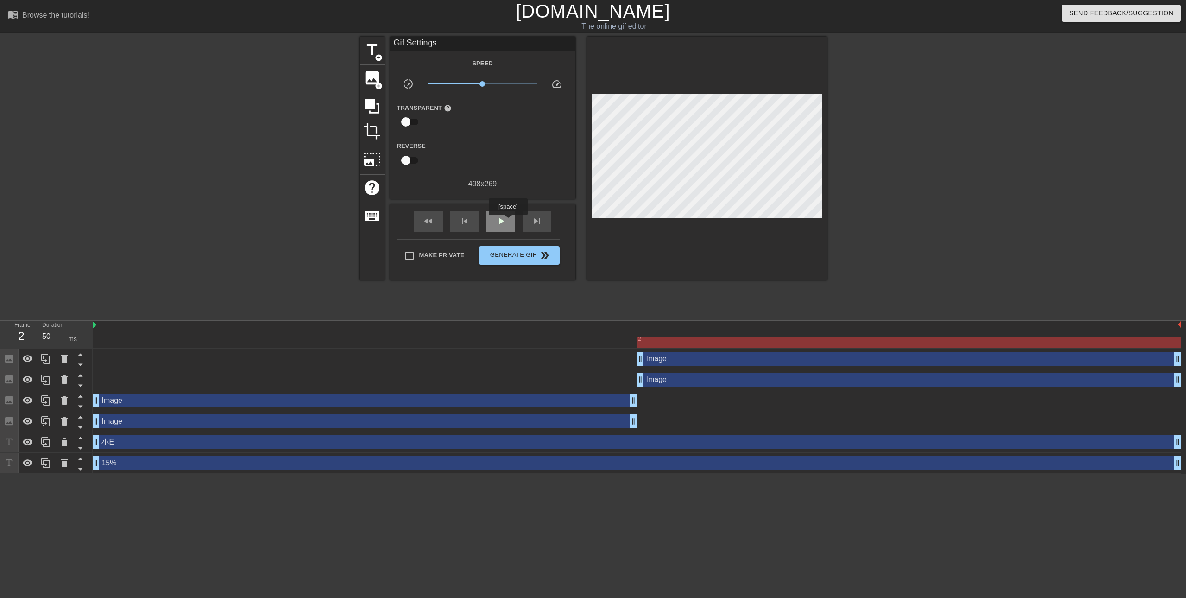
click at [508, 221] on div "play_arrow" at bounding box center [500, 221] width 29 height 21
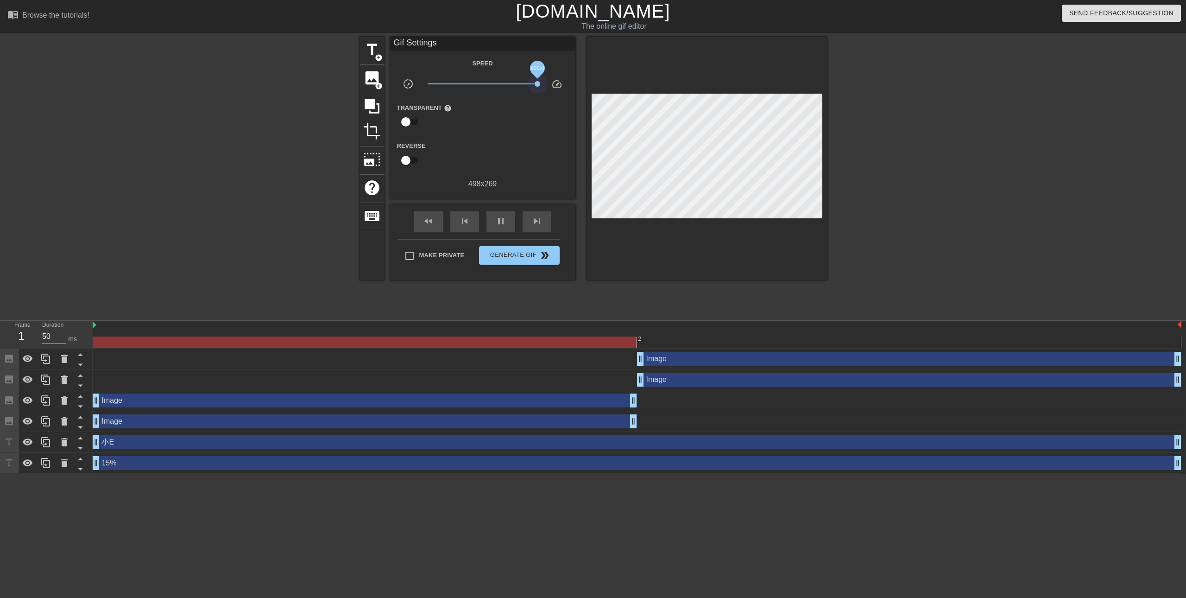
drag, startPoint x: 486, startPoint y: 85, endPoint x: 589, endPoint y: 95, distance: 103.8
click at [589, 95] on div "title add_circle image add_circle crop photo_size_select_large help keyboard Gi…" at bounding box center [593, 158] width 467 height 243
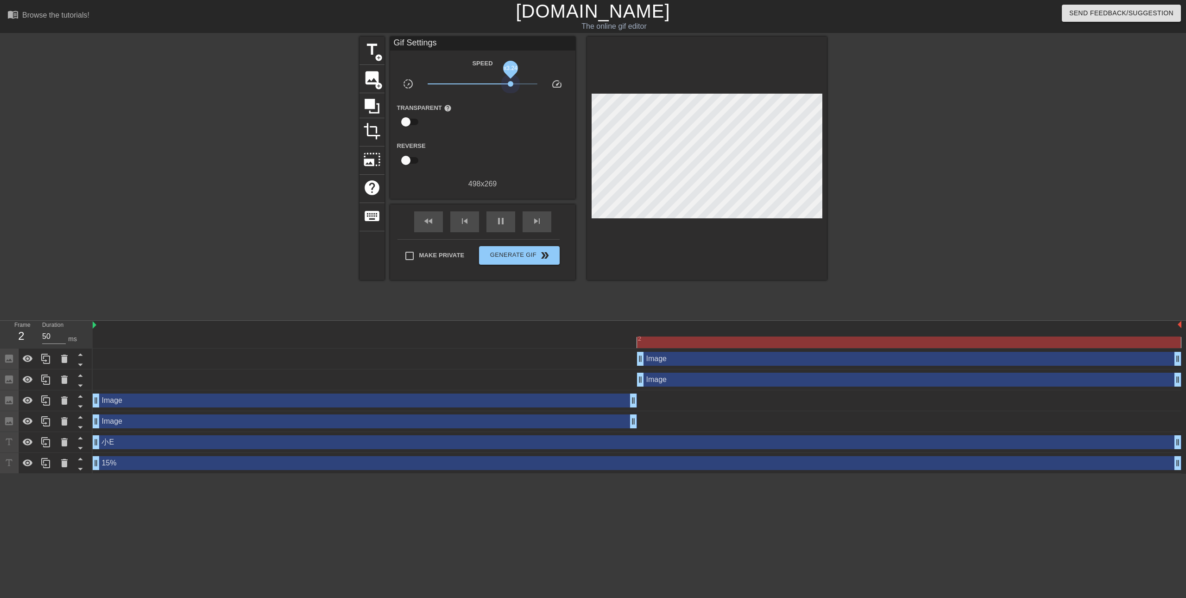
drag, startPoint x: 536, startPoint y: 84, endPoint x: 510, endPoint y: 88, distance: 26.7
click at [510, 88] on span "x3.24" at bounding box center [483, 83] width 110 height 11
click at [525, 252] on span "Generate Gif double_arrow" at bounding box center [519, 255] width 73 height 11
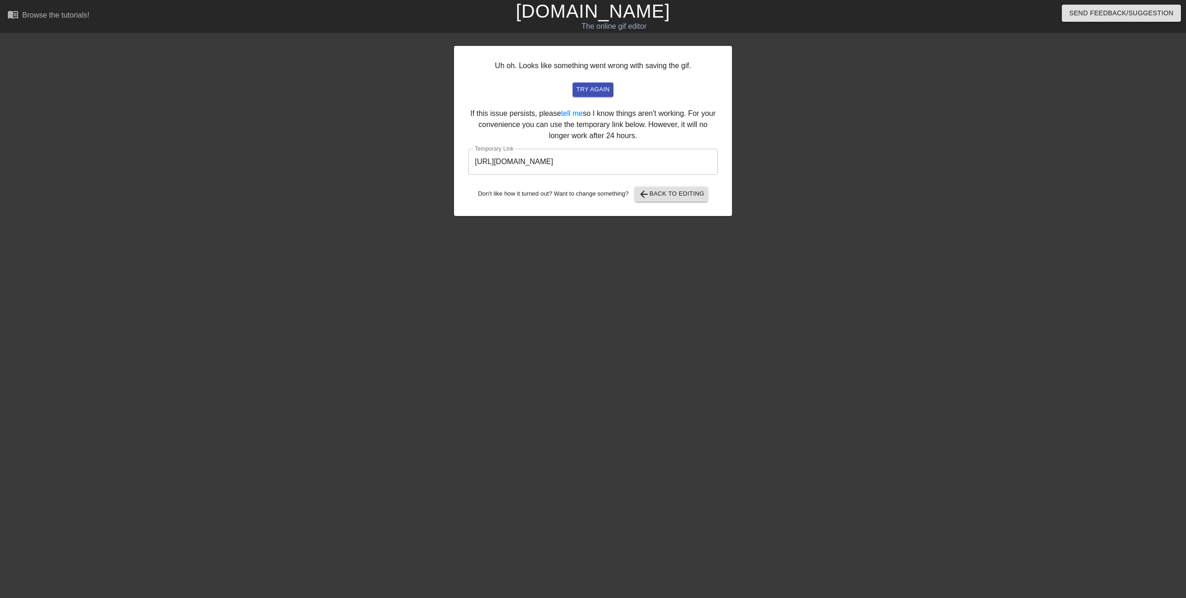
click at [674, 159] on input "[URL][DOMAIN_NAME]" at bounding box center [592, 162] width 249 height 26
click at [674, 158] on input "[URL][DOMAIN_NAME]" at bounding box center [592, 162] width 249 height 26
